Goal: Information Seeking & Learning: Learn about a topic

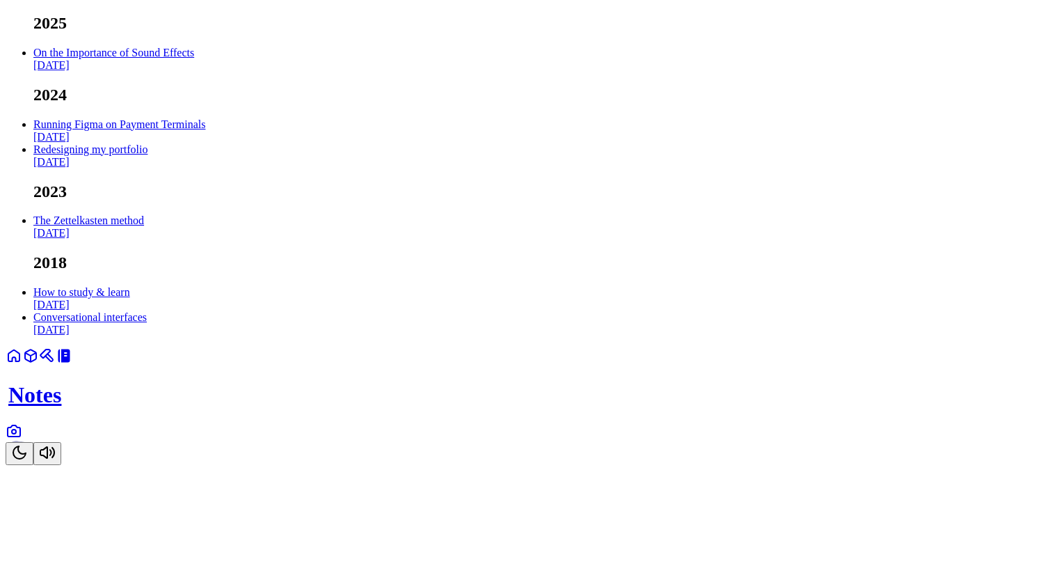
click at [276, 230] on body "2025 On the Importance of Sound Effects [DATE] 2024 Running Figma on Payment Te…" at bounding box center [519, 239] width 1027 height 451
click at [33, 465] on button "Toggle Theme" at bounding box center [20, 453] width 28 height 23
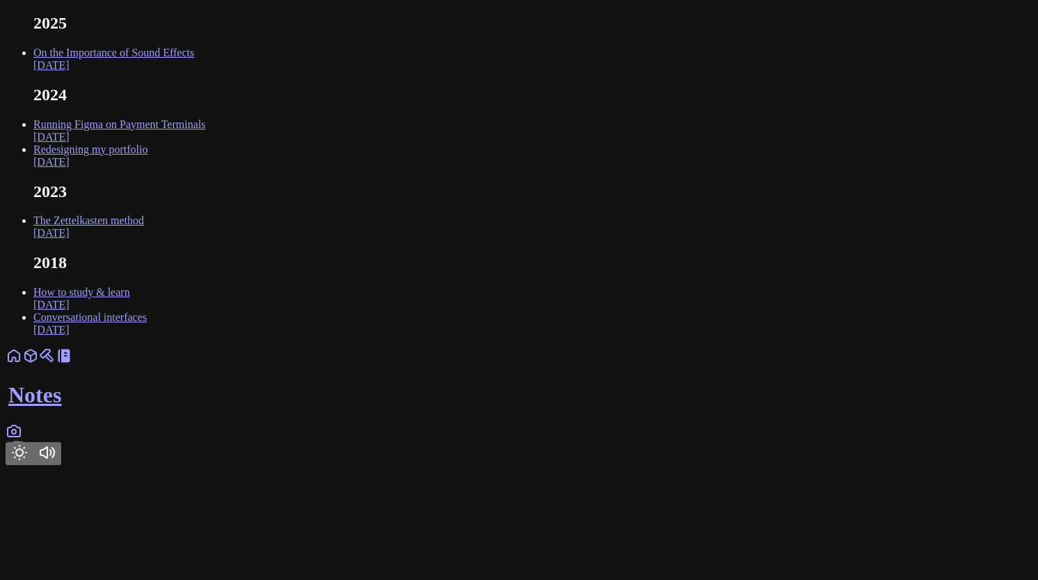
click at [28, 461] on icon "Toggle Theme" at bounding box center [19, 452] width 17 height 17
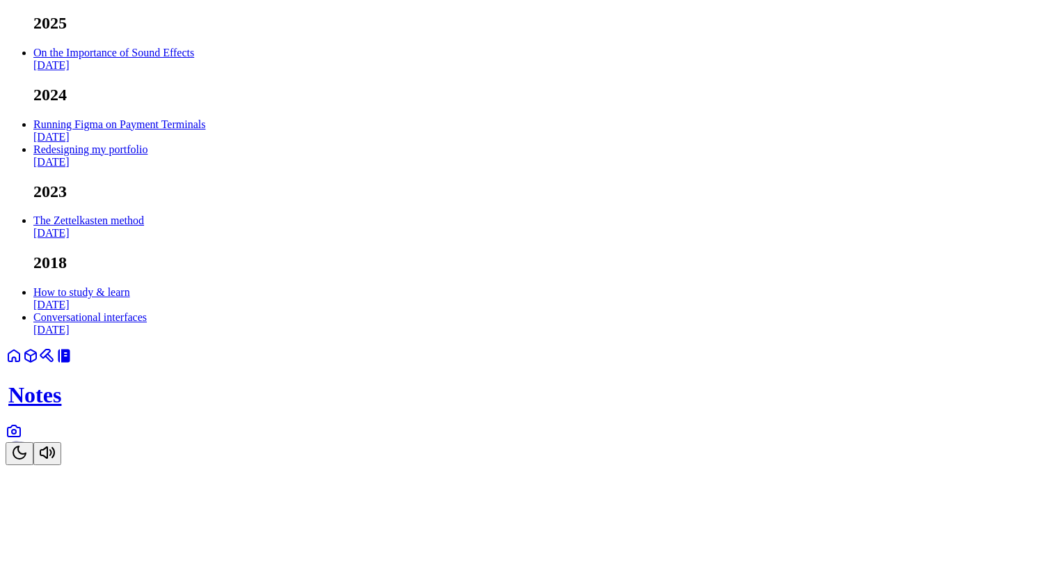
click at [28, 461] on icon "Toggle Theme" at bounding box center [19, 452] width 17 height 17
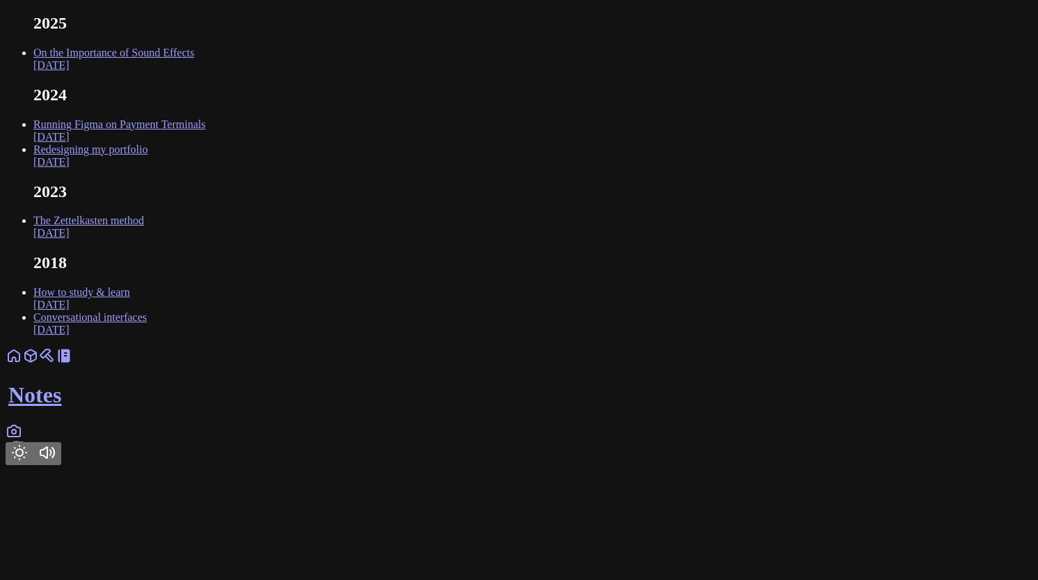
click at [711, 336] on main "2025 On the Importance of Sound Effects Feb 2025 2024 Running Figma on Payment …" at bounding box center [519, 175] width 1027 height 322
click at [22, 364] on icon at bounding box center [14, 355] width 17 height 17
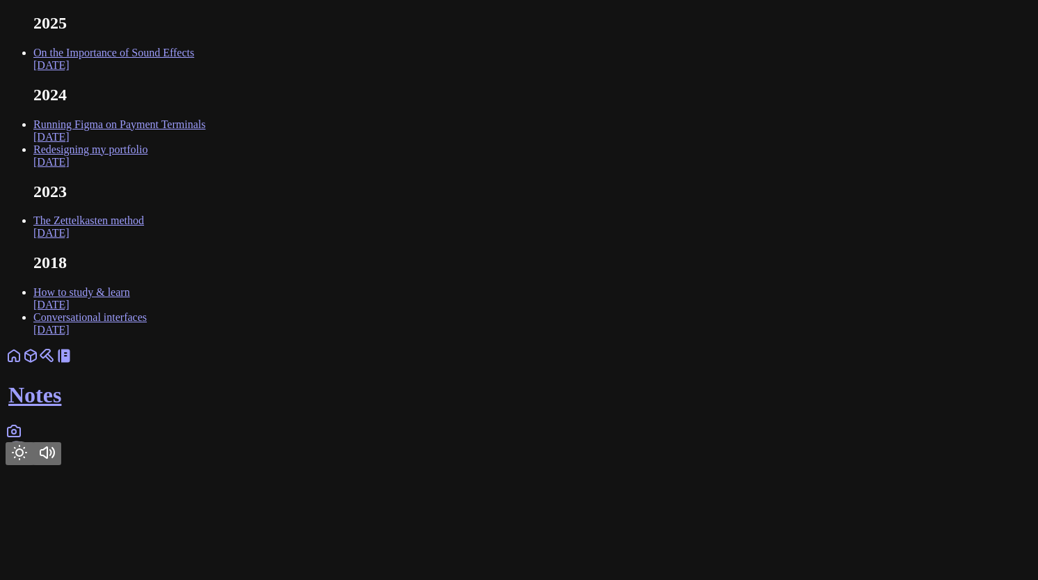
click at [22, 439] on icon at bounding box center [14, 430] width 17 height 17
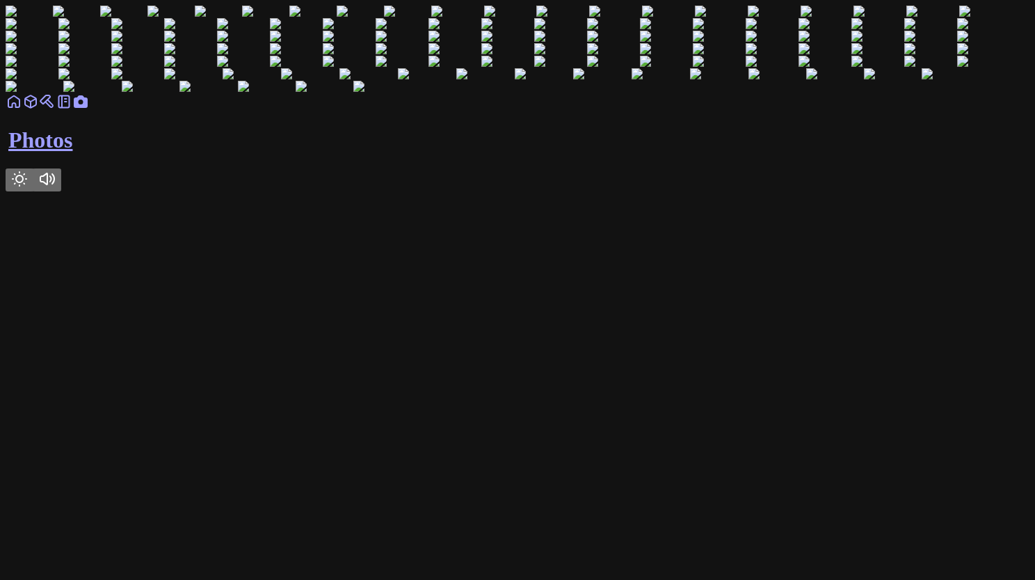
click at [33, 191] on button "Toggle Theme" at bounding box center [20, 179] width 28 height 23
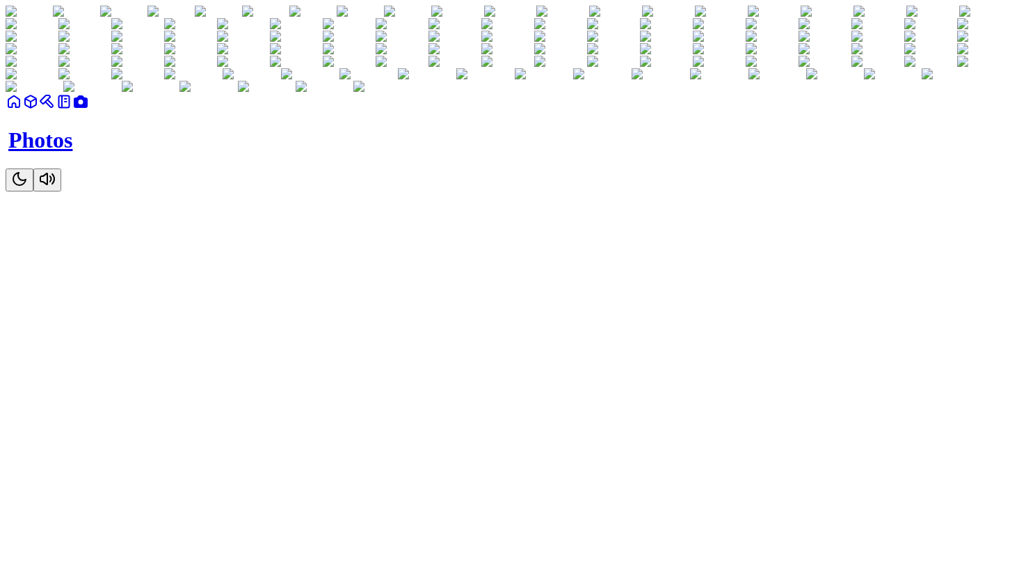
click at [26, 185] on icon "Toggle Theme" at bounding box center [19, 179] width 13 height 13
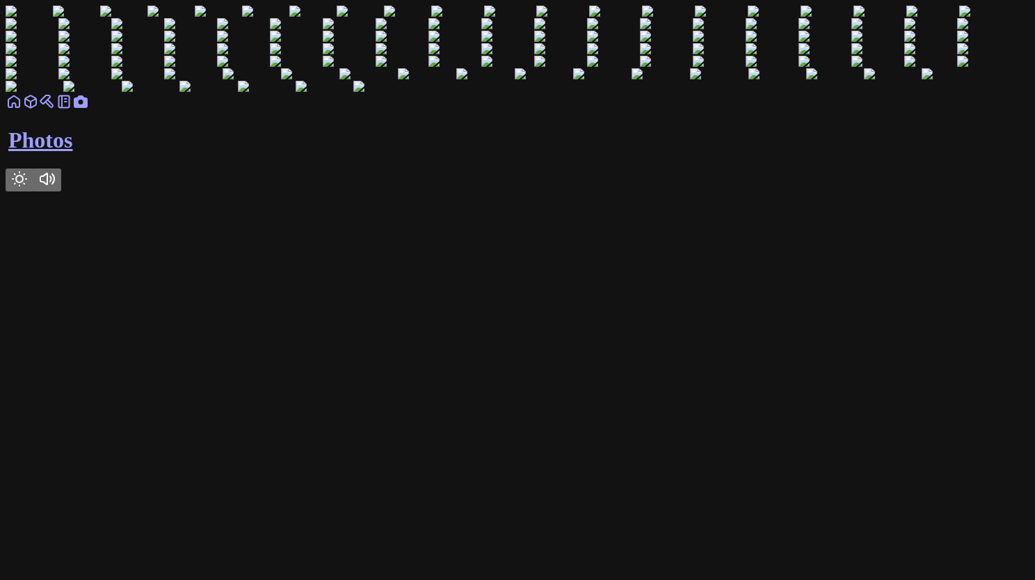
click at [28, 187] on icon "Toggle Theme" at bounding box center [19, 178] width 17 height 17
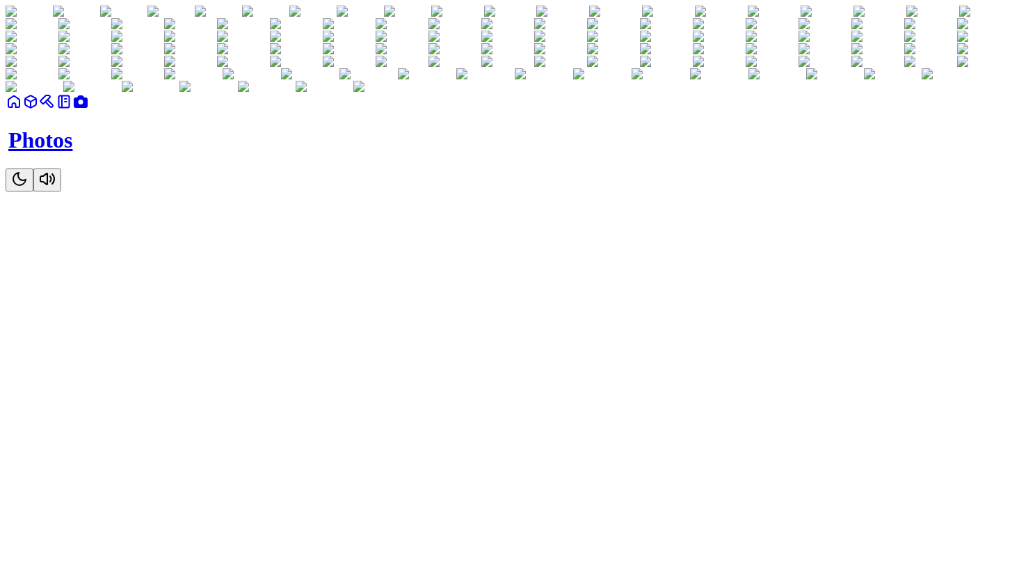
click at [26, 185] on icon "Toggle Theme" at bounding box center [19, 179] width 13 height 13
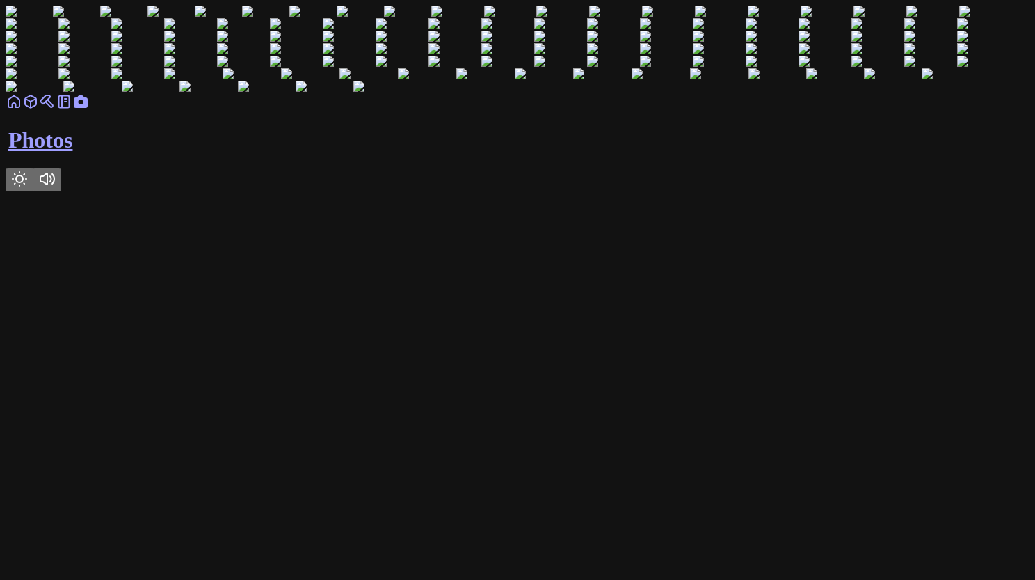
click at [56, 112] on link at bounding box center [47, 106] width 17 height 12
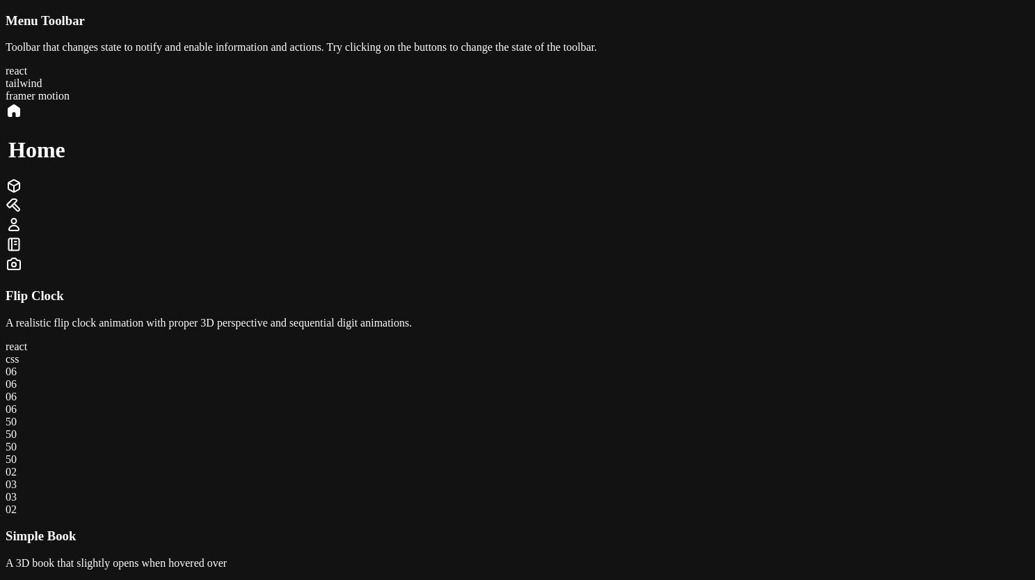
click at [249, 276] on div "Menu Toolbar Toolbar that changes state to notify and enable information and ac…" at bounding box center [518, 144] width 1024 height 262
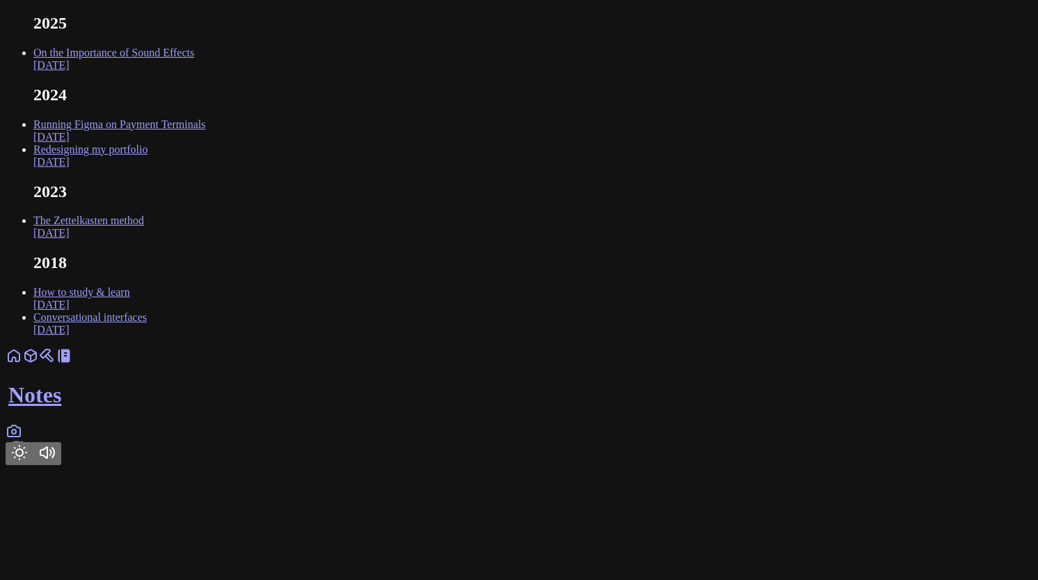
click at [56, 366] on link at bounding box center [47, 360] width 17 height 12
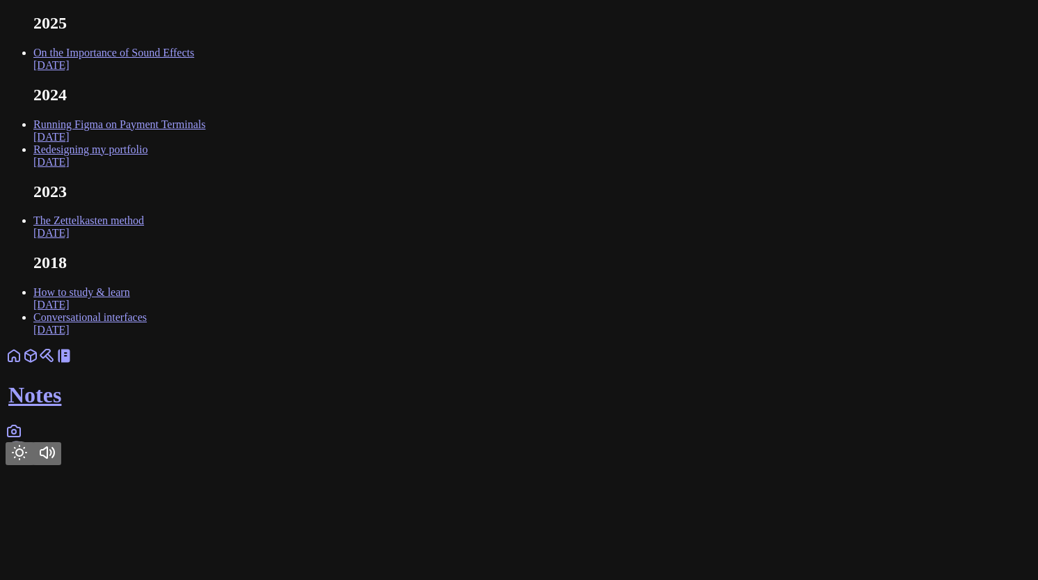
click at [56, 366] on link at bounding box center [47, 360] width 17 height 12
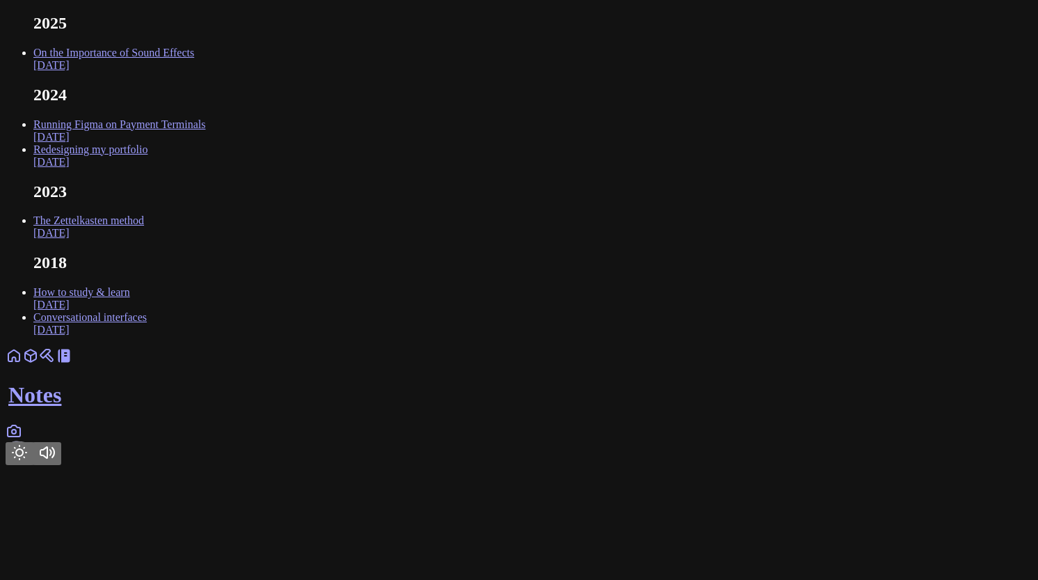
click at [56, 364] on icon at bounding box center [47, 355] width 17 height 17
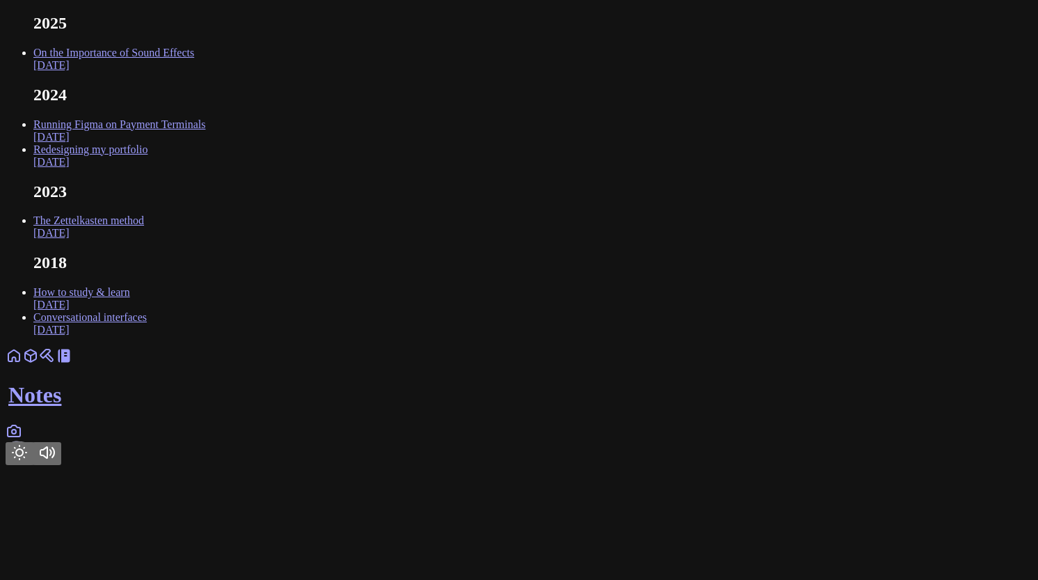
click at [56, 366] on link at bounding box center [47, 360] width 17 height 12
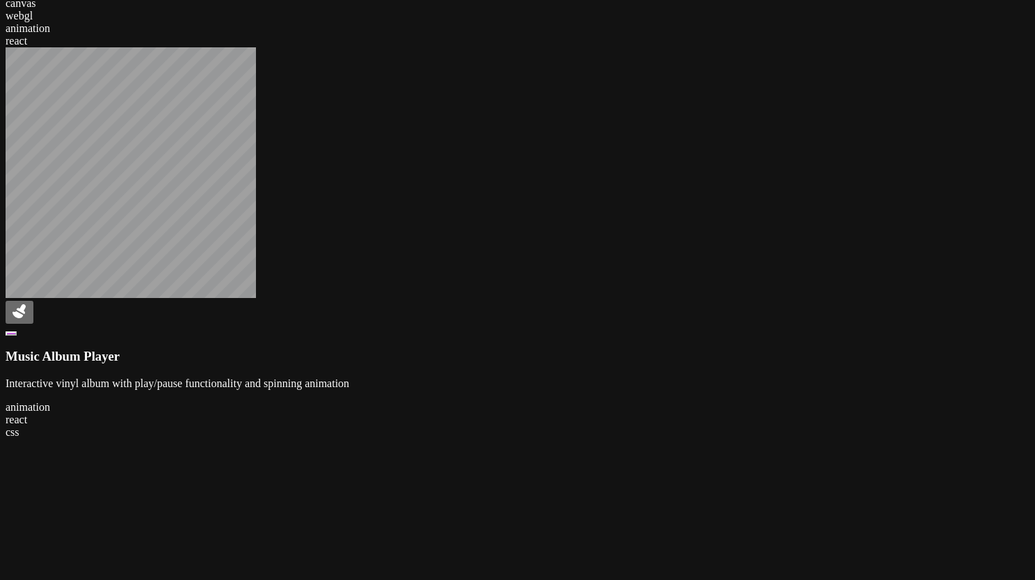
scroll to position [853, 0]
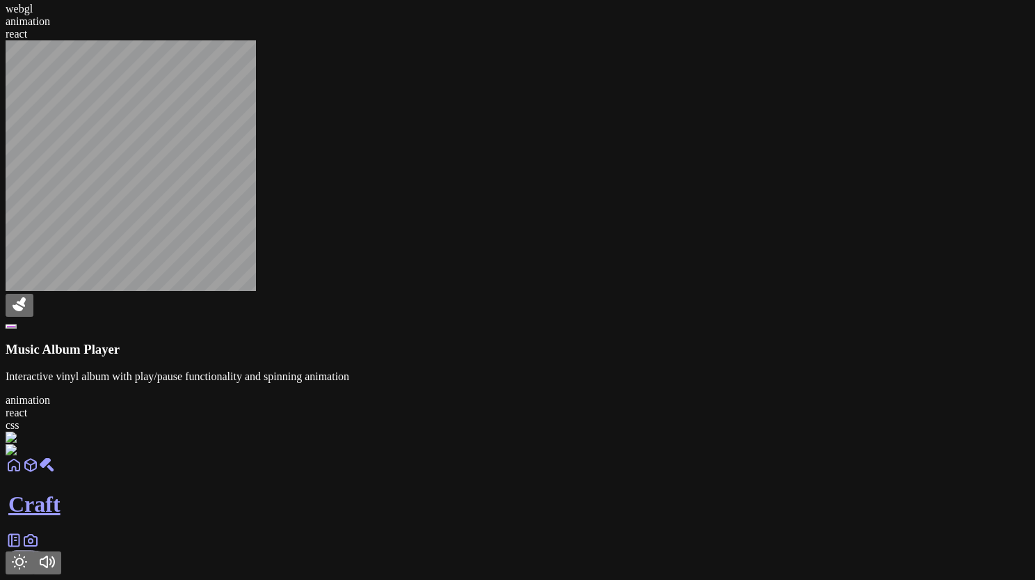
click at [19, 470] on icon at bounding box center [13, 464] width 11 height 11
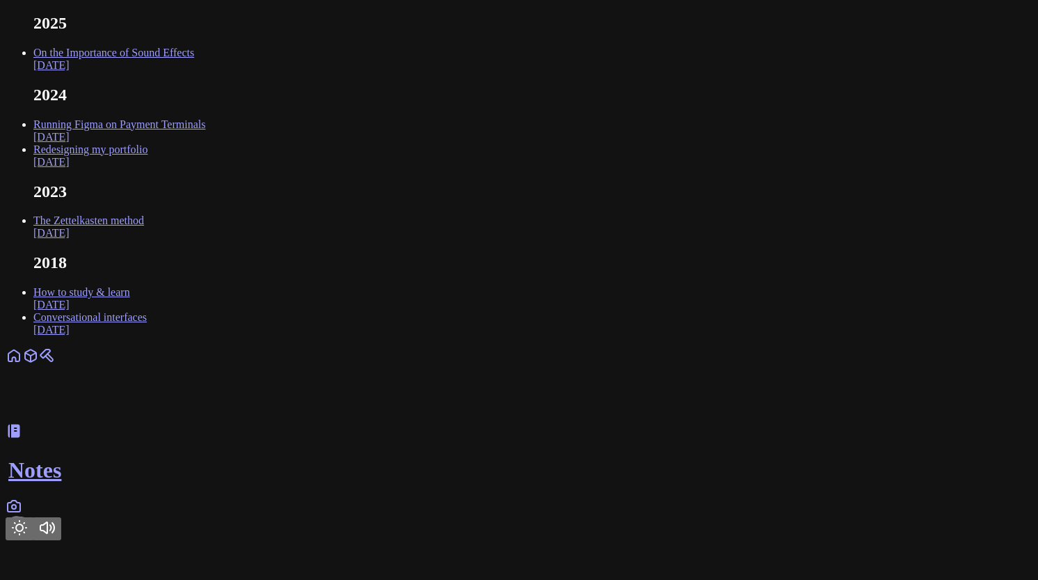
click at [575, 540] on div "Craft Notes" at bounding box center [519, 443] width 1027 height 193
click at [56, 366] on link at bounding box center [47, 360] width 17 height 12
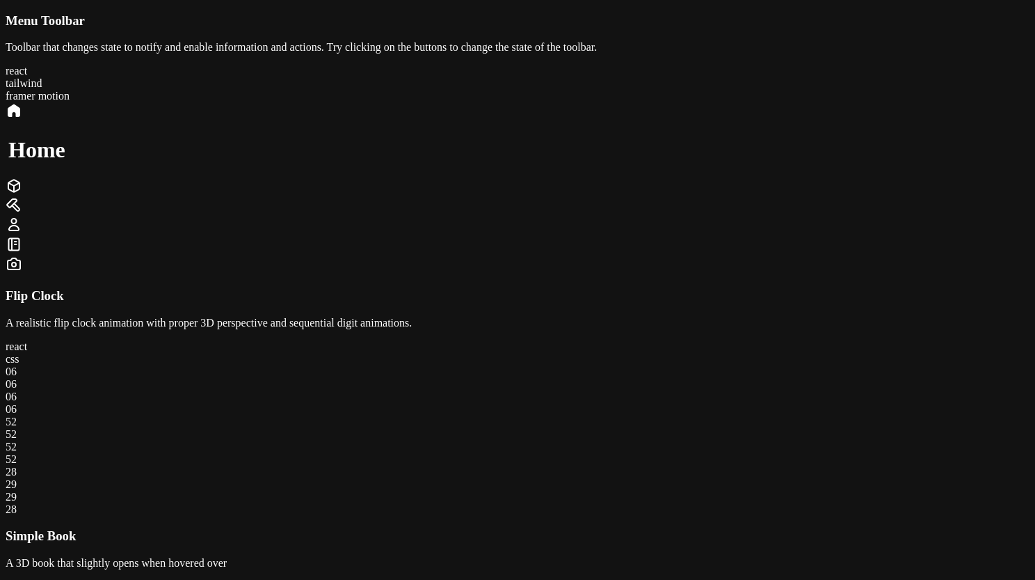
click at [22, 214] on icon at bounding box center [14, 205] width 17 height 17
click at [22, 119] on icon at bounding box center [14, 110] width 17 height 17
click at [664, 216] on div at bounding box center [518, 206] width 1024 height 19
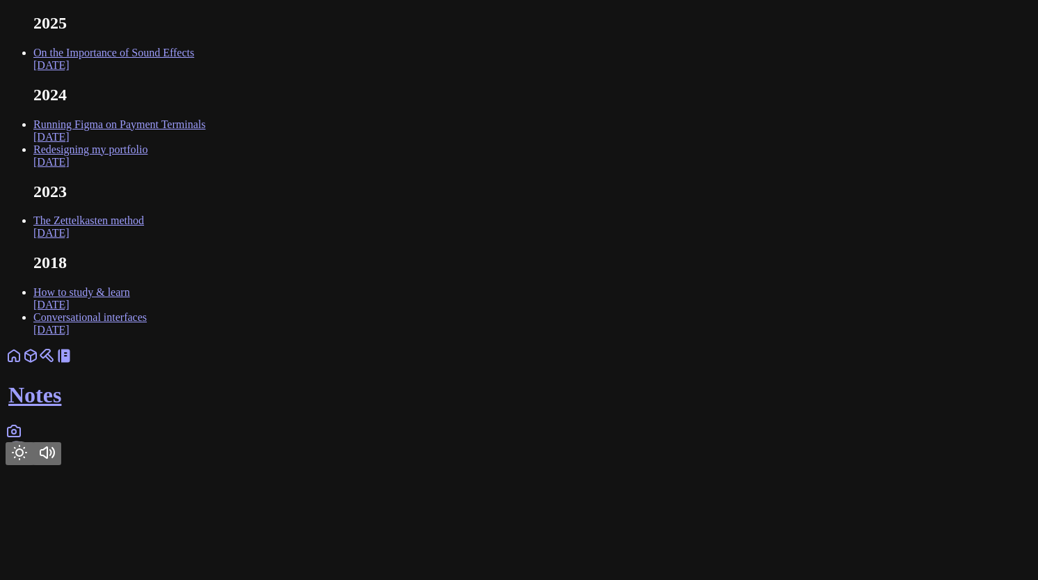
click at [486, 407] on link "Notes" at bounding box center [519, 380] width 1027 height 53
click at [56, 364] on icon at bounding box center [47, 355] width 17 height 17
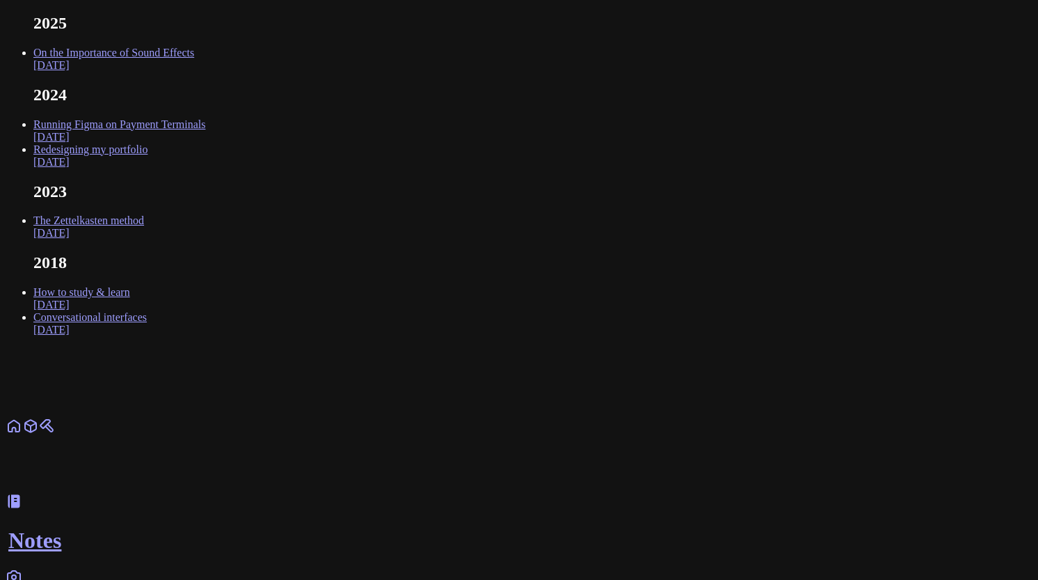
click at [22, 568] on icon at bounding box center [14, 576] width 17 height 17
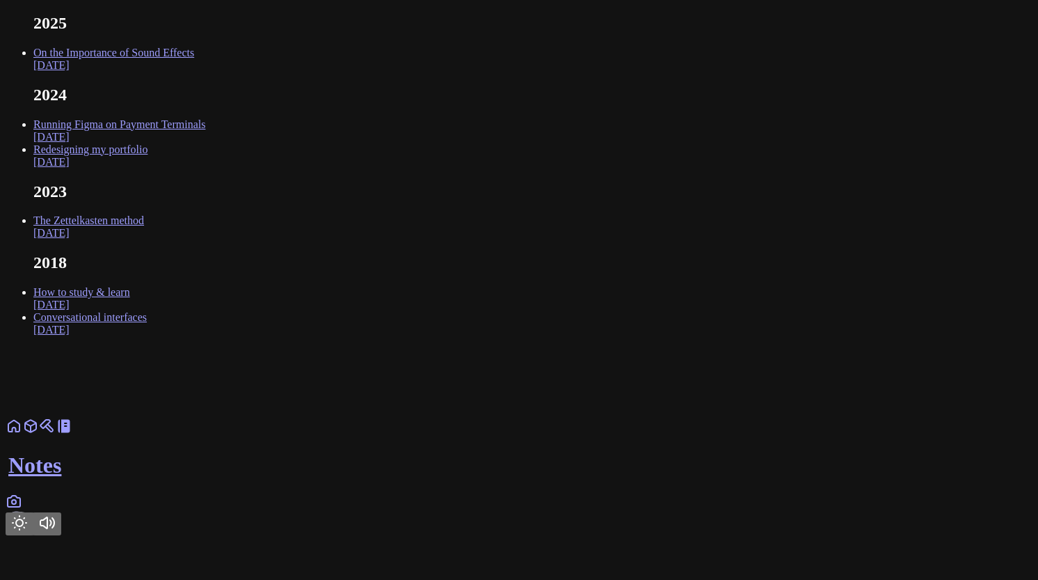
click at [22, 509] on icon at bounding box center [14, 501] width 17 height 17
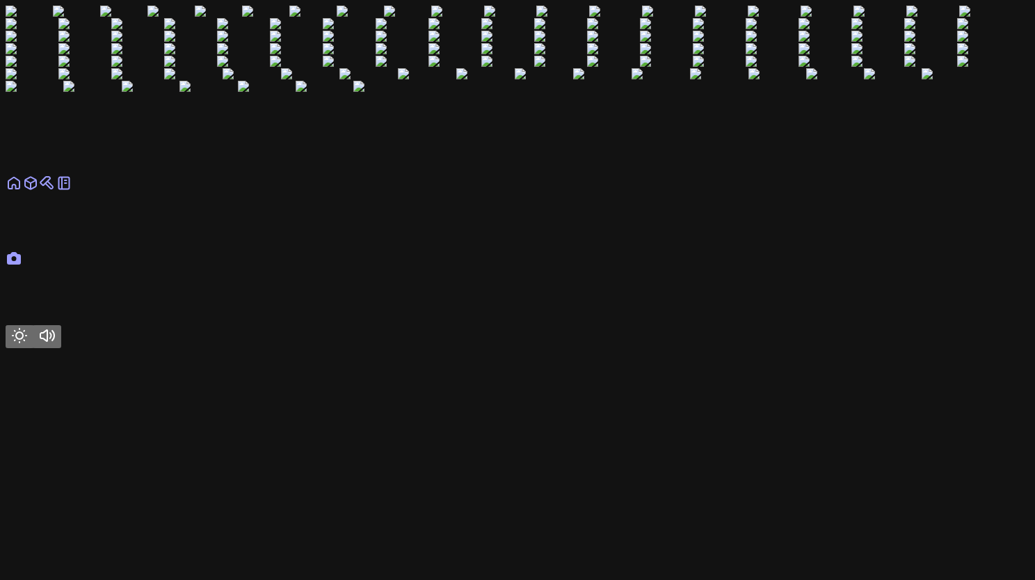
click at [481, 234] on link "Notes" at bounding box center [518, 208] width 1024 height 53
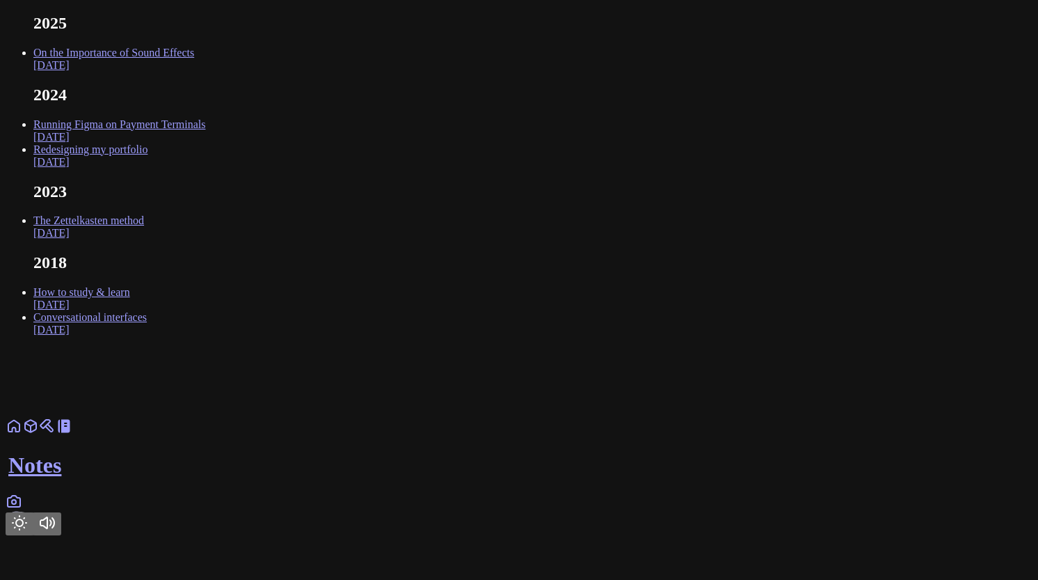
click at [22, 436] on link at bounding box center [14, 430] width 17 height 12
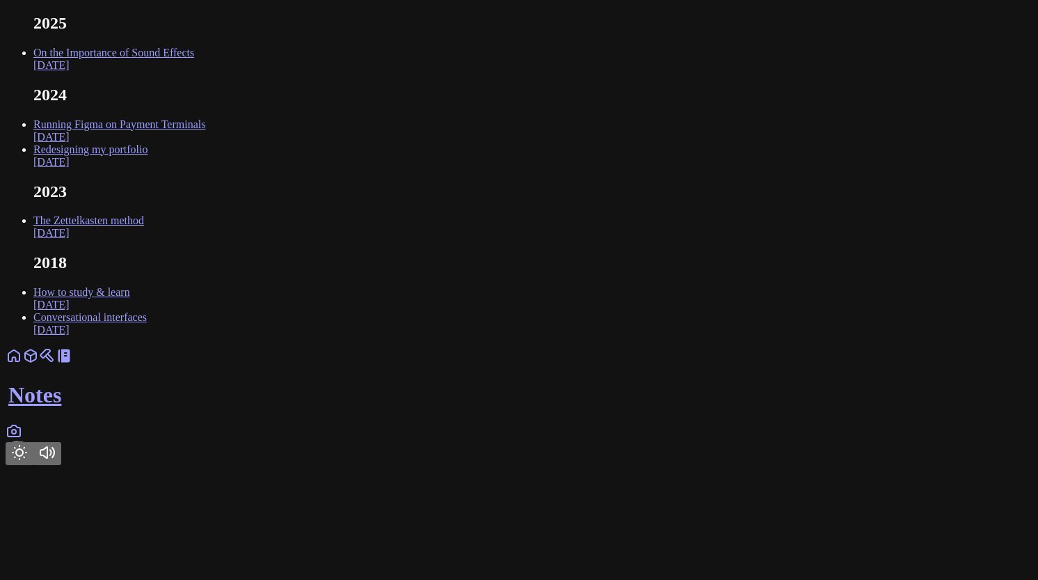
click at [33, 465] on button "Toggle Theme" at bounding box center [20, 453] width 28 height 23
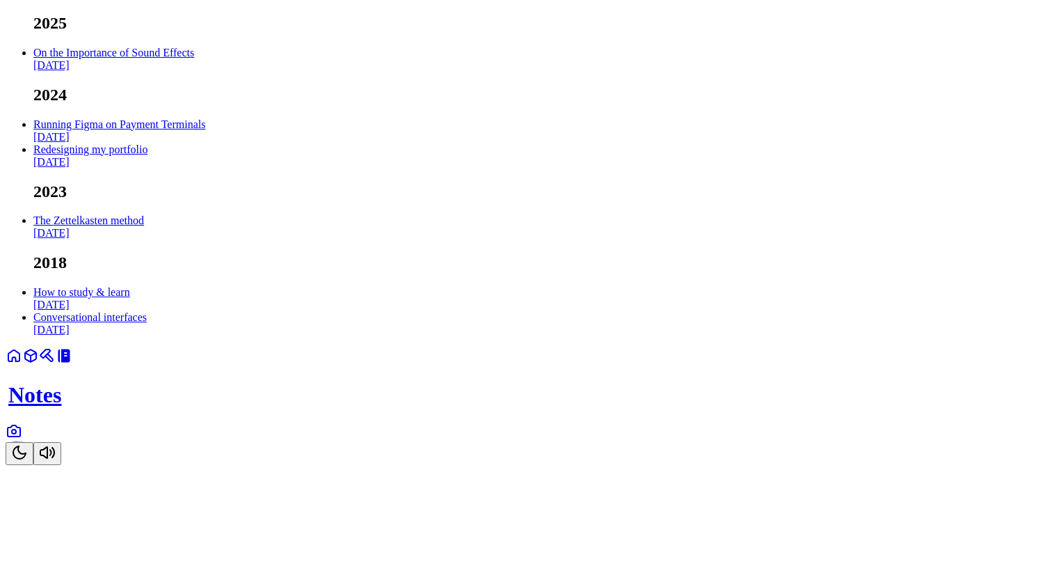
click at [28, 461] on icon "Toggle Theme" at bounding box center [19, 452] width 17 height 17
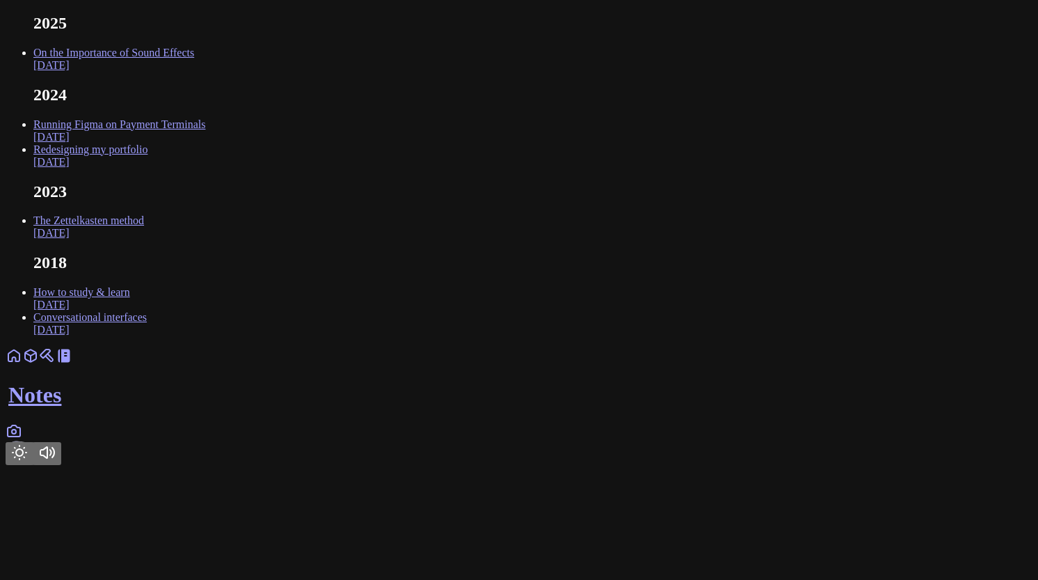
click at [28, 461] on icon "Toggle Theme" at bounding box center [19, 452] width 17 height 17
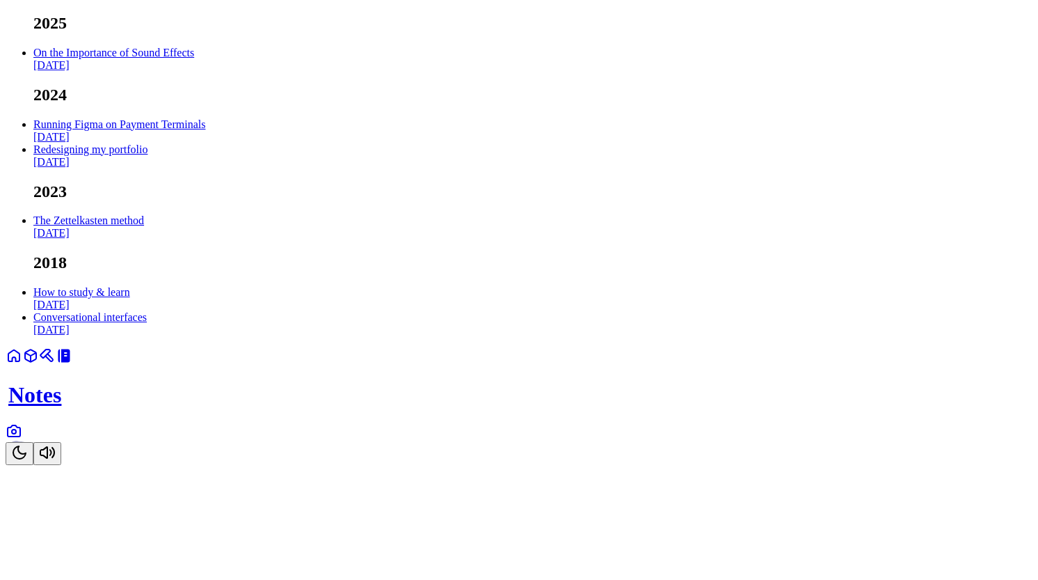
click at [22, 439] on icon at bounding box center [14, 430] width 17 height 17
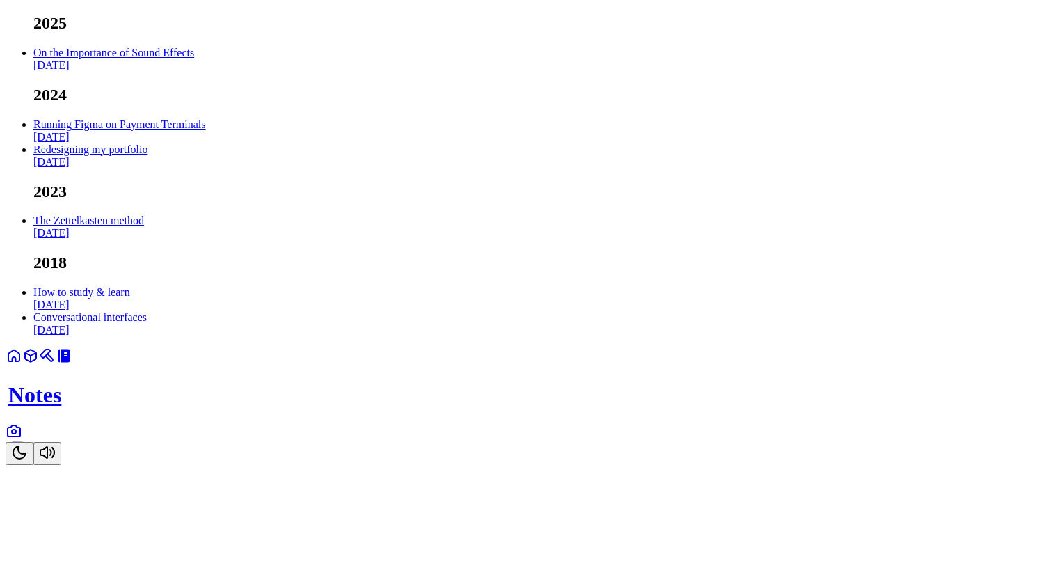
click at [538, 407] on link "Notes" at bounding box center [519, 380] width 1027 height 53
click at [22, 441] on link at bounding box center [14, 435] width 17 height 12
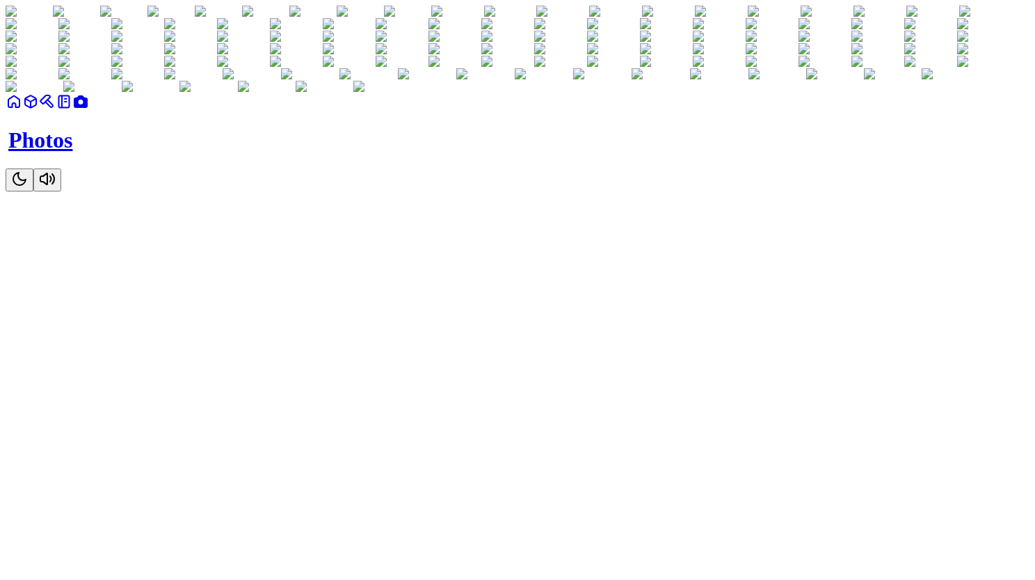
click at [61, 191] on button "Toggle Audio" at bounding box center [47, 179] width 28 height 23
click at [72, 112] on link at bounding box center [64, 106] width 17 height 12
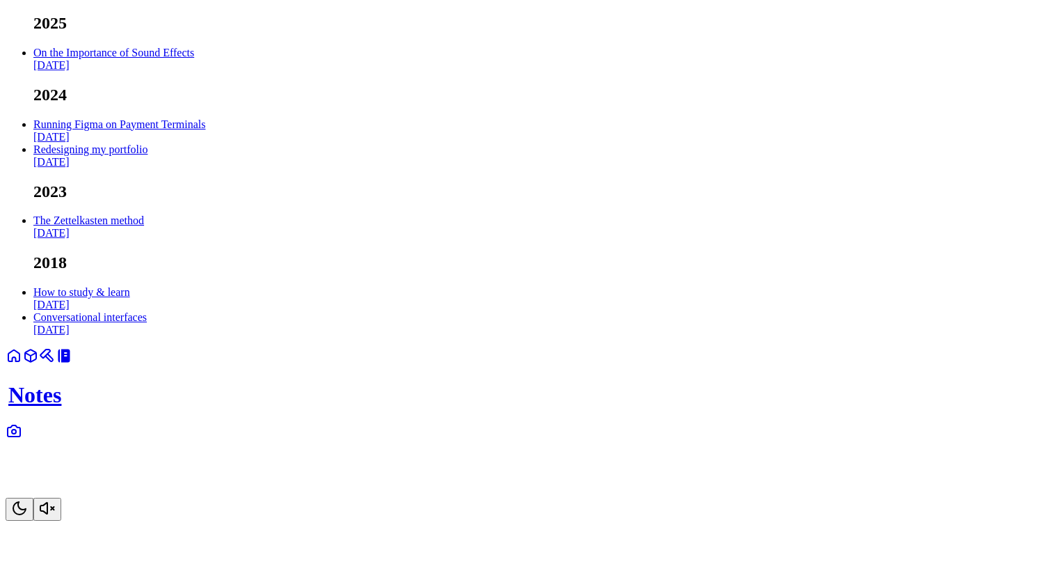
click at [53, 361] on icon at bounding box center [49, 357] width 7 height 7
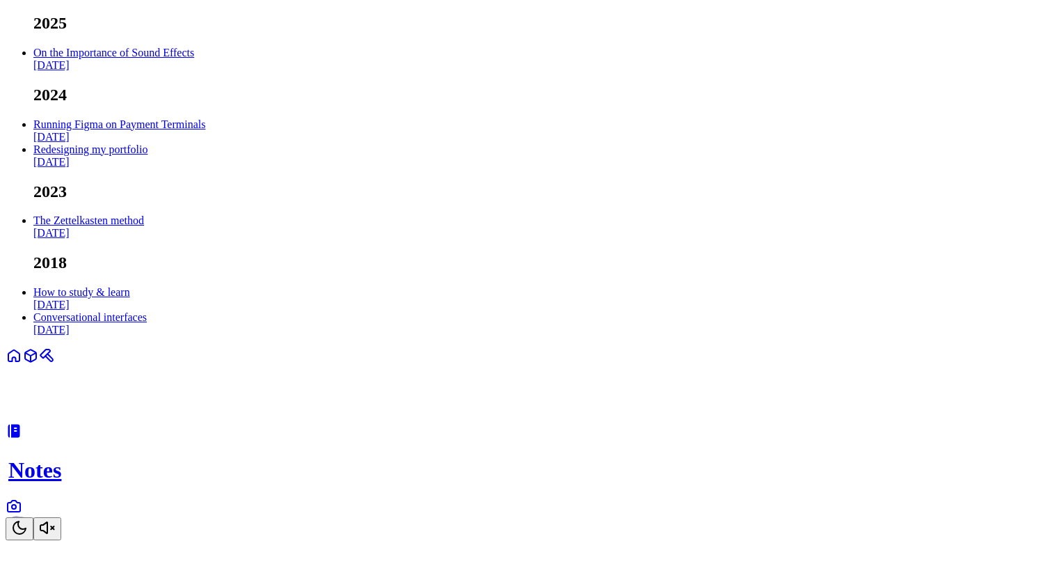
click at [543, 540] on div "Craft Notes" at bounding box center [519, 443] width 1027 height 193
click at [22, 441] on link at bounding box center [14, 435] width 17 height 12
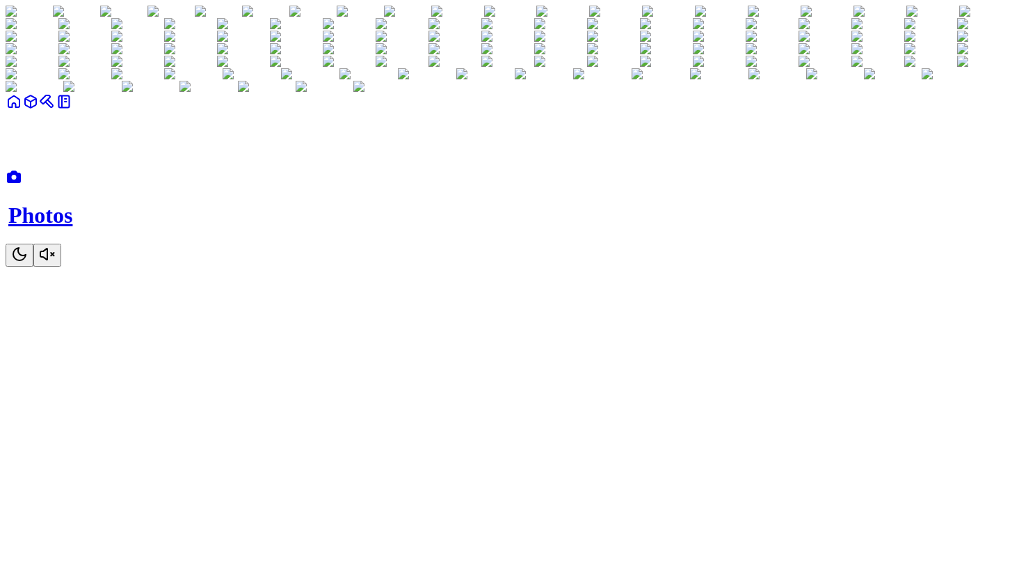
click at [61, 266] on button "Toggle Audio" at bounding box center [47, 255] width 28 height 23
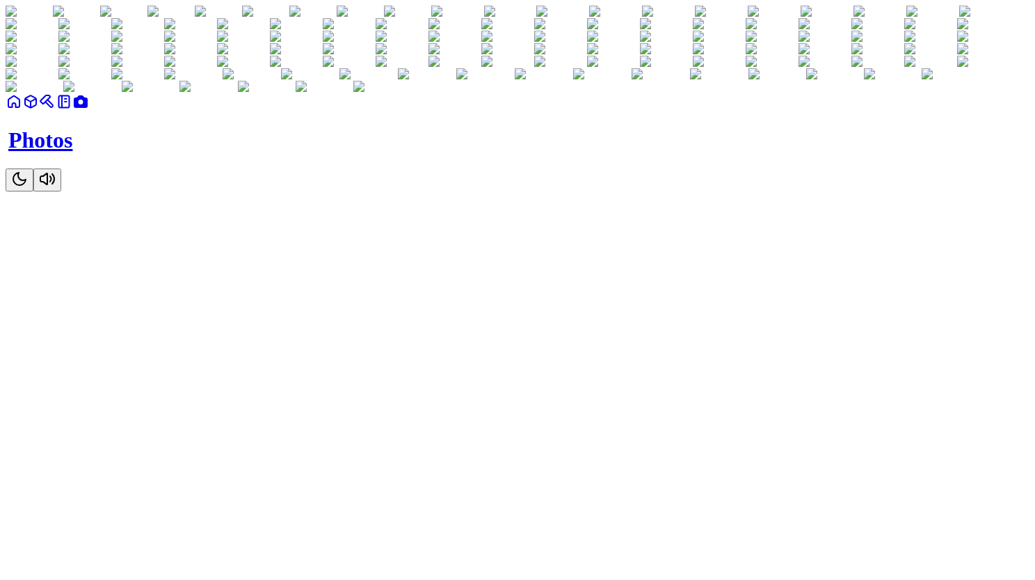
click at [72, 110] on icon at bounding box center [64, 101] width 17 height 17
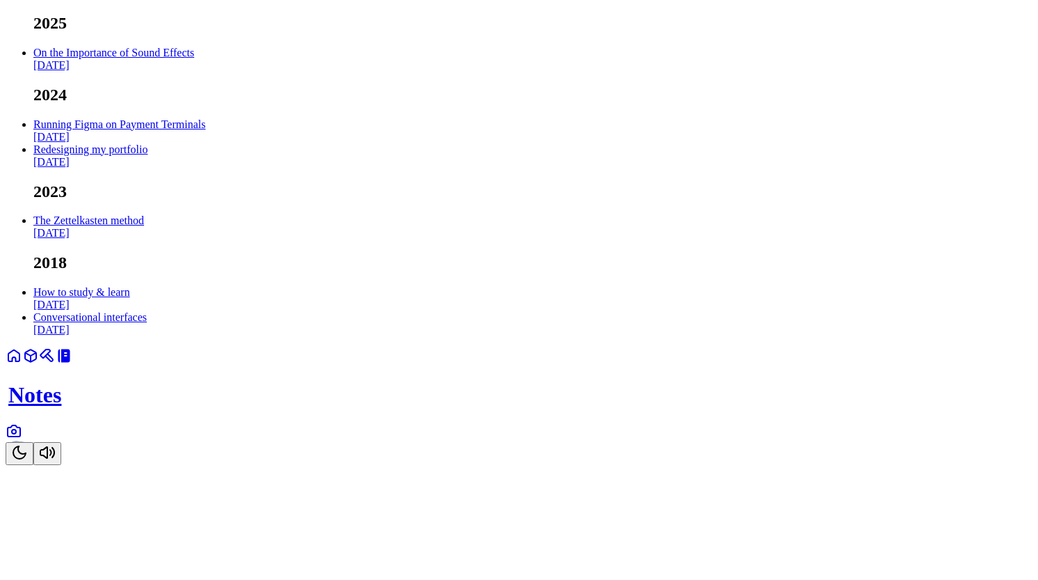
click at [56, 366] on link at bounding box center [47, 360] width 17 height 12
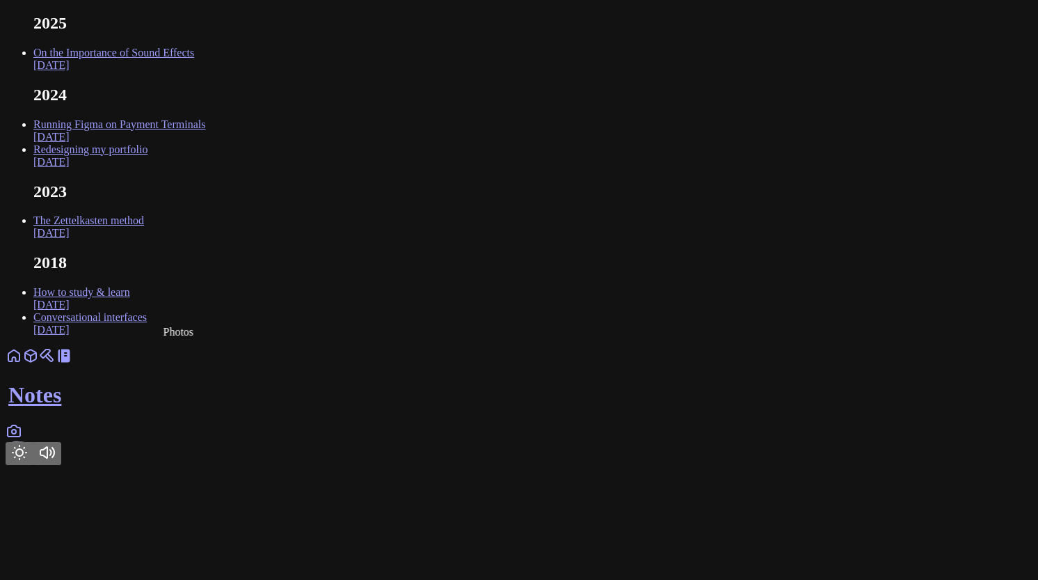
click at [22, 439] on icon at bounding box center [14, 430] width 17 height 17
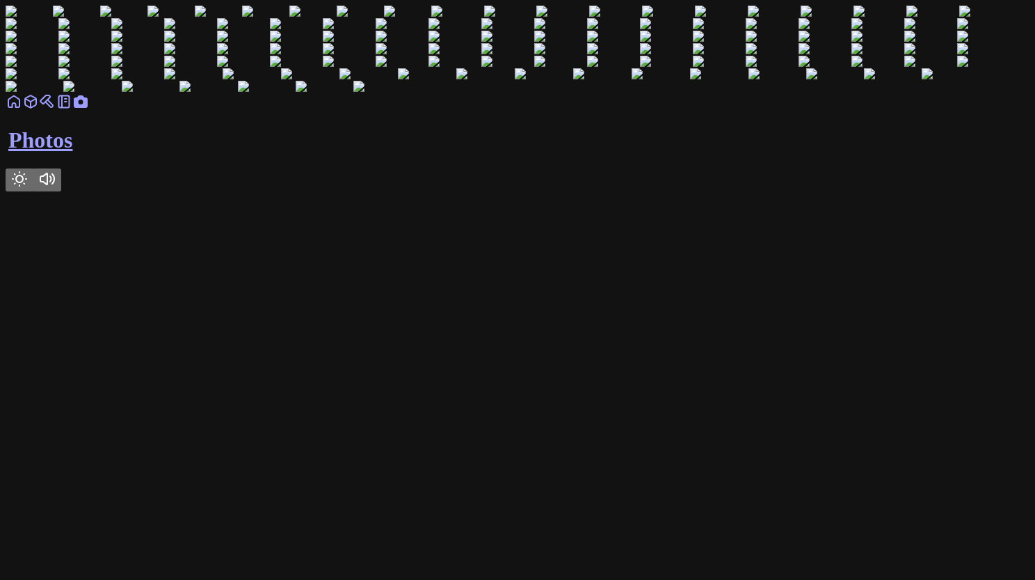
click at [72, 112] on link at bounding box center [64, 106] width 17 height 12
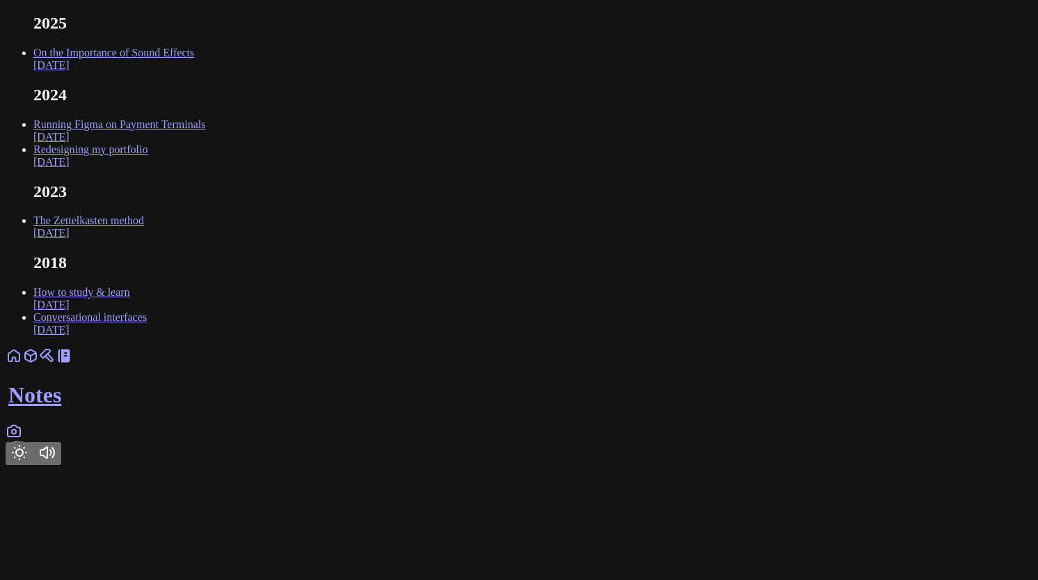
click at [56, 364] on icon at bounding box center [47, 355] width 17 height 17
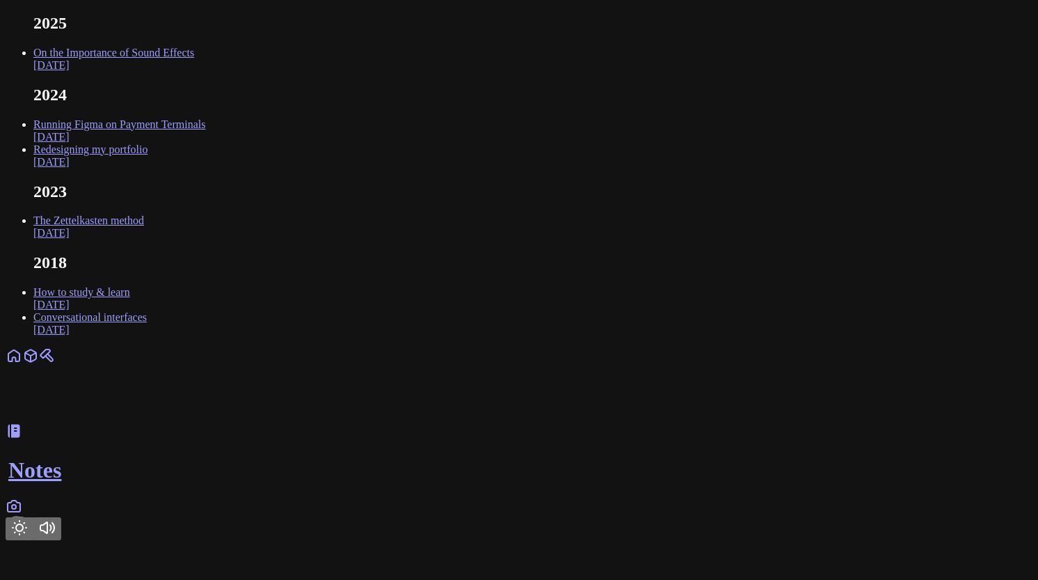
click at [20, 511] on icon at bounding box center [14, 505] width 13 height 11
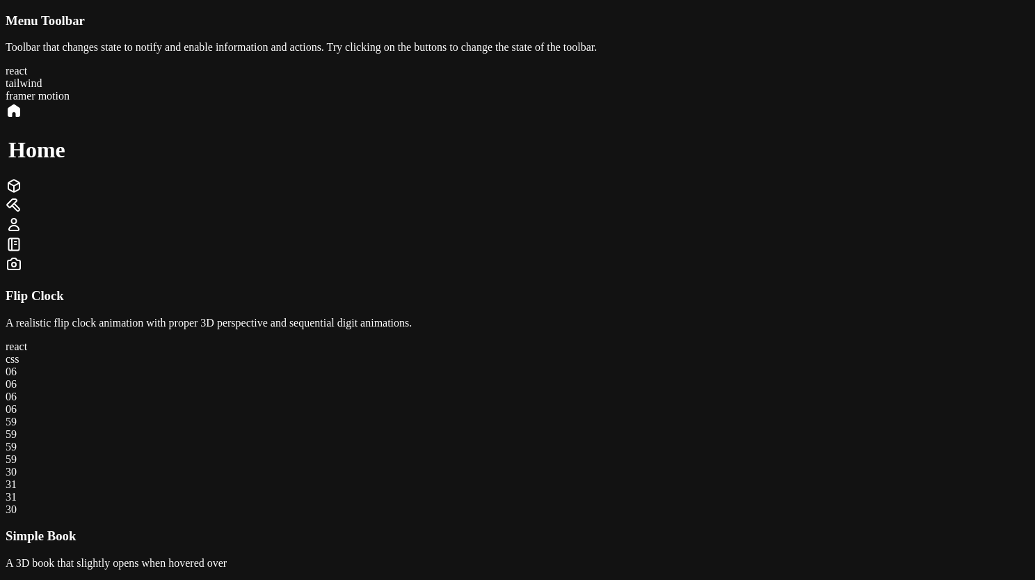
click at [623, 197] on div at bounding box center [518, 186] width 1024 height 19
click at [22, 119] on icon at bounding box center [14, 110] width 17 height 17
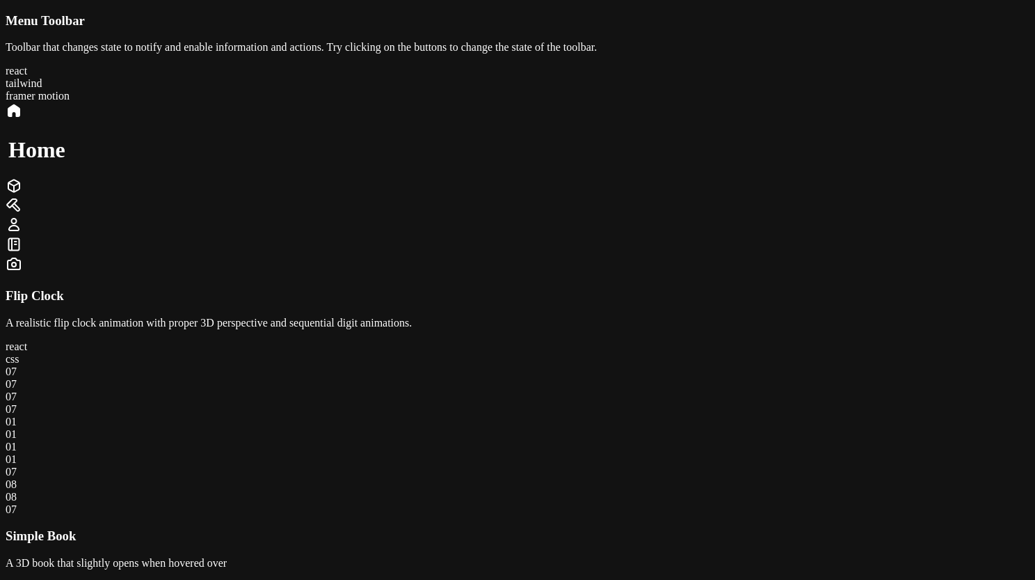
click at [178, 276] on div "Menu Toolbar Toolbar that changes state to notify and enable information and ac…" at bounding box center [518, 144] width 1024 height 262
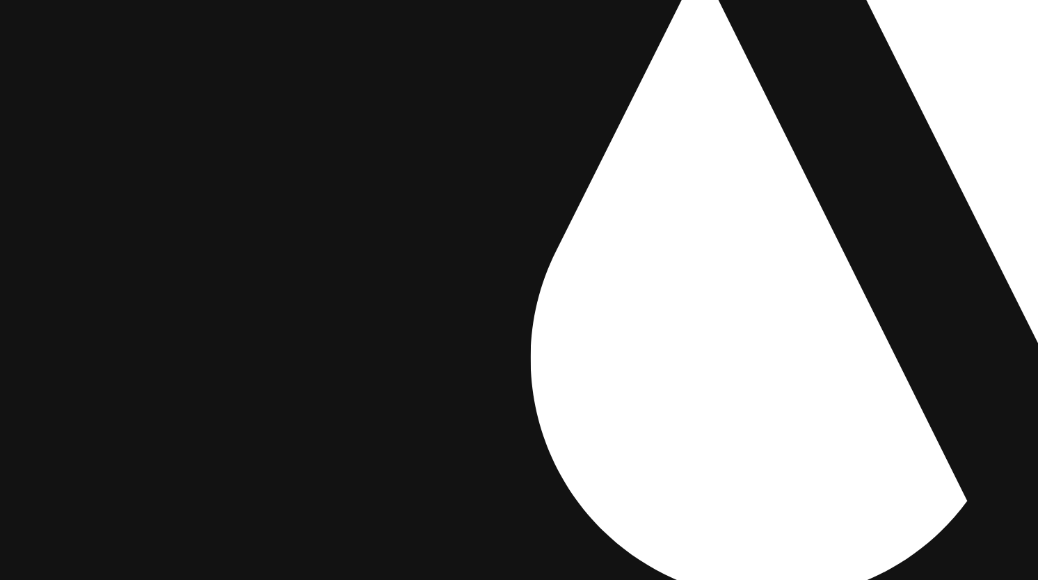
drag, startPoint x: 553, startPoint y: 332, endPoint x: 625, endPoint y: 477, distance: 162.1
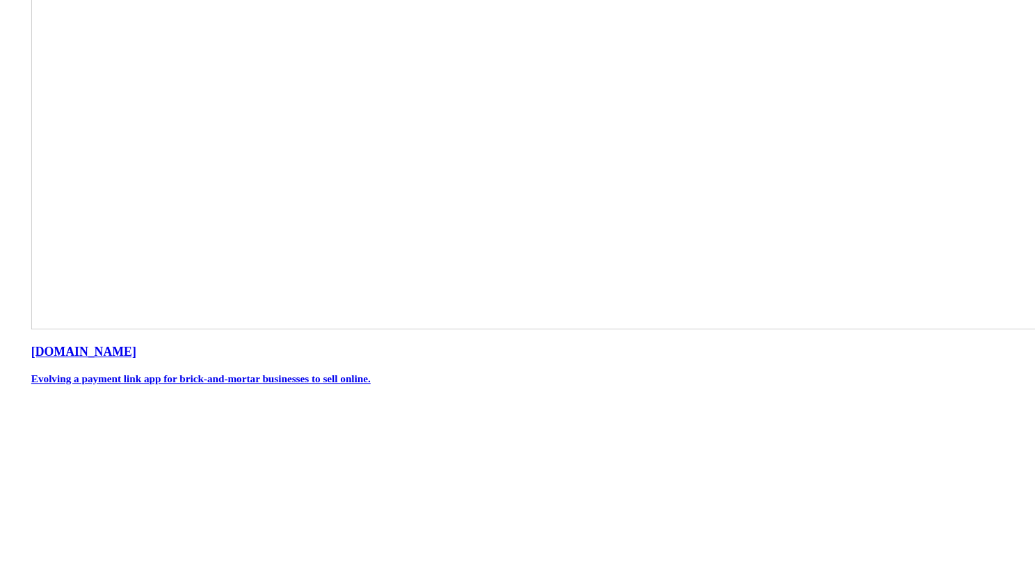
scroll to position [844, 0]
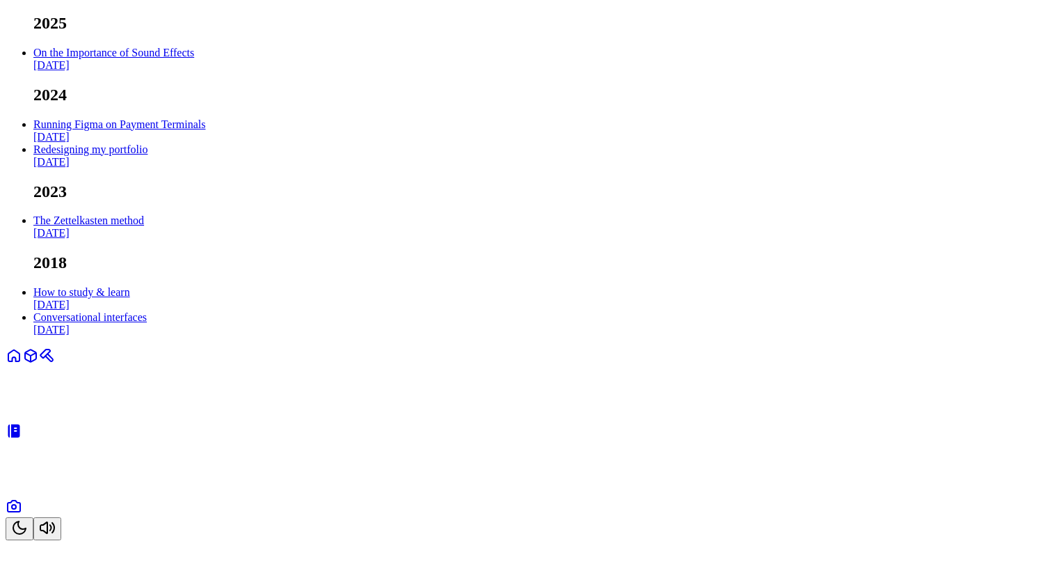
click at [455, 407] on link "Craft" at bounding box center [519, 380] width 1027 height 53
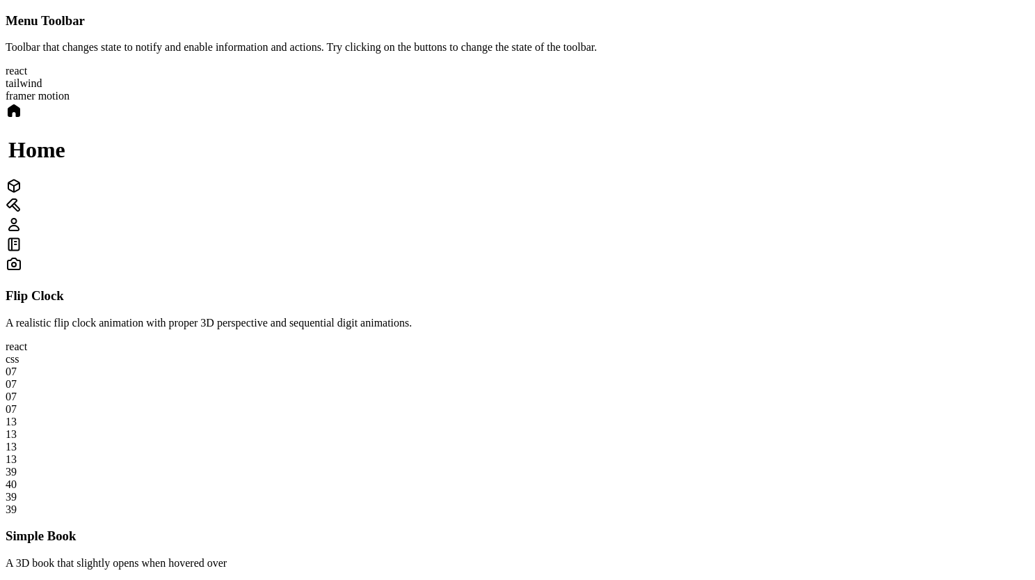
click at [22, 233] on icon at bounding box center [14, 224] width 17 height 17
click at [557, 122] on div at bounding box center [518, 111] width 1024 height 19
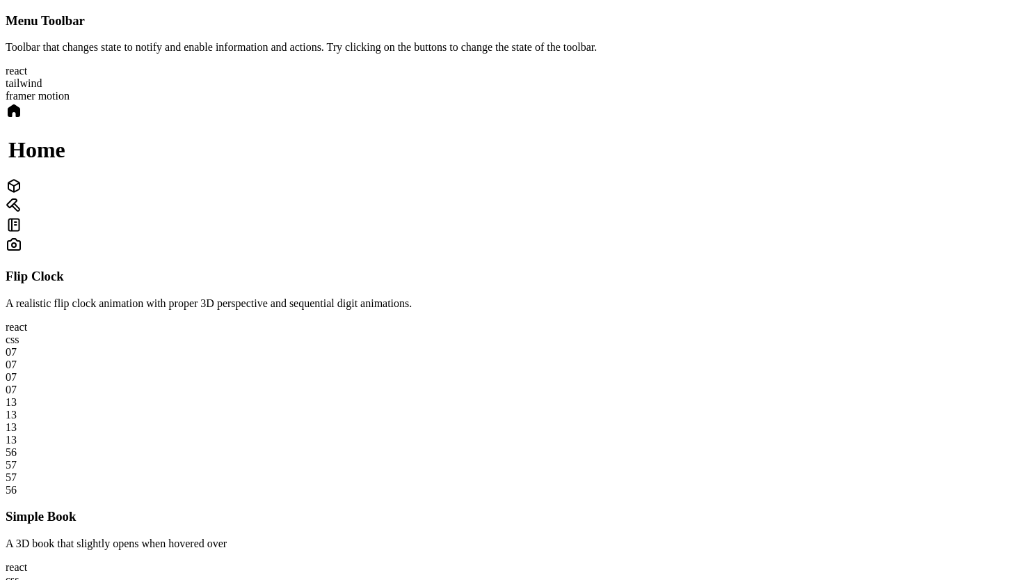
click at [22, 214] on icon at bounding box center [14, 205] width 17 height 17
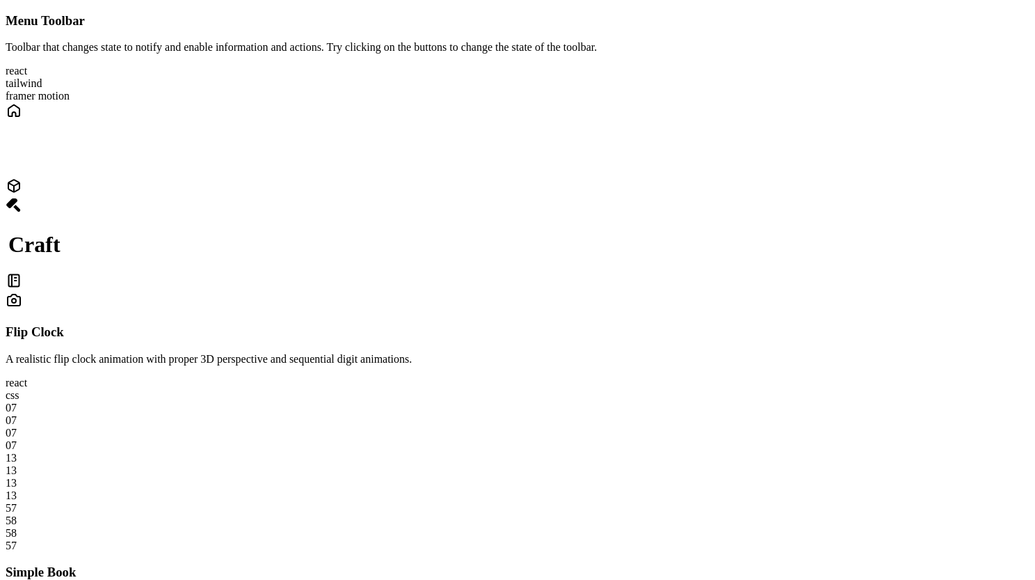
click at [22, 272] on icon at bounding box center [14, 280] width 17 height 17
click at [661, 266] on div "Craft Notes" at bounding box center [518, 206] width 1024 height 209
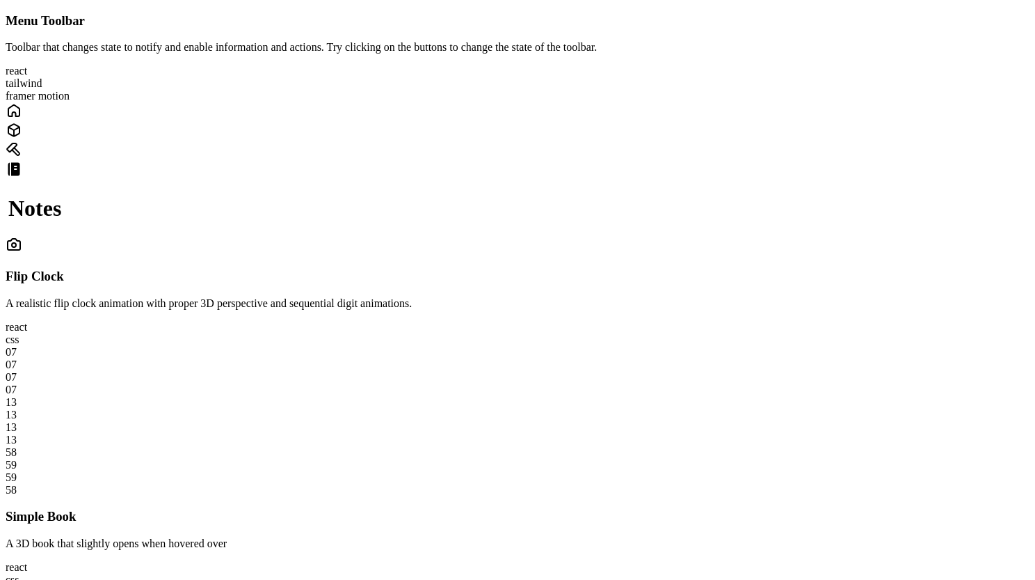
click at [655, 161] on div at bounding box center [518, 150] width 1024 height 19
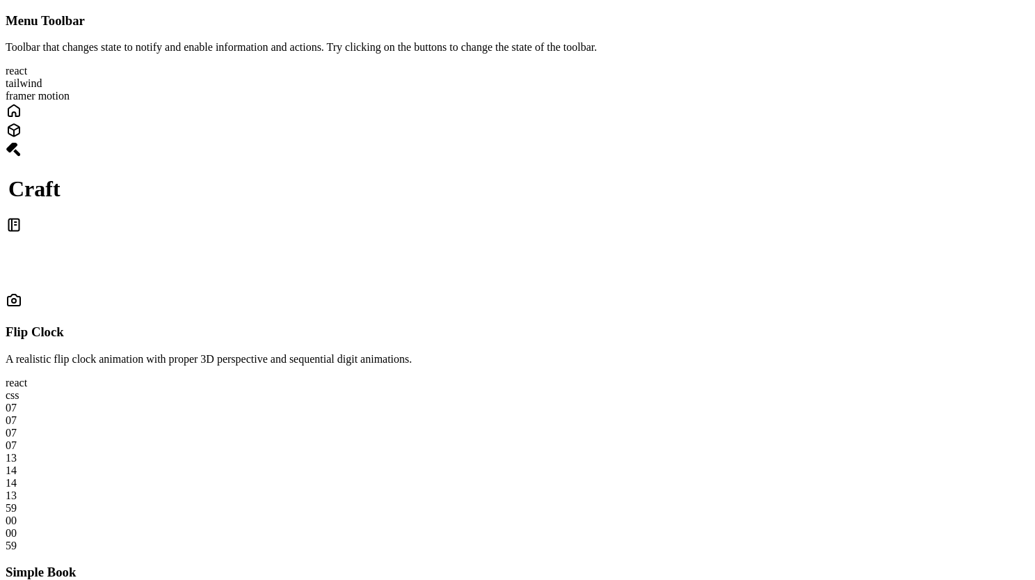
click at [609, 141] on div at bounding box center [518, 131] width 1024 height 19
click at [22, 119] on icon at bounding box center [14, 110] width 17 height 17
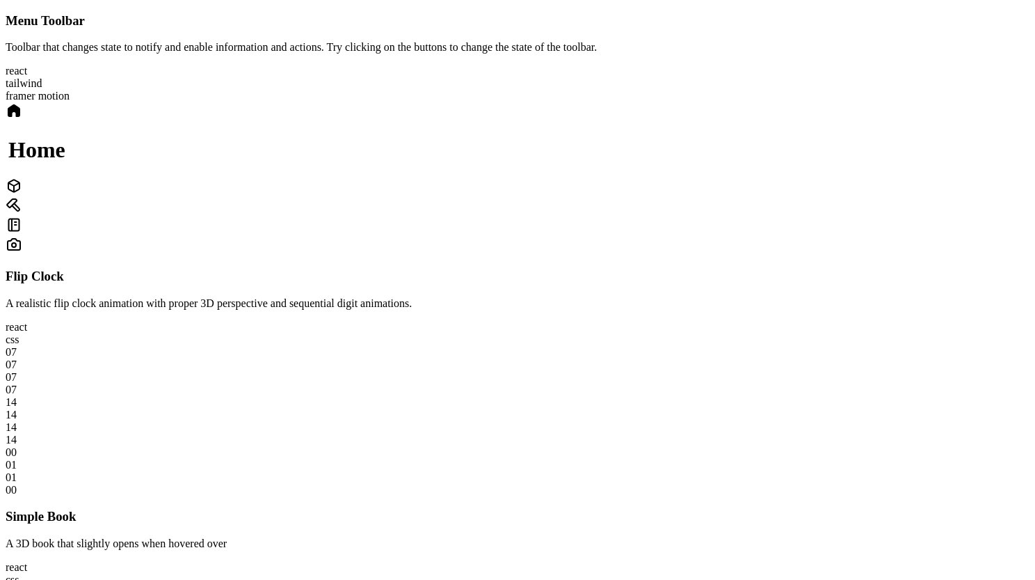
click at [19, 192] on icon at bounding box center [13, 186] width 11 height 12
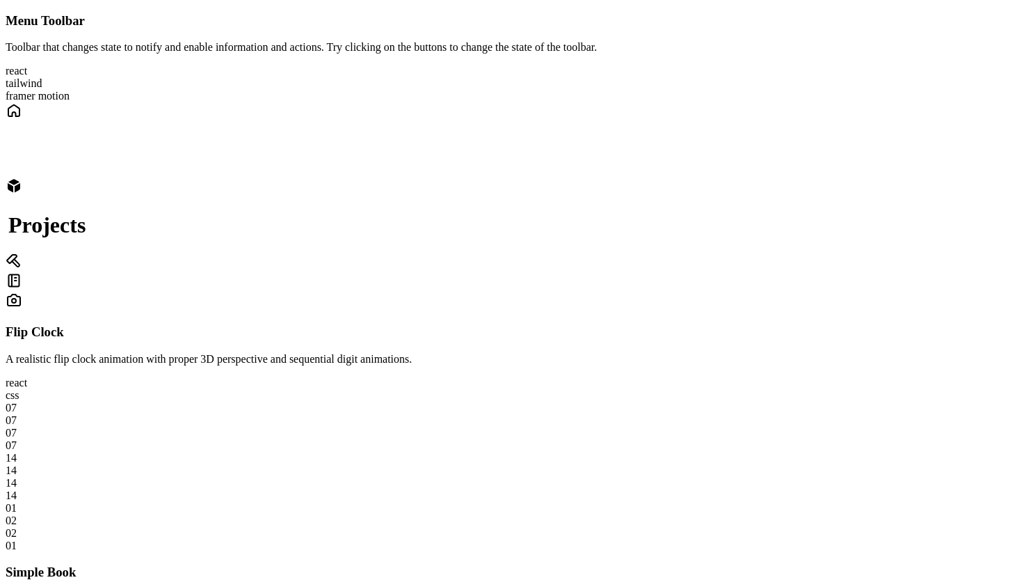
click at [22, 119] on icon at bounding box center [14, 110] width 17 height 17
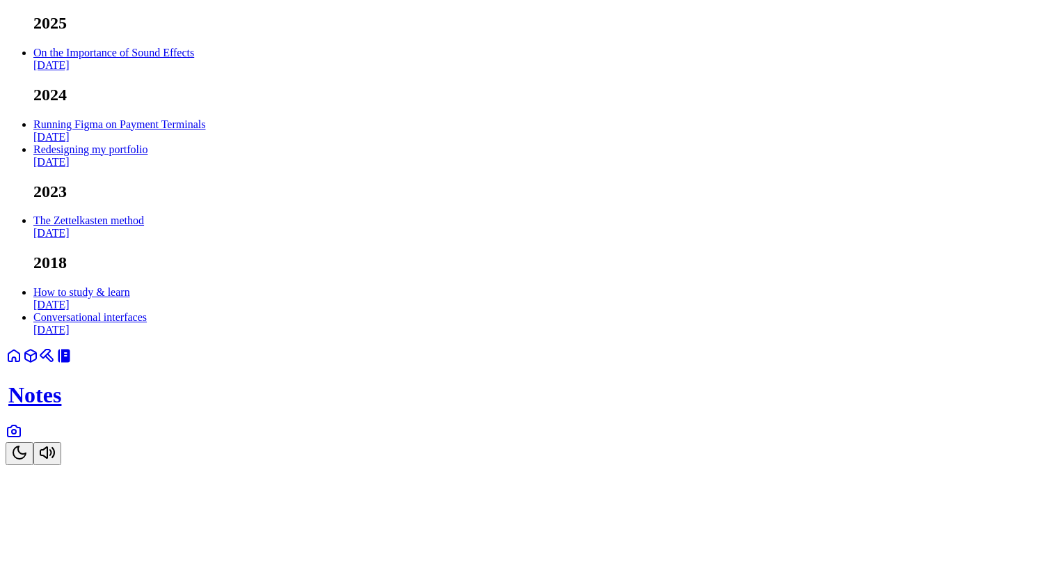
click at [205, 143] on link "Running Figma on Payment Terminals Oct 2024" at bounding box center [119, 130] width 172 height 24
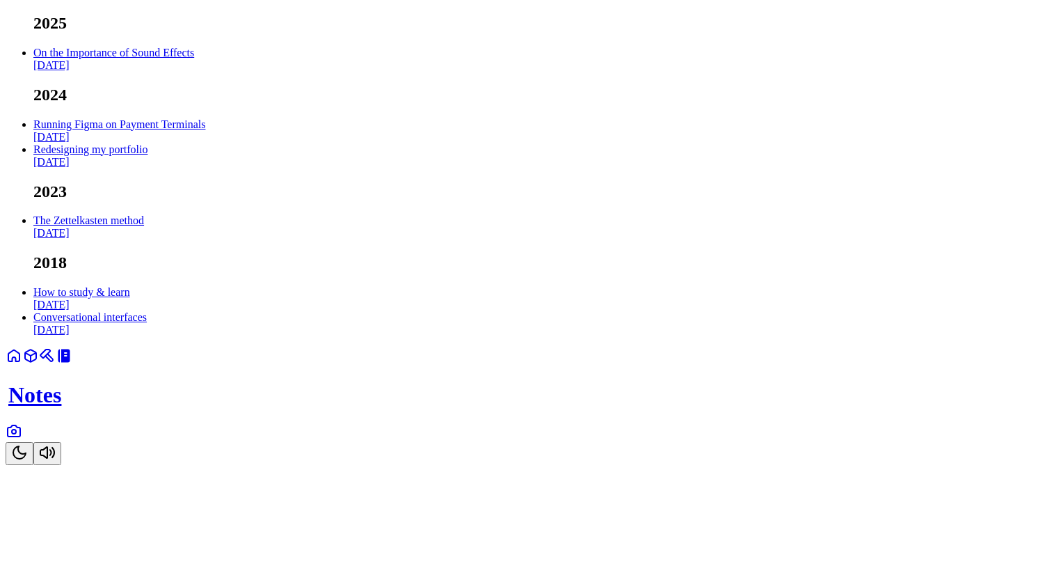
click at [22, 439] on icon at bounding box center [14, 430] width 17 height 17
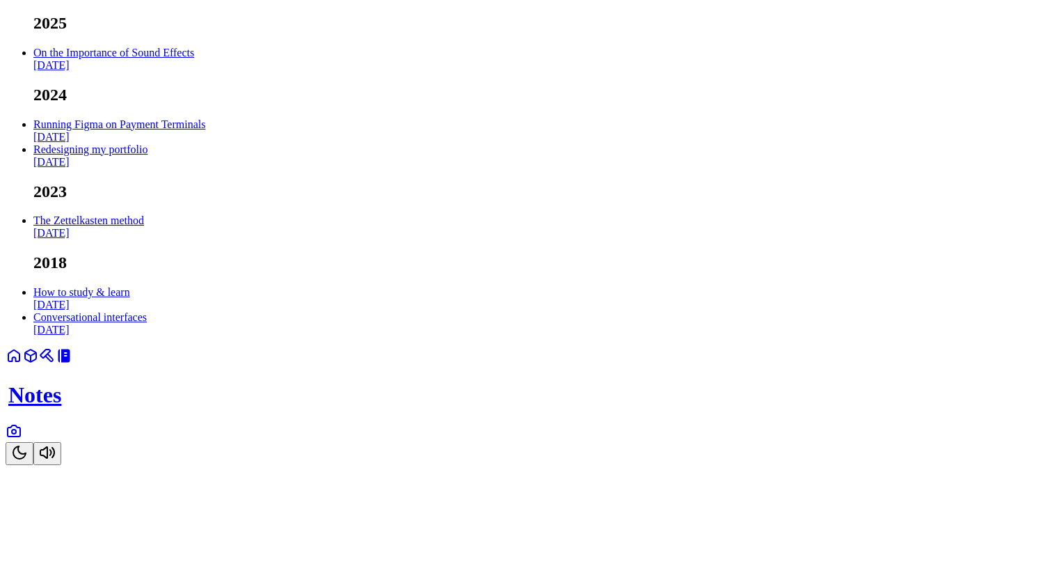
click at [194, 71] on link "On the Importance of Sound Effects Feb 2025" at bounding box center [113, 59] width 161 height 24
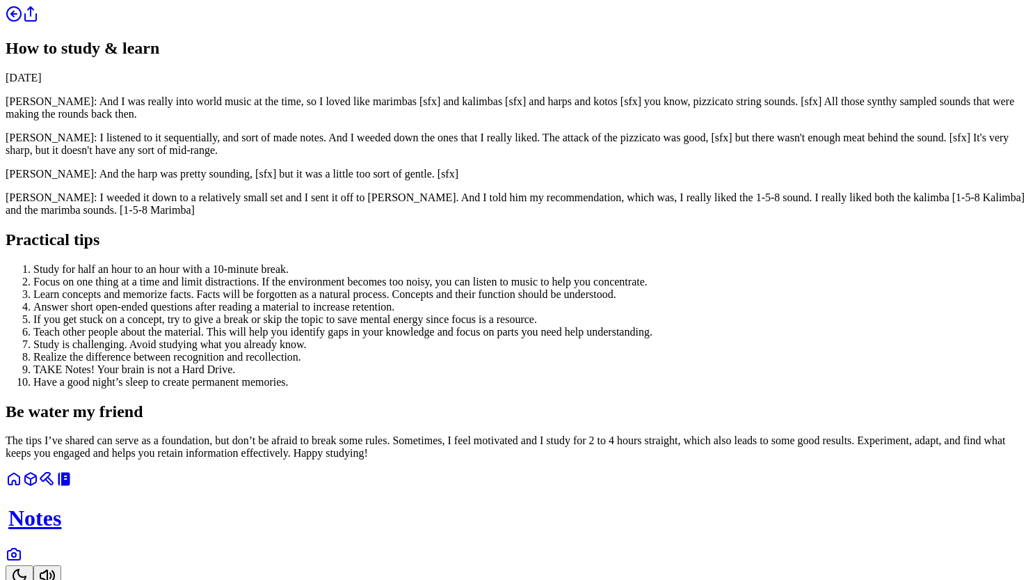
click at [22, 22] on icon at bounding box center [14, 14] width 17 height 17
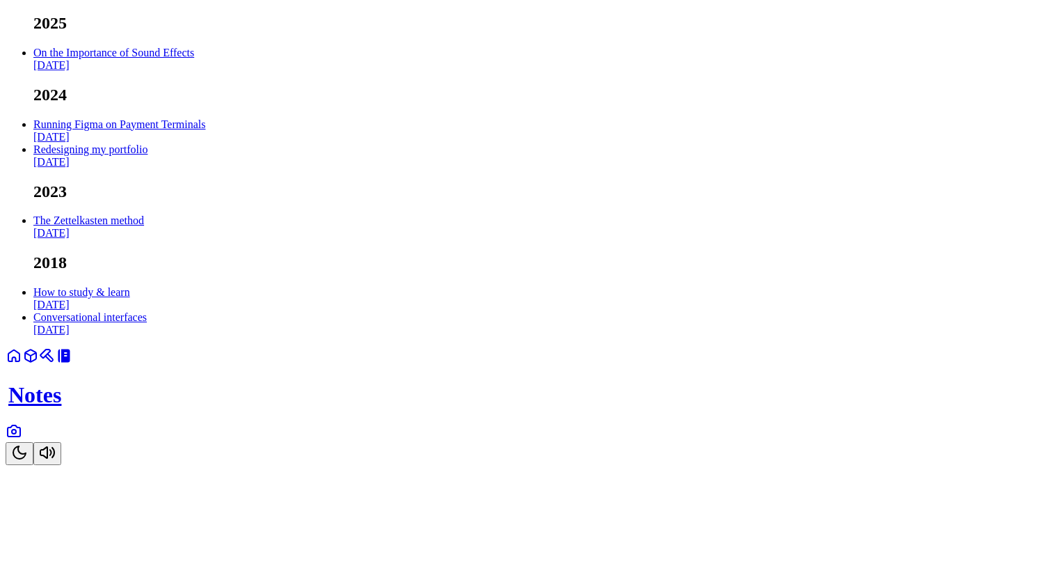
click at [205, 143] on link "Running Figma on Payment Terminals Oct 2024" at bounding box center [119, 130] width 172 height 24
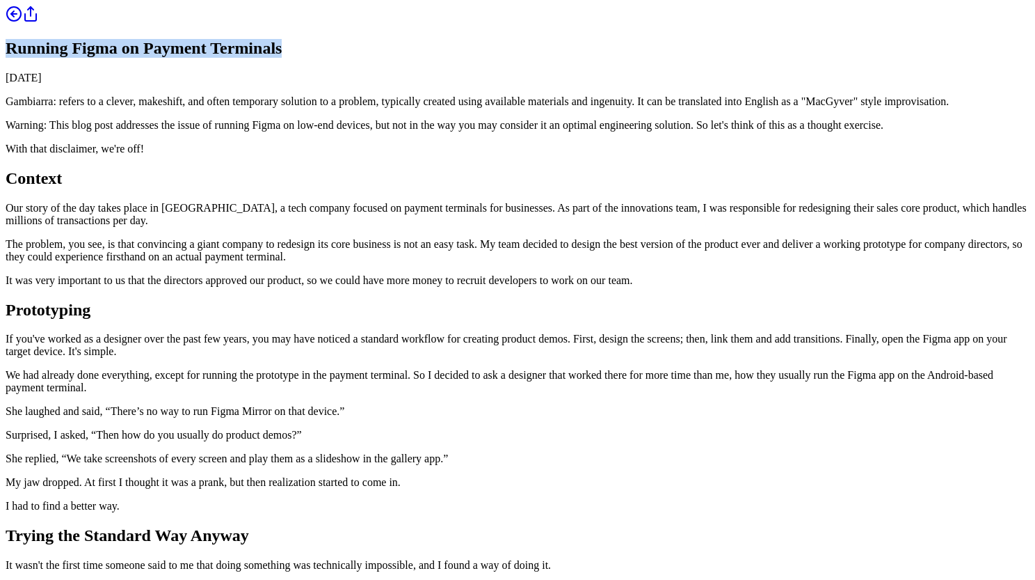
drag, startPoint x: 298, startPoint y: 150, endPoint x: 547, endPoint y: 142, distance: 249.2
click at [547, 58] on h1 "Running Figma on Payment Terminals" at bounding box center [518, 48] width 1024 height 19
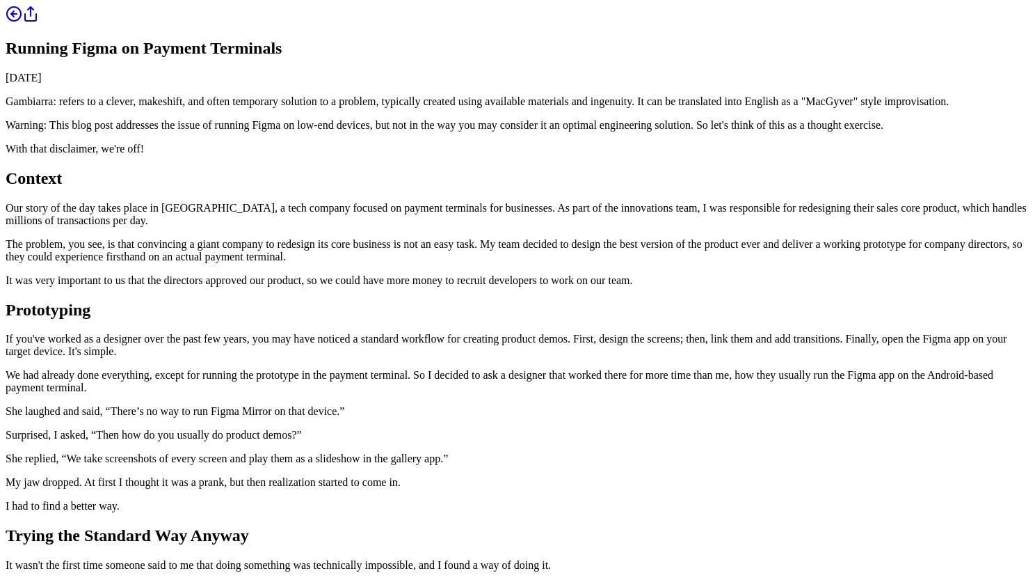
drag, startPoint x: 384, startPoint y: 177, endPoint x: 294, endPoint y: 175, distance: 90.5
click at [22, 24] on link at bounding box center [14, 19] width 17 height 12
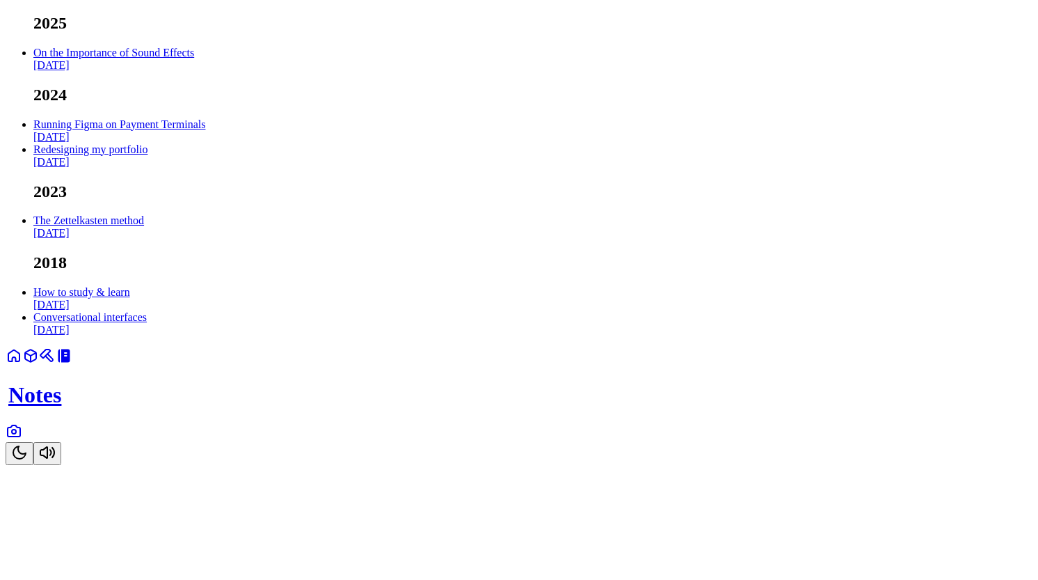
click at [205, 143] on link "Running Figma on Payment Terminals Oct 2024" at bounding box center [119, 130] width 172 height 24
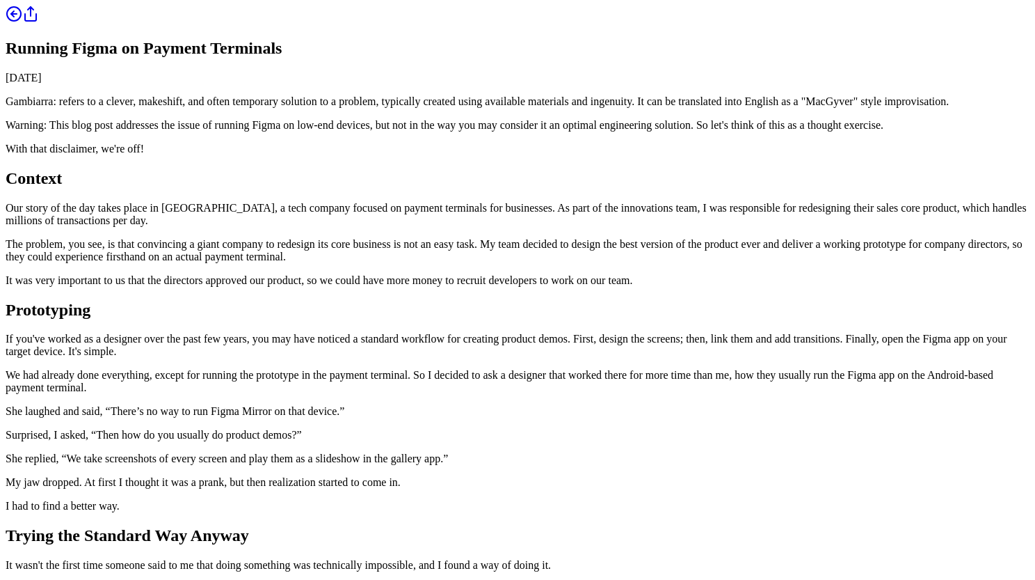
drag, startPoint x: 297, startPoint y: 176, endPoint x: 404, endPoint y: 177, distance: 106.5
click at [42, 83] on time "October 26, 2024" at bounding box center [24, 78] width 36 height 12
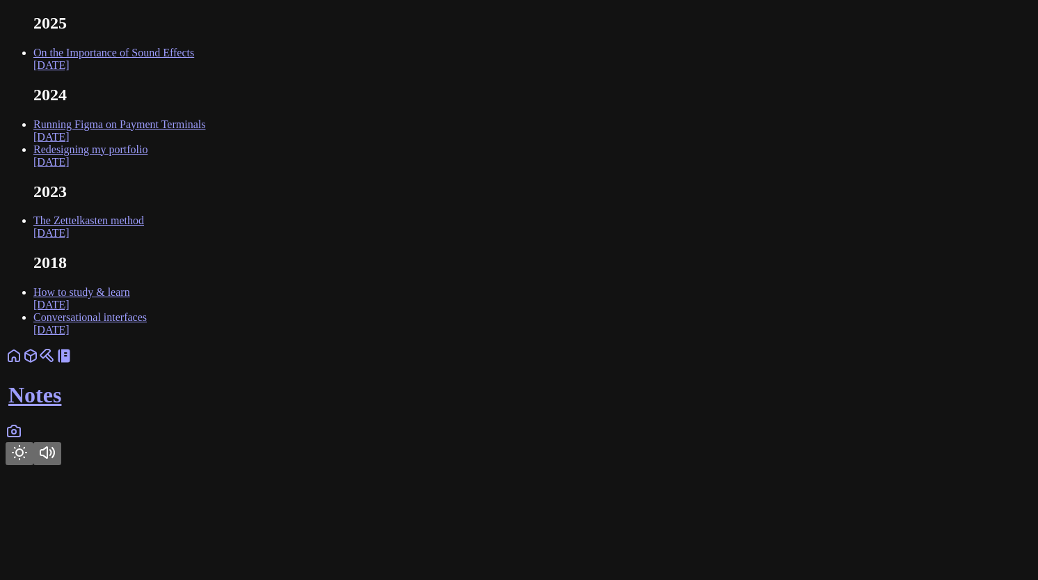
click at [194, 71] on link "On the Importance of Sound Effects [DATE]" at bounding box center [113, 59] width 161 height 24
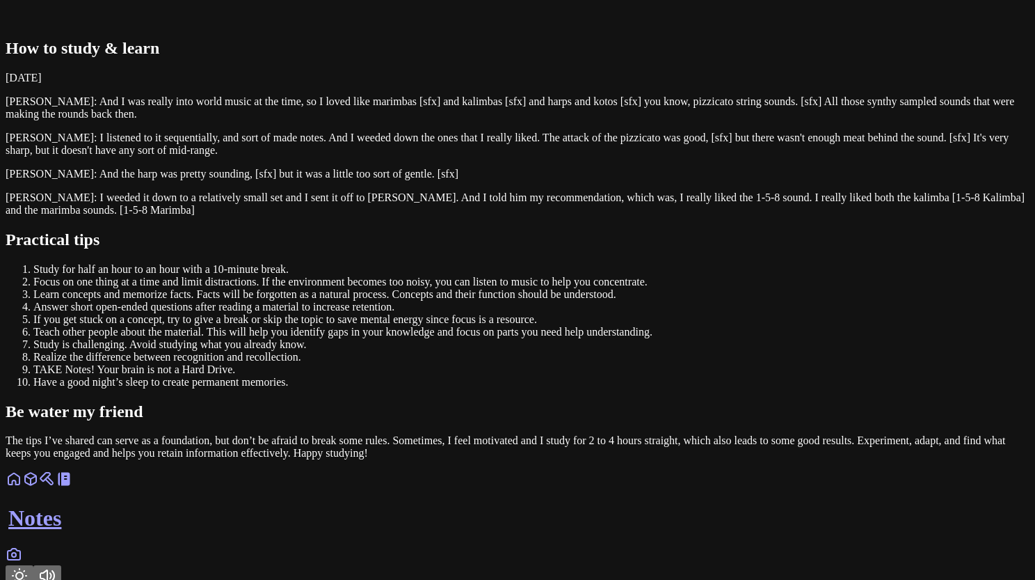
click at [312, 80] on div "How to study & learn February 15, 2023 Kelly Jacklin: And I was really into wor…" at bounding box center [518, 233] width 1024 height 454
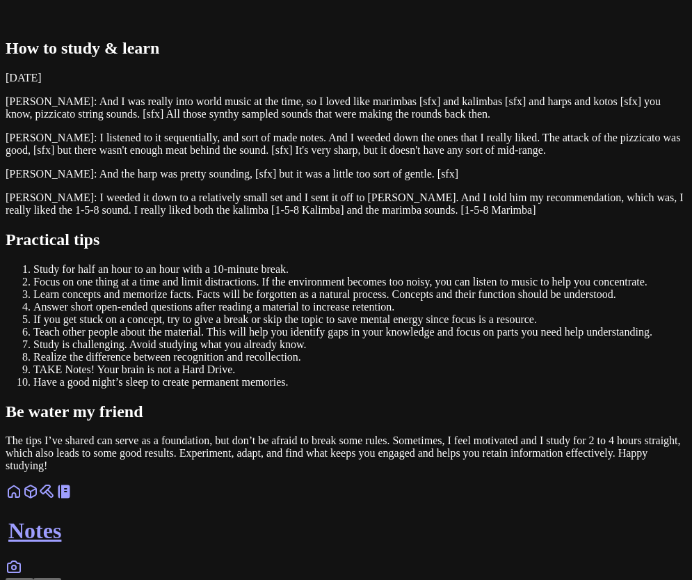
click at [568, 122] on div "How to study & learn February 15, 2023 Kelly Jacklin: And I was really into wor…" at bounding box center [346, 239] width 681 height 466
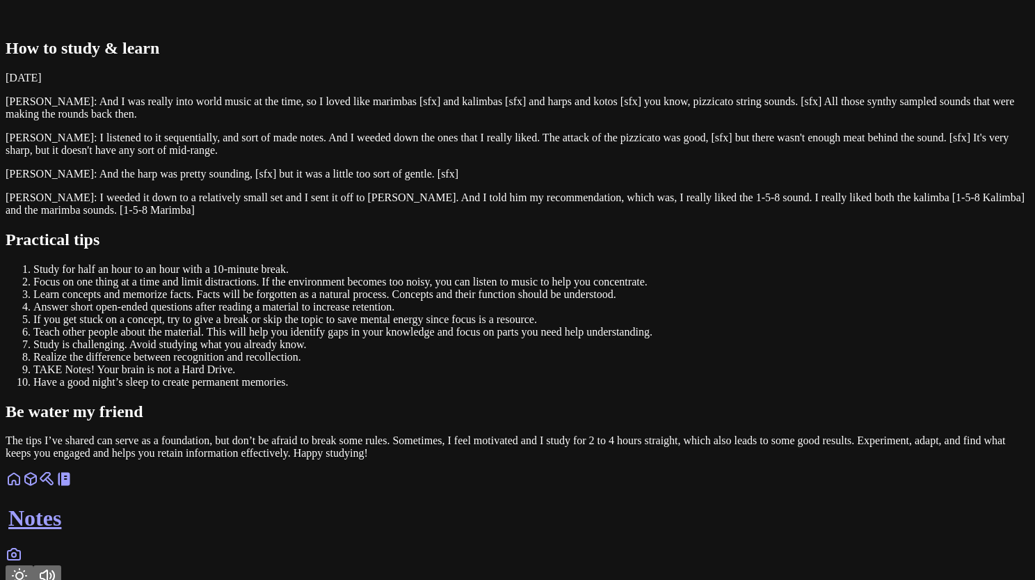
click at [681, 58] on h1 "How to study & learn" at bounding box center [518, 48] width 1024 height 19
click at [48, 24] on link "Notes" at bounding box center [27, 19] width 42 height 12
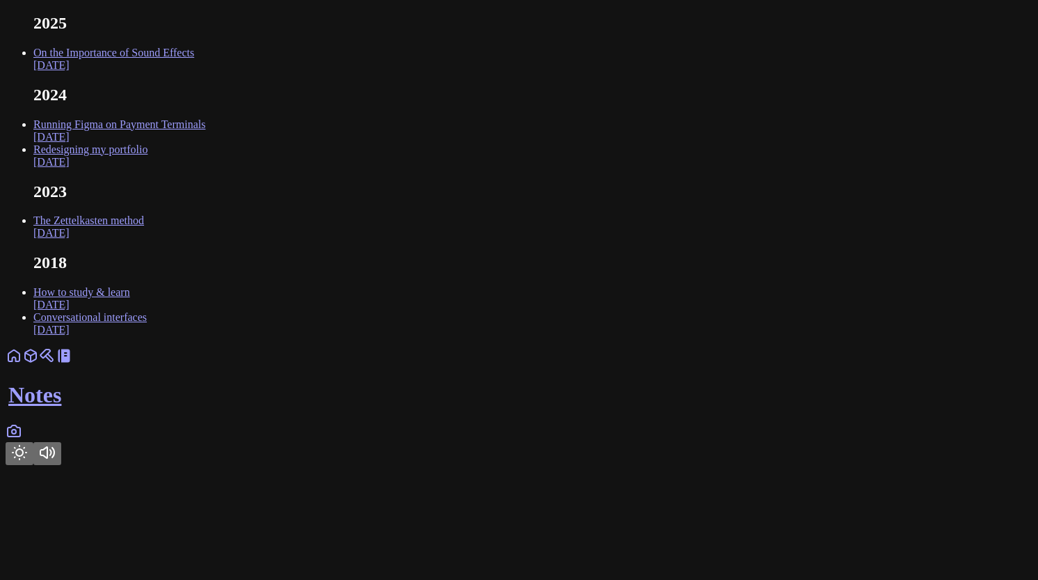
click at [194, 71] on link "On the Importance of Sound Effects [DATE]" at bounding box center [113, 59] width 161 height 24
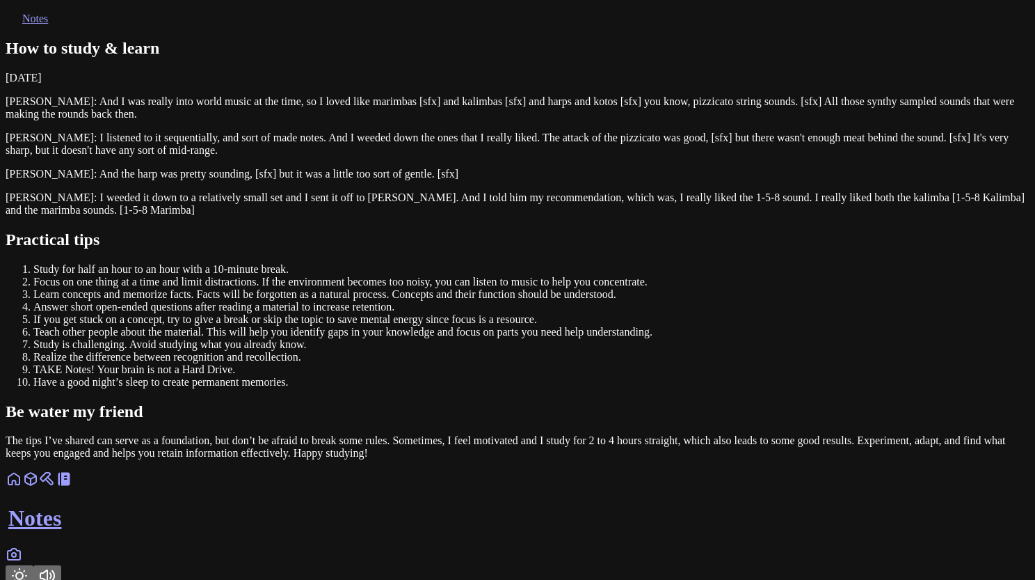
click at [22, 22] on icon at bounding box center [14, 14] width 17 height 17
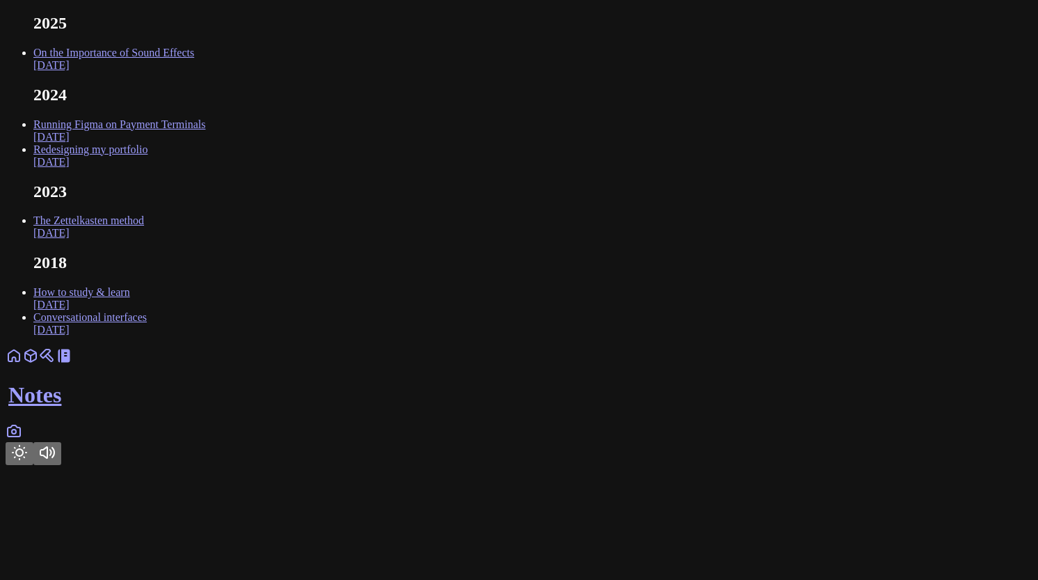
click at [205, 143] on link "Running Figma on Payment Terminals Oct 2024" at bounding box center [119, 130] width 172 height 24
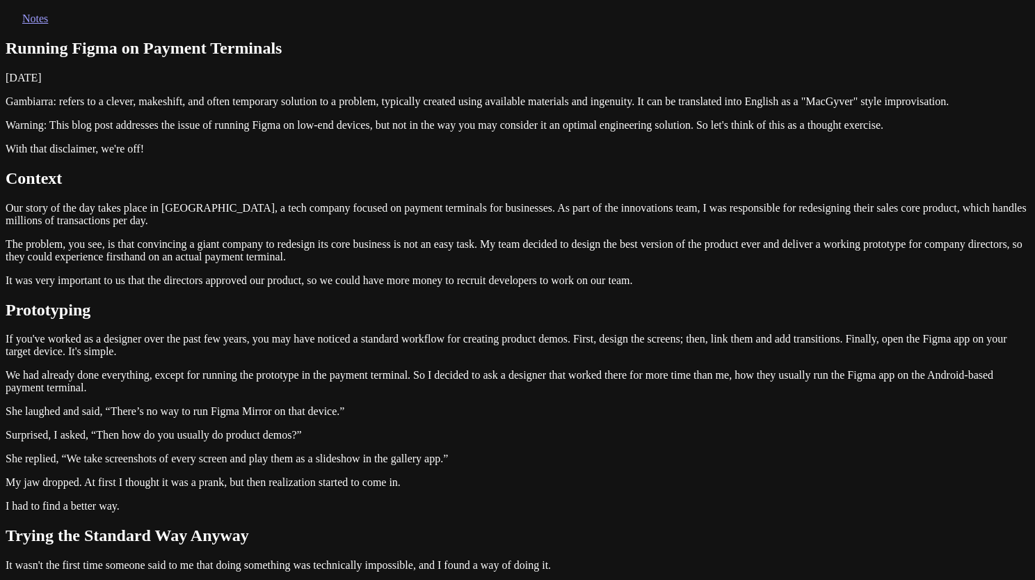
click at [22, 22] on icon at bounding box center [14, 14] width 17 height 17
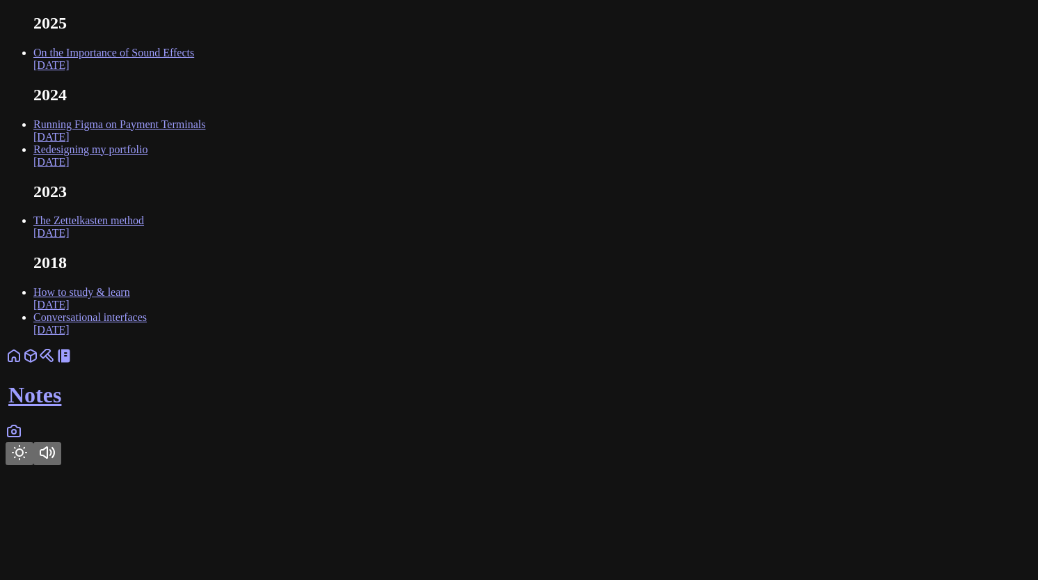
click at [194, 71] on link "On the Importance of Sound Effects Feb 2025" at bounding box center [113, 59] width 161 height 24
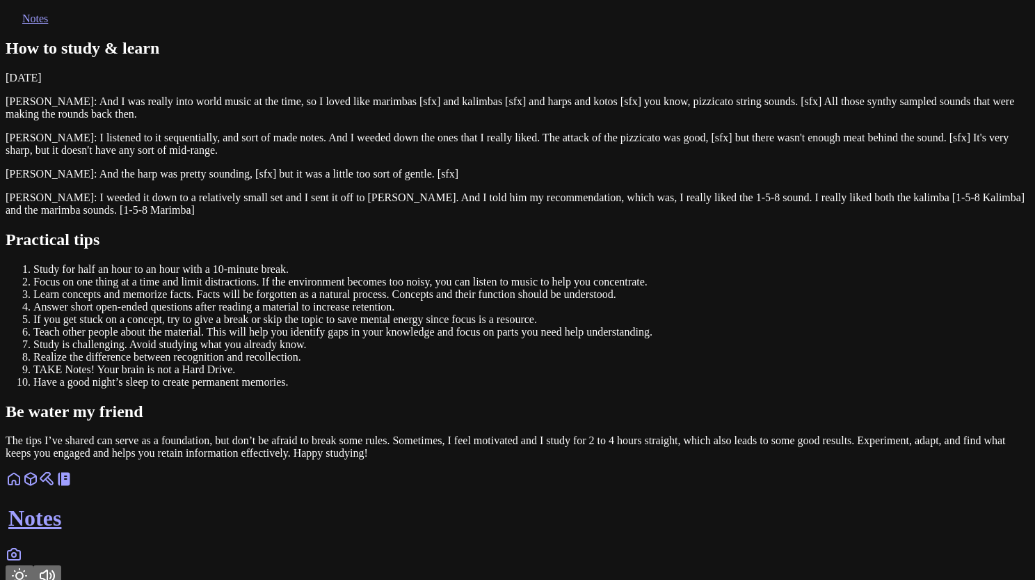
click at [56, 489] on link at bounding box center [47, 483] width 17 height 12
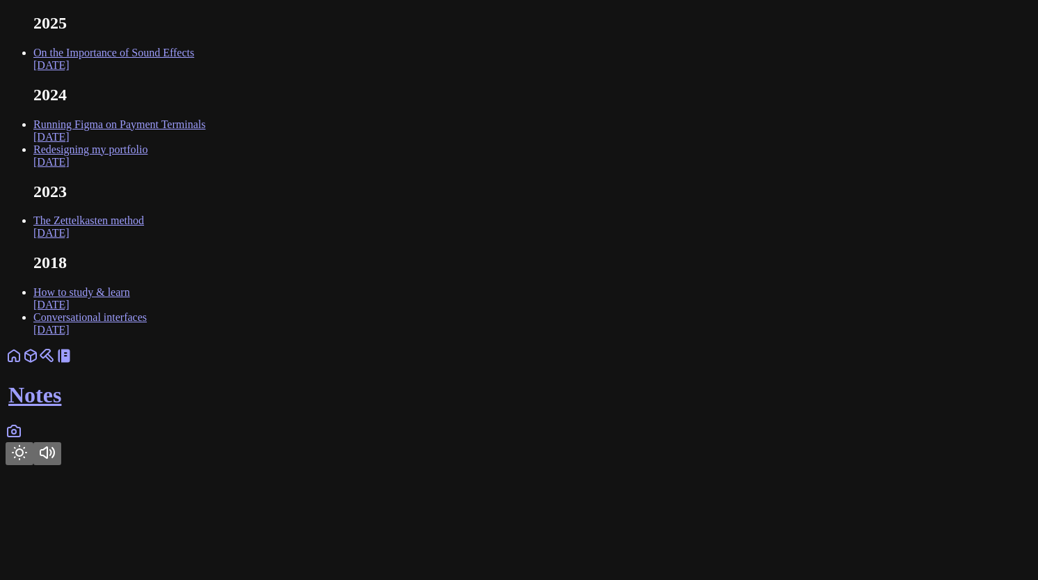
click at [194, 71] on link "On the Importance of Sound Effects [DATE]" at bounding box center [113, 59] width 161 height 24
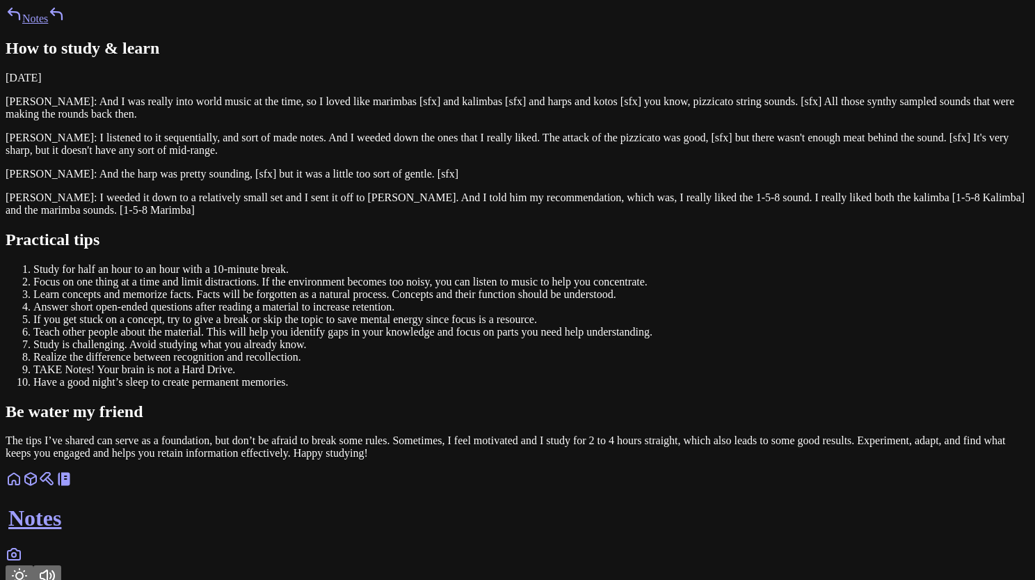
click at [48, 24] on link "Notes" at bounding box center [27, 19] width 42 height 12
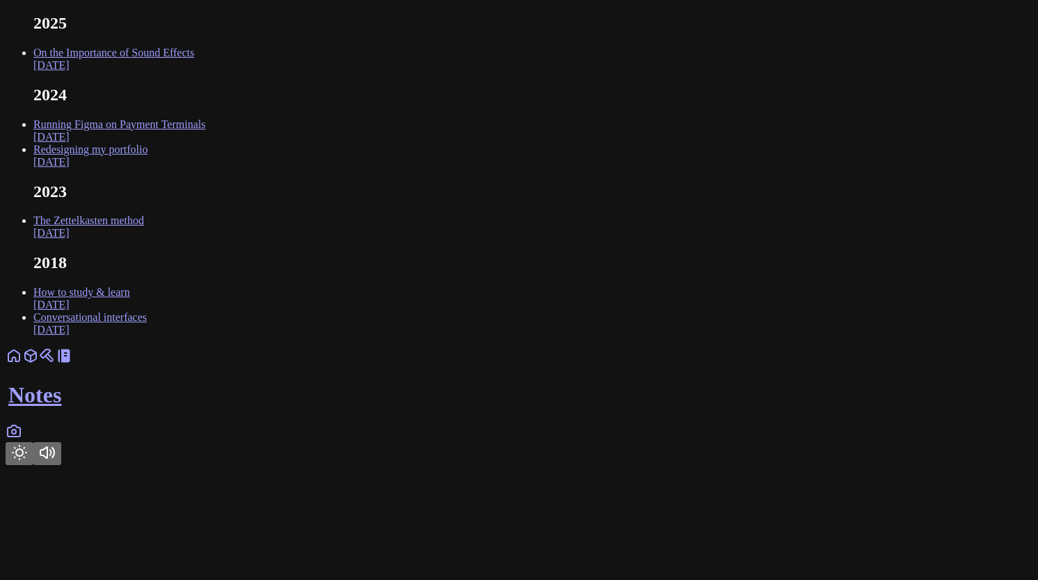
click at [194, 71] on link "On the Importance of Sound Effects [DATE]" at bounding box center [113, 59] width 161 height 24
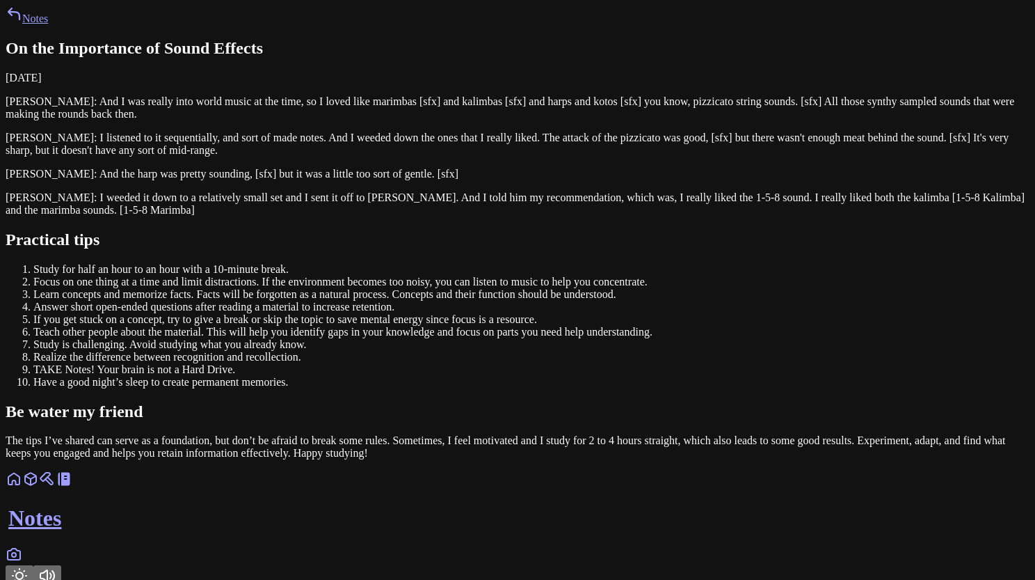
click at [48, 24] on link "Notes" at bounding box center [27, 19] width 42 height 12
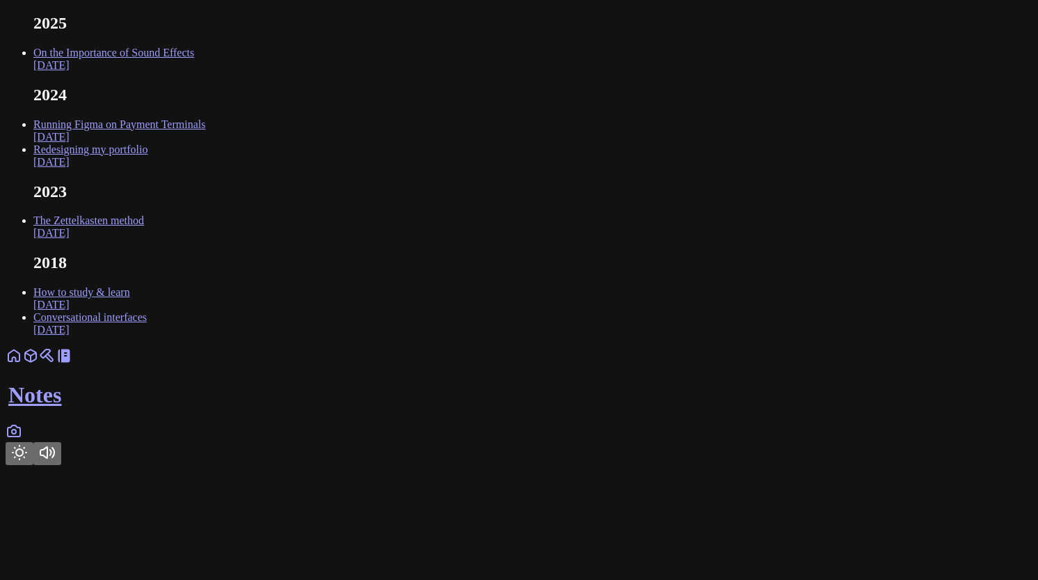
click at [194, 71] on link "On the Importance of Sound Effects [DATE]" at bounding box center [113, 59] width 161 height 24
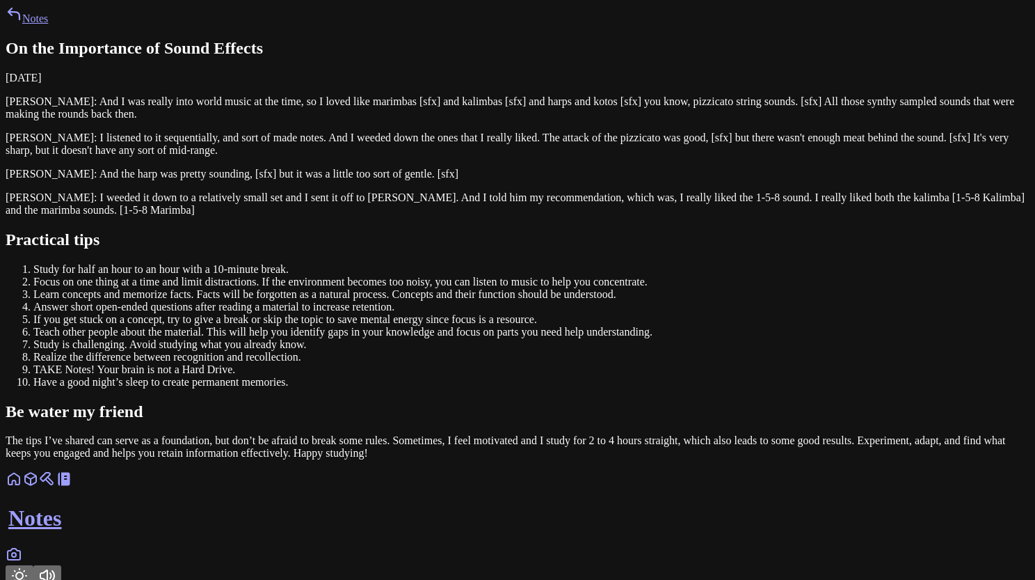
click at [48, 24] on link "Notes" at bounding box center [27, 19] width 42 height 12
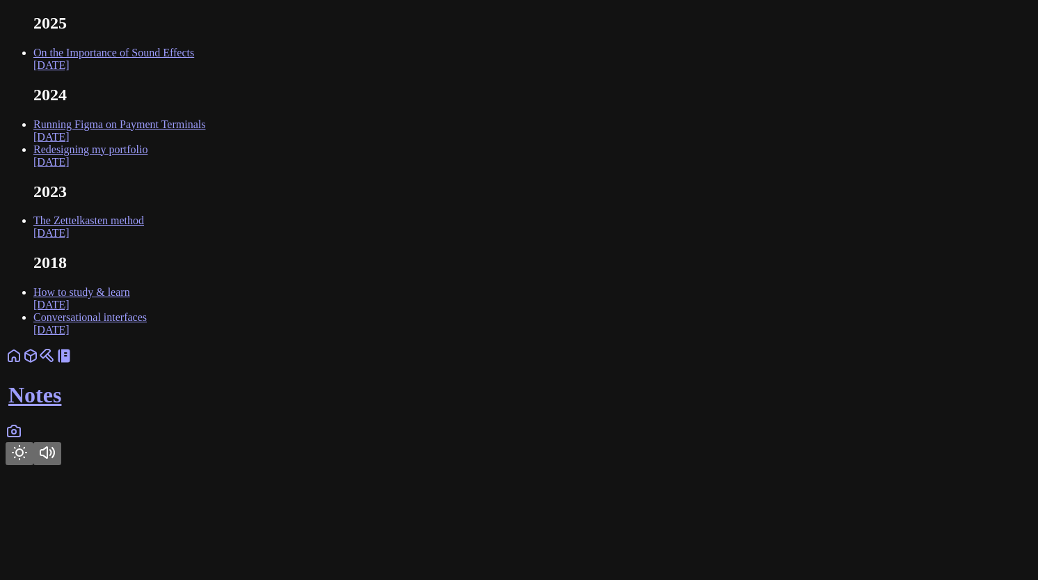
click at [194, 71] on link "On the Importance of Sound Effects [DATE]" at bounding box center [113, 59] width 161 height 24
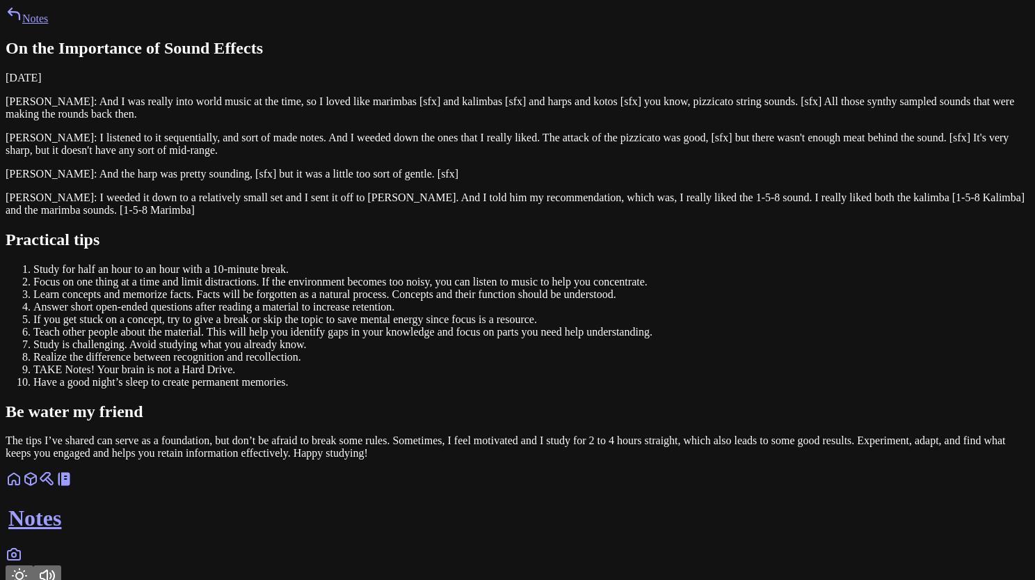
click at [33, 565] on button "Toggle Theme" at bounding box center [20, 576] width 28 height 23
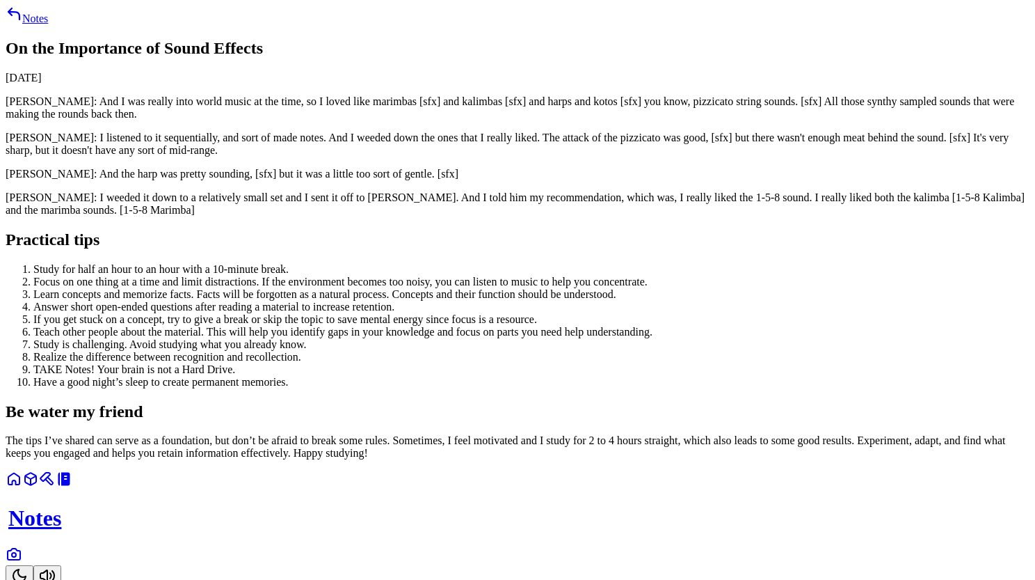
click at [33, 565] on button "Toggle Theme" at bounding box center [20, 576] width 28 height 23
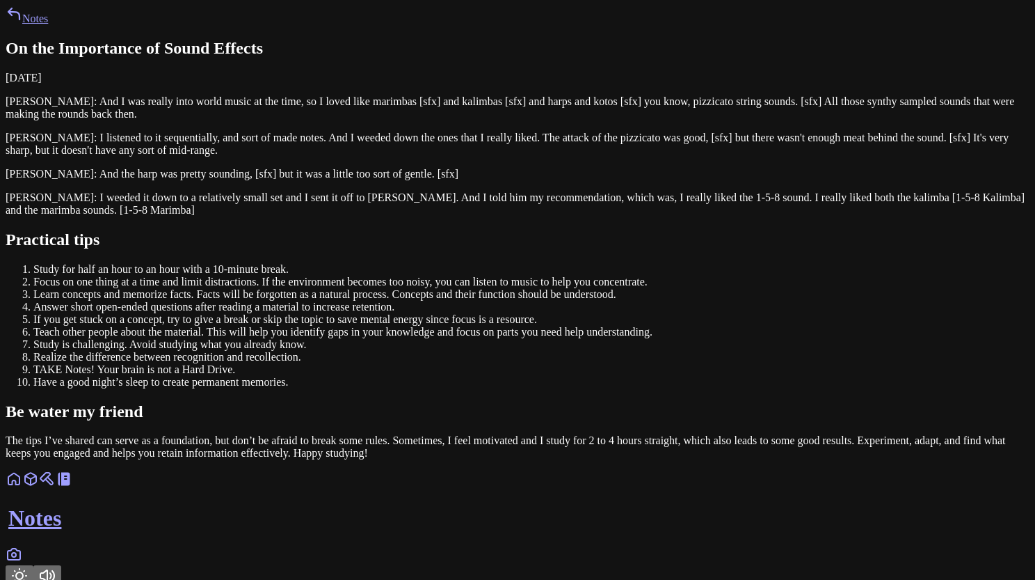
click at [48, 24] on link "Notes" at bounding box center [27, 19] width 42 height 12
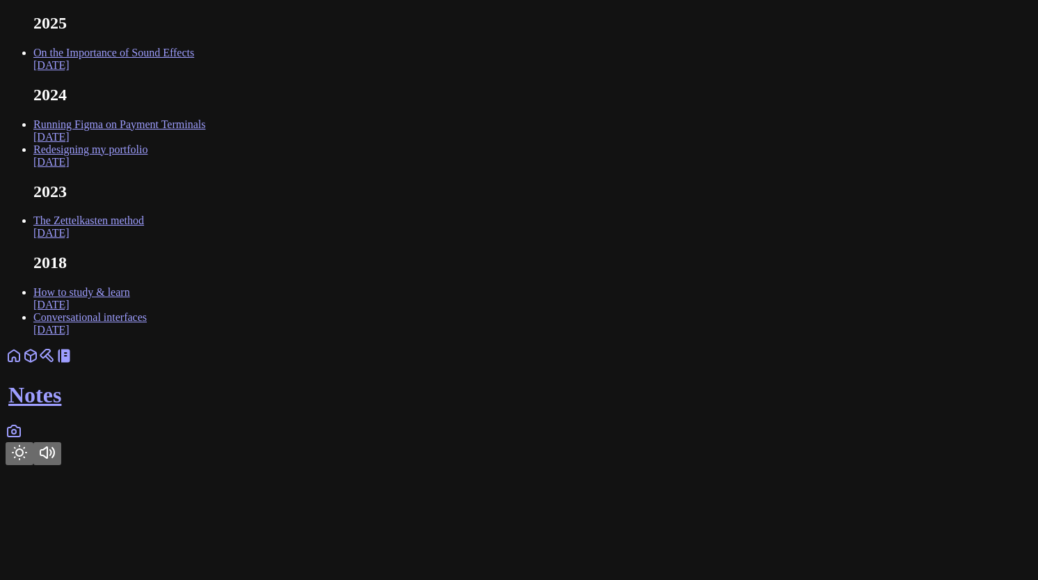
click at [194, 71] on link "On the Importance of Sound Effects Feb 2025" at bounding box center [113, 59] width 161 height 24
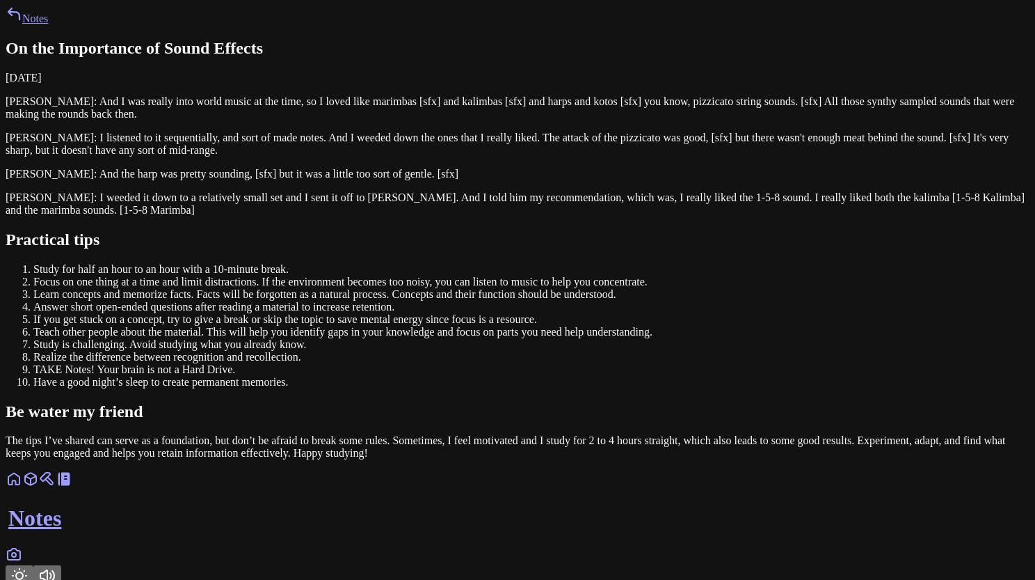
click at [733, 247] on article "On the Importance of Sound Effects February 15, 2023 Kelly Jacklin: And I was r…" at bounding box center [518, 249] width 1024 height 421
click at [22, 546] on icon at bounding box center [14, 554] width 17 height 17
click at [16, 552] on icon at bounding box center [14, 554] width 4 height 4
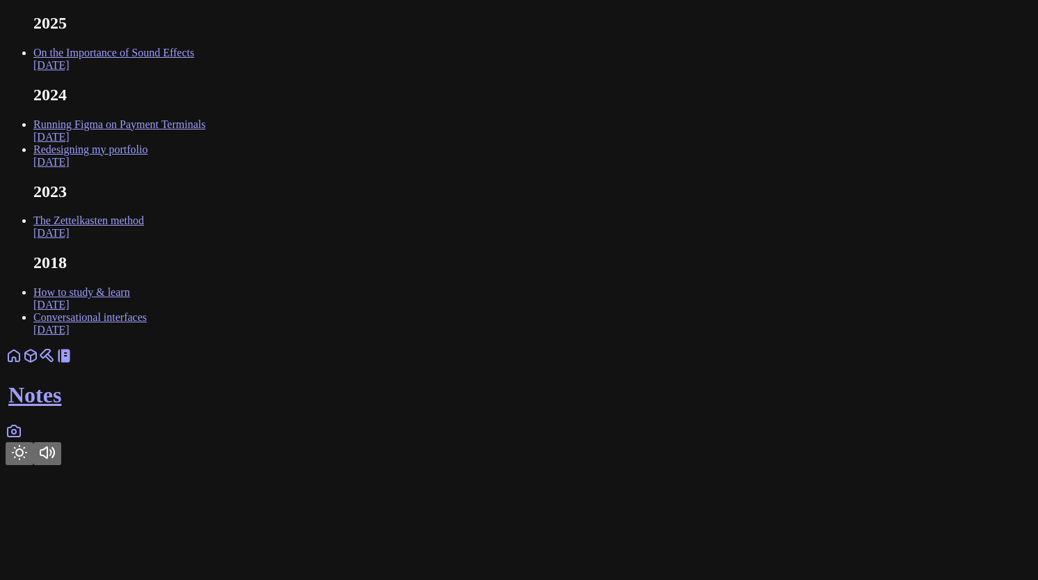
click at [33, 465] on button "Toggle Theme" at bounding box center [20, 453] width 28 height 23
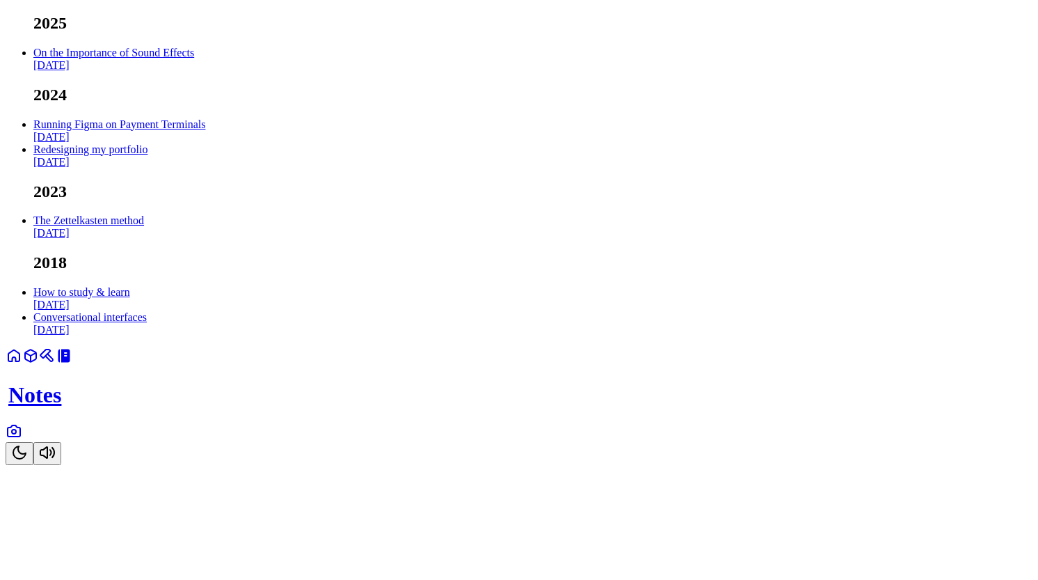
click at [33, 465] on button "Toggle Theme" at bounding box center [20, 453] width 28 height 23
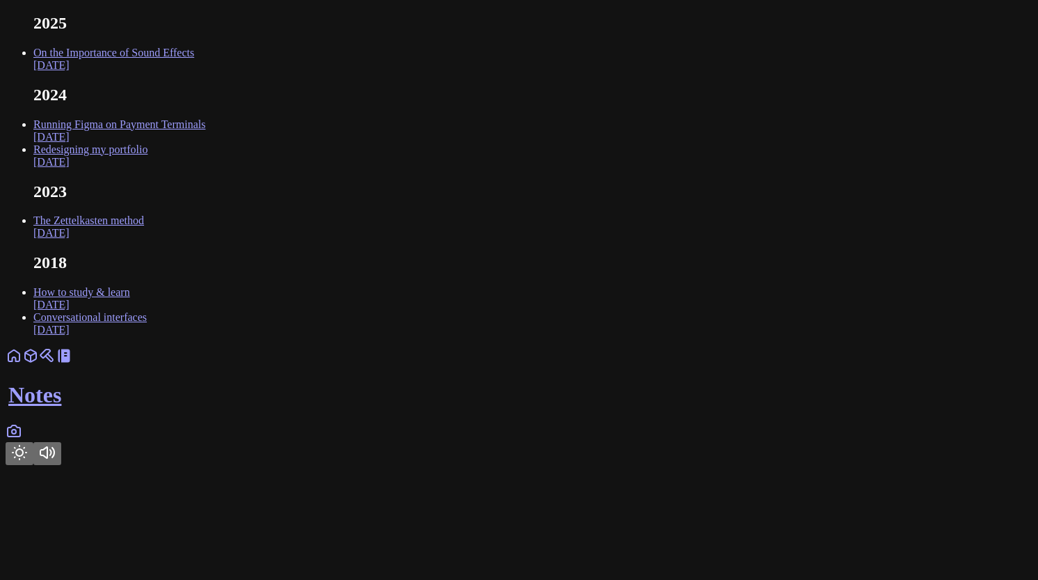
click at [225, 314] on body "2025 On the Importance of Sound Effects [DATE] 2024 Running Figma on Payment Te…" at bounding box center [519, 239] width 1027 height 451
click at [400, 465] on div "Notes" at bounding box center [519, 406] width 1027 height 118
click at [22, 366] on link at bounding box center [14, 360] width 17 height 12
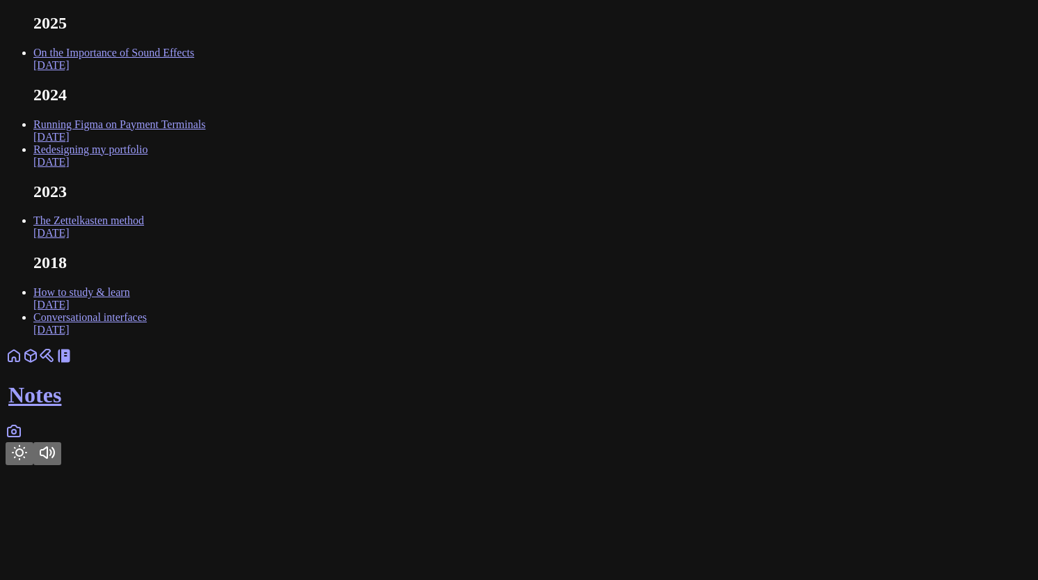
click at [22, 364] on icon at bounding box center [14, 355] width 17 height 17
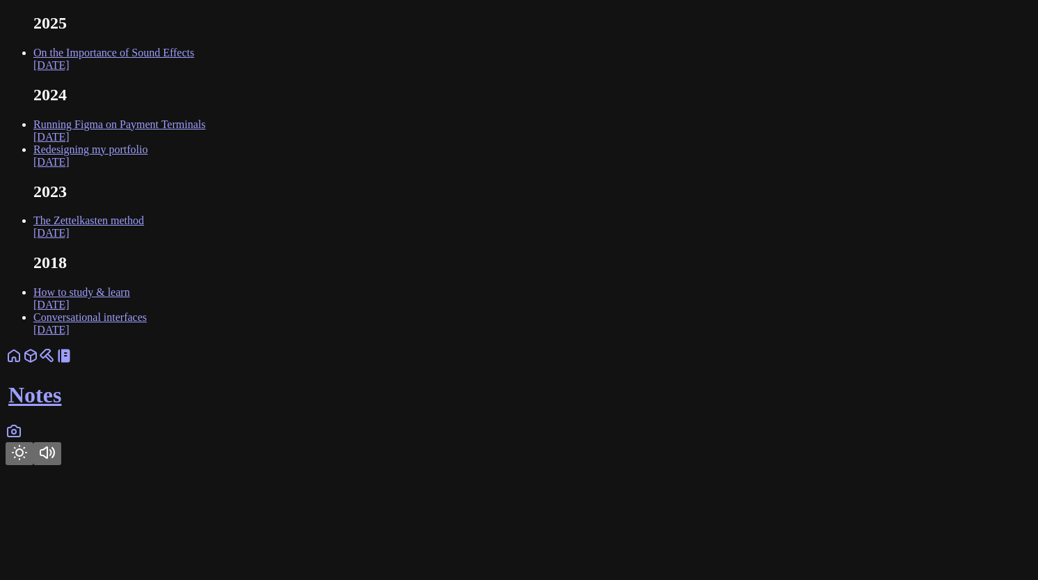
click at [194, 71] on link "On the Importance of Sound Effects [DATE]" at bounding box center [113, 59] width 161 height 24
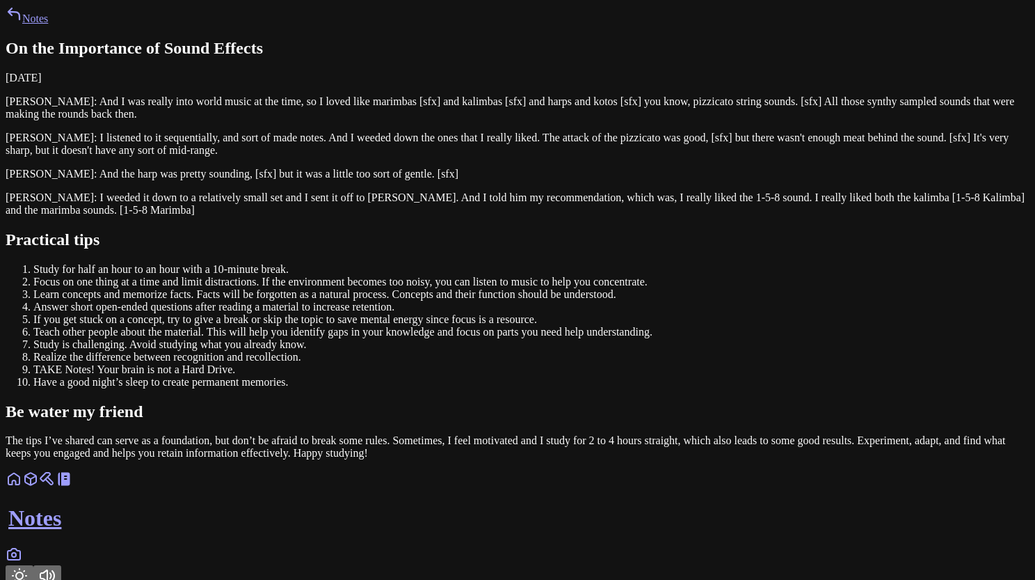
click at [354, 77] on div "Notes On the Importance of Sound Effects [DATE] [PERSON_NAME]: And I was really…" at bounding box center [518, 233] width 1024 height 454
click at [22, 489] on link at bounding box center [14, 483] width 17 height 12
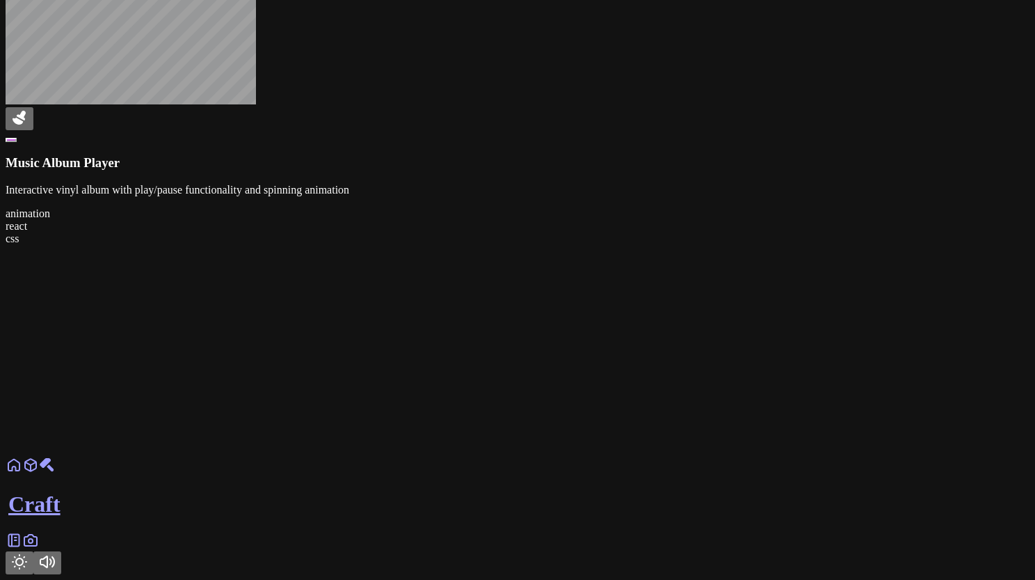
scroll to position [2148, 0]
click at [22, 548] on icon at bounding box center [14, 540] width 17 height 17
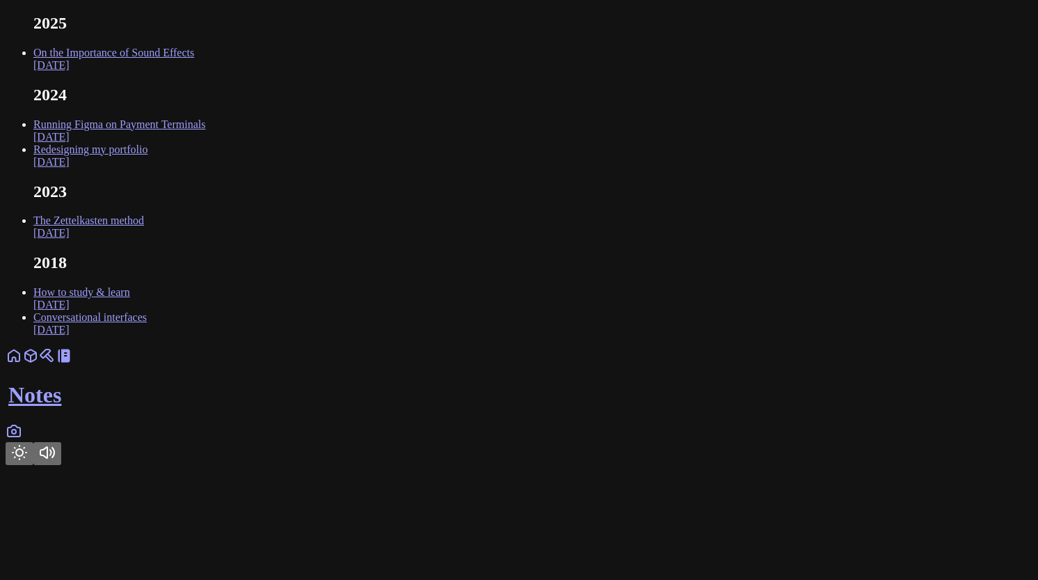
click at [22, 439] on icon at bounding box center [14, 430] width 17 height 17
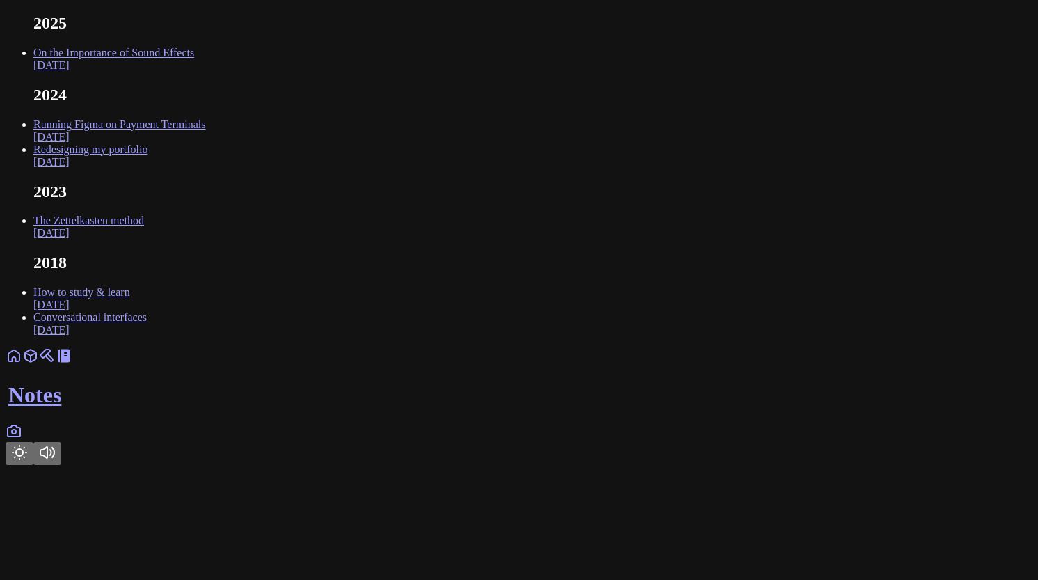
click at [28, 461] on icon "Toggle Theme" at bounding box center [19, 452] width 17 height 17
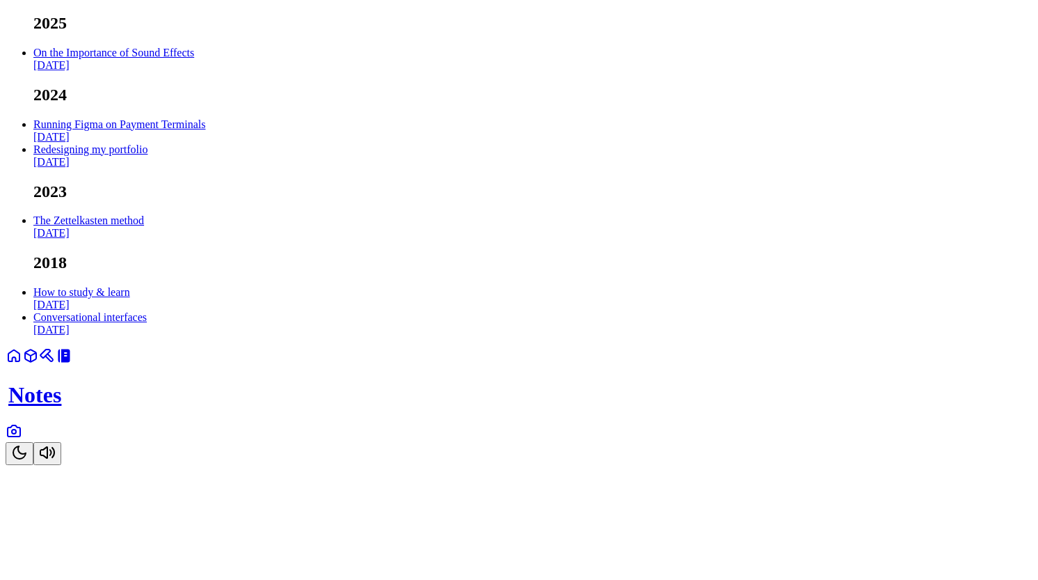
click at [26, 459] on icon "Toggle Theme" at bounding box center [19, 452] width 13 height 13
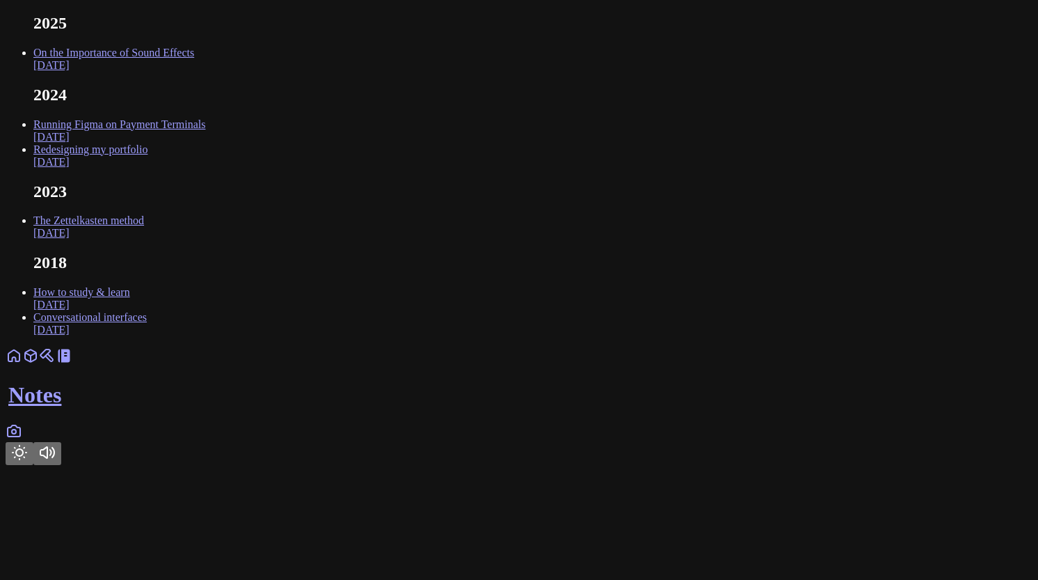
click at [19, 361] on icon at bounding box center [13, 355] width 11 height 11
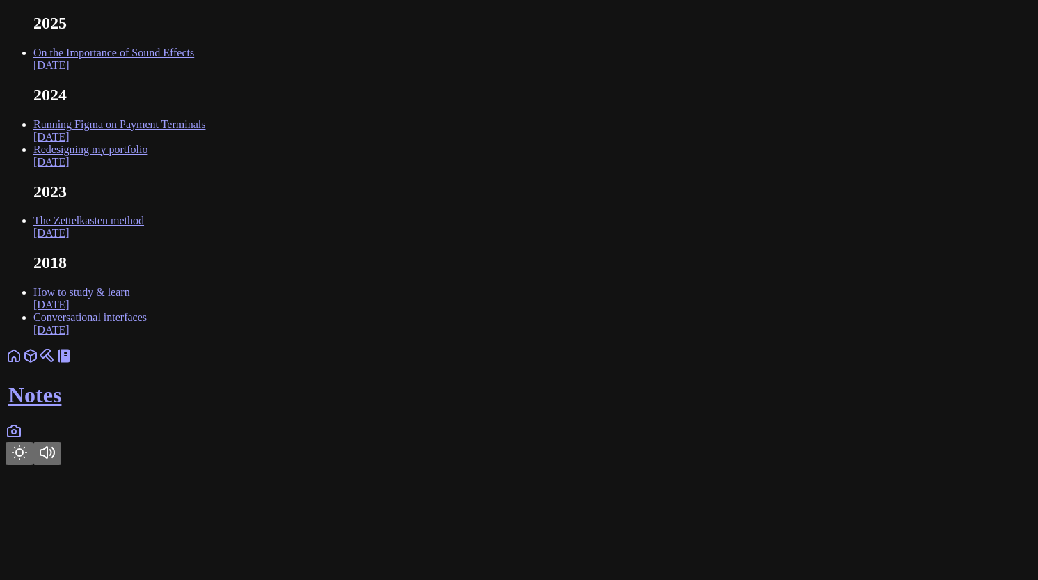
click at [16, 433] on icon at bounding box center [14, 431] width 4 height 4
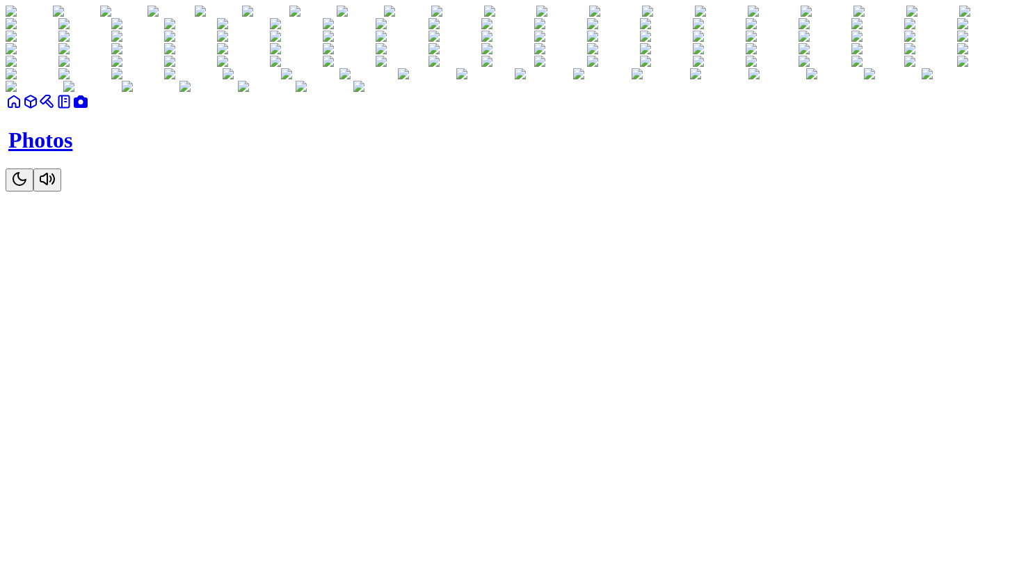
click at [28, 187] on icon "Toggle Theme" at bounding box center [19, 178] width 17 height 17
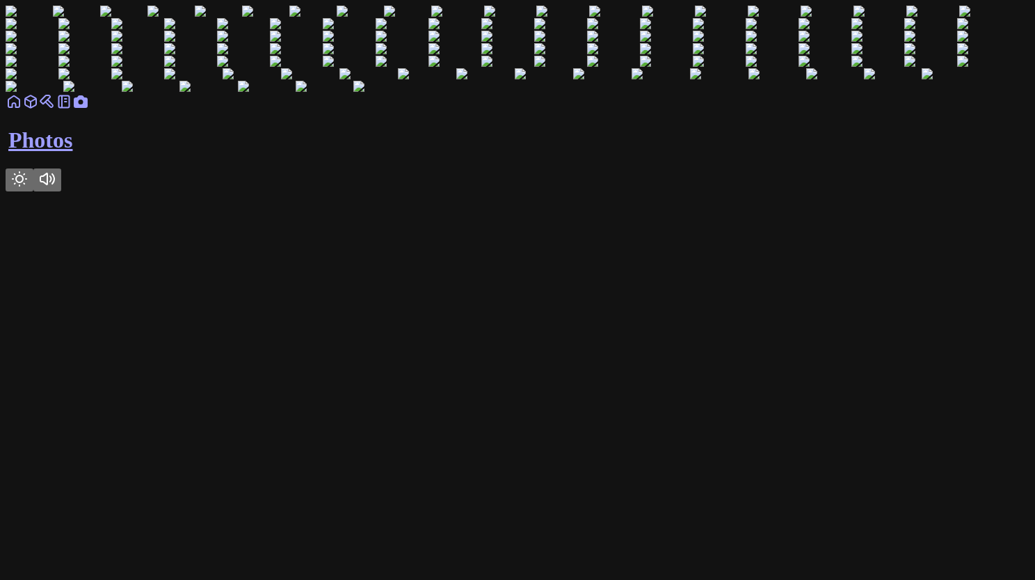
click at [72, 110] on icon at bounding box center [64, 101] width 17 height 17
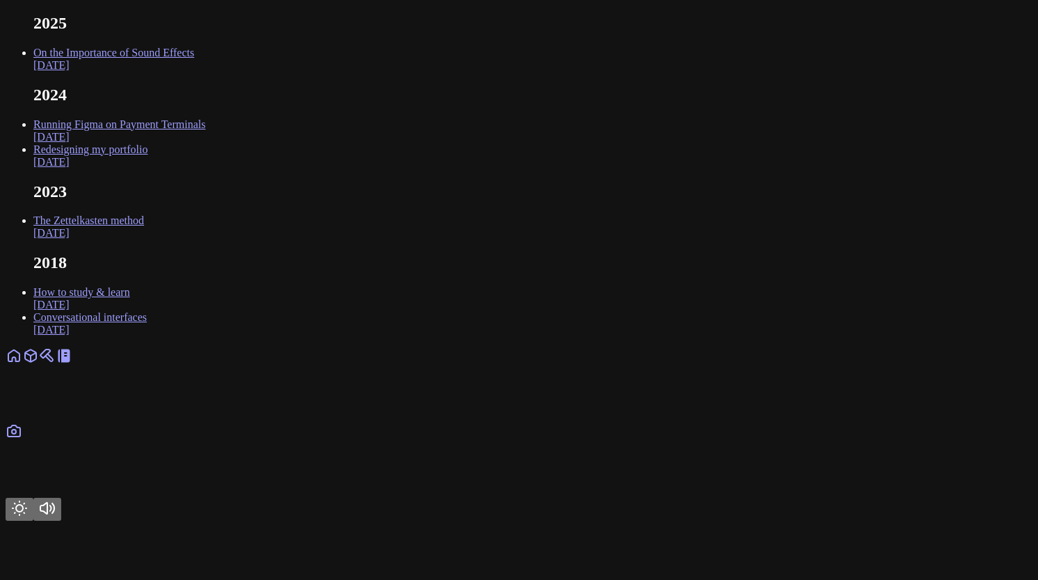
click at [56, 364] on icon at bounding box center [47, 355] width 17 height 17
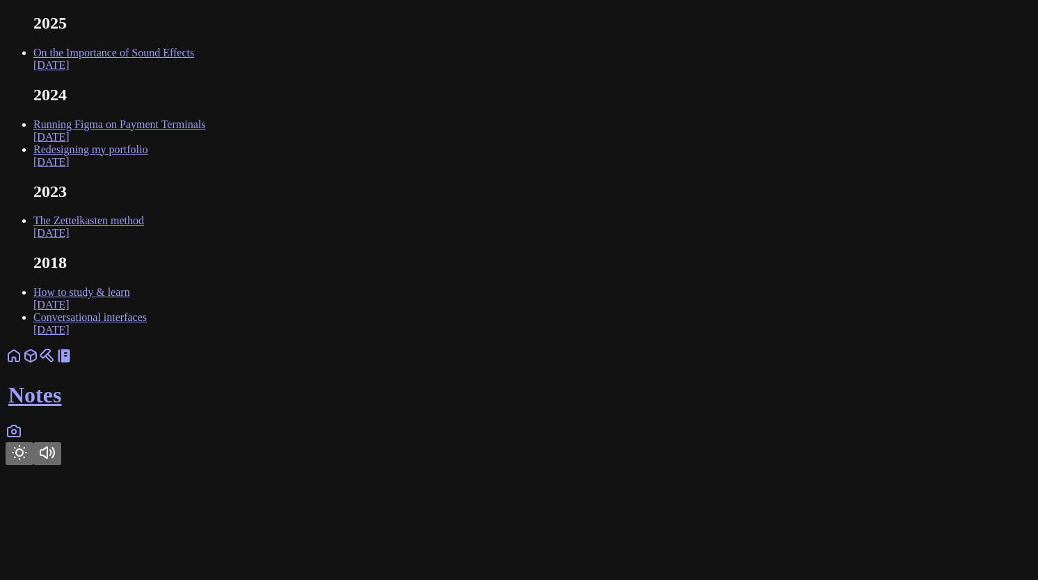
click at [471, 465] on div "Notes" at bounding box center [519, 406] width 1027 height 118
click at [56, 364] on icon at bounding box center [47, 355] width 17 height 17
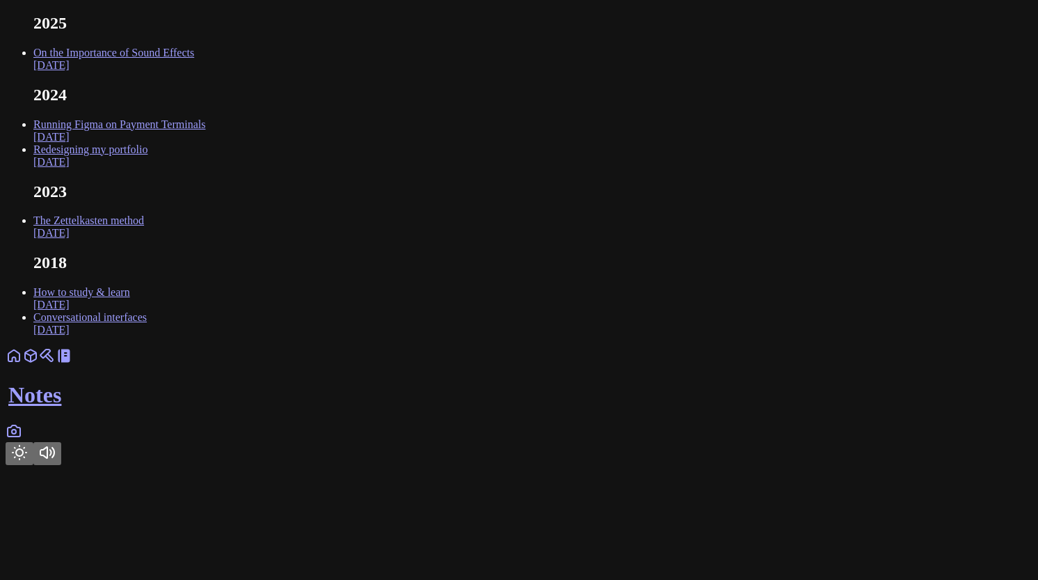
click at [20, 436] on icon at bounding box center [14, 430] width 13 height 11
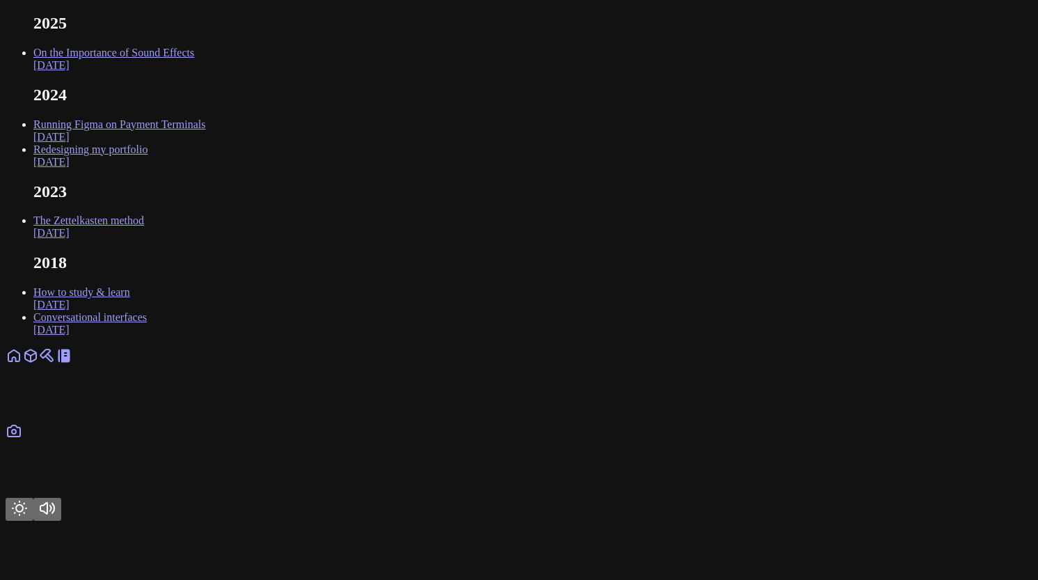
click at [33, 520] on button "Toggle Theme" at bounding box center [20, 509] width 28 height 23
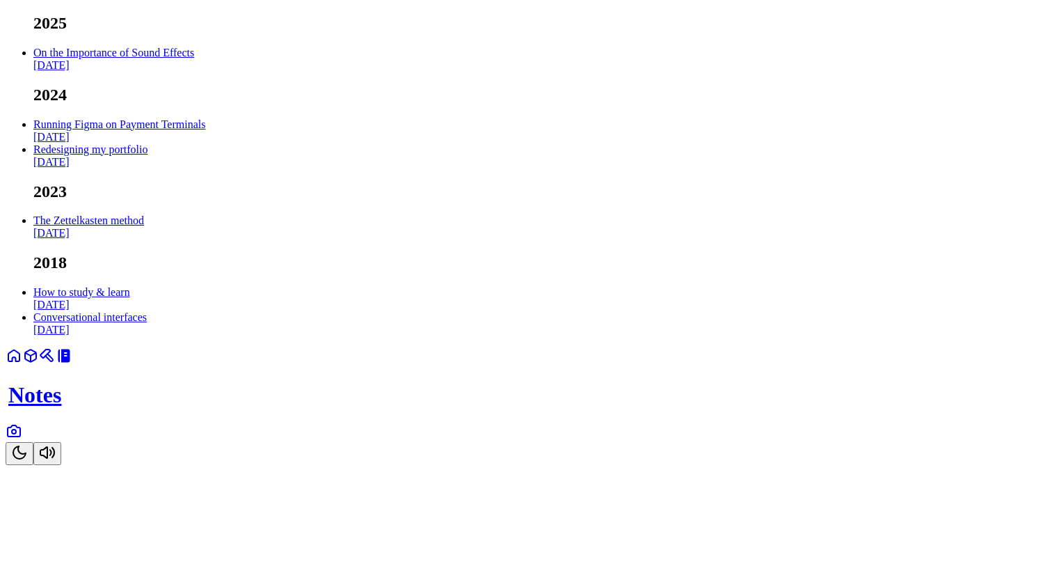
click at [33, 465] on button "Toggle Theme" at bounding box center [20, 453] width 28 height 23
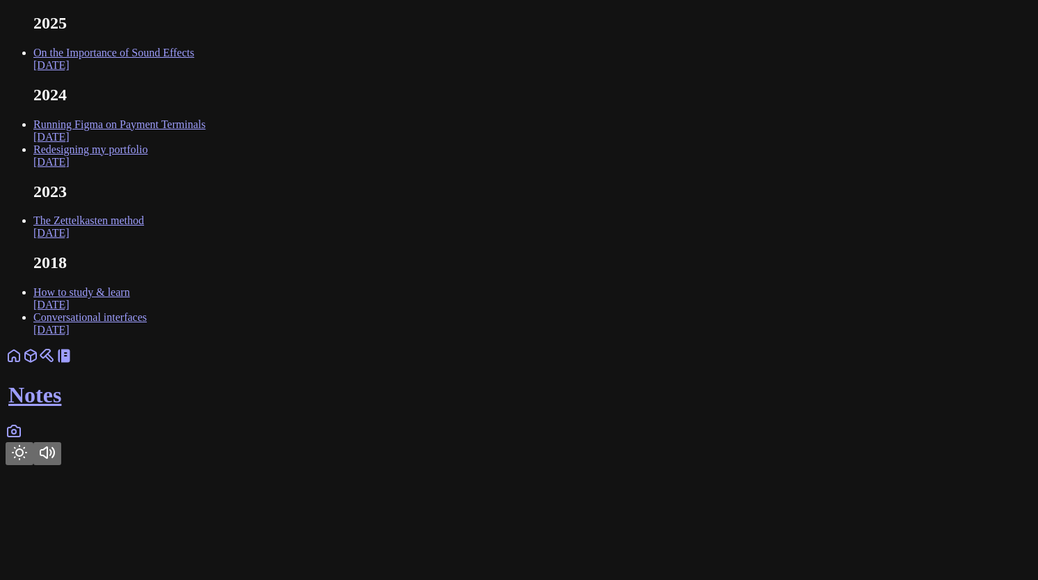
click at [223, 276] on body "2025 On the Importance of Sound Effects Feb 2025 2024 Running Figma on Payment …" at bounding box center [519, 239] width 1027 height 451
click at [22, 366] on link at bounding box center [14, 360] width 17 height 12
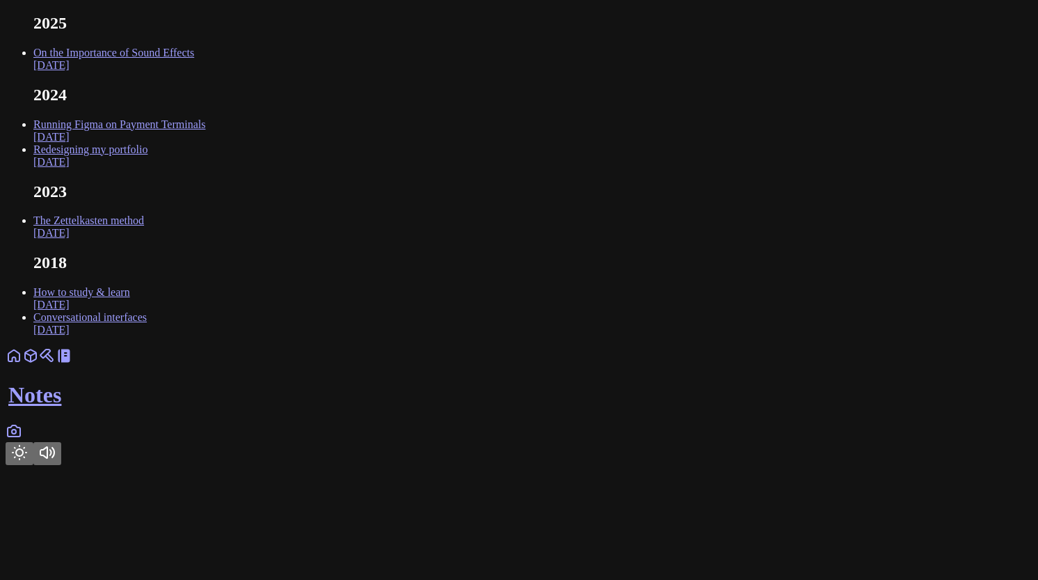
click at [22, 441] on link at bounding box center [14, 435] width 17 height 12
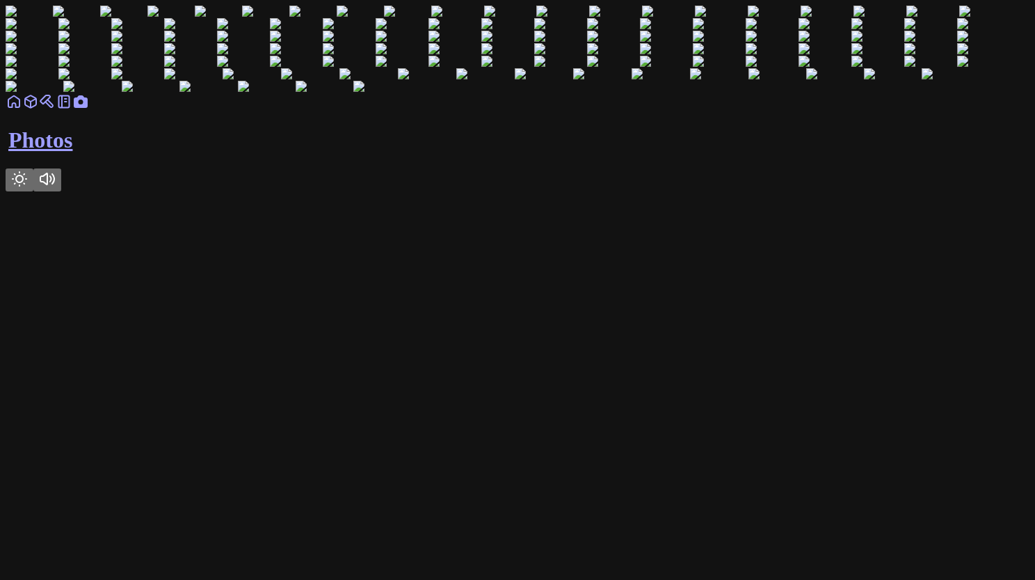
scroll to position [3807, 0]
click at [22, 110] on icon at bounding box center [14, 101] width 17 height 17
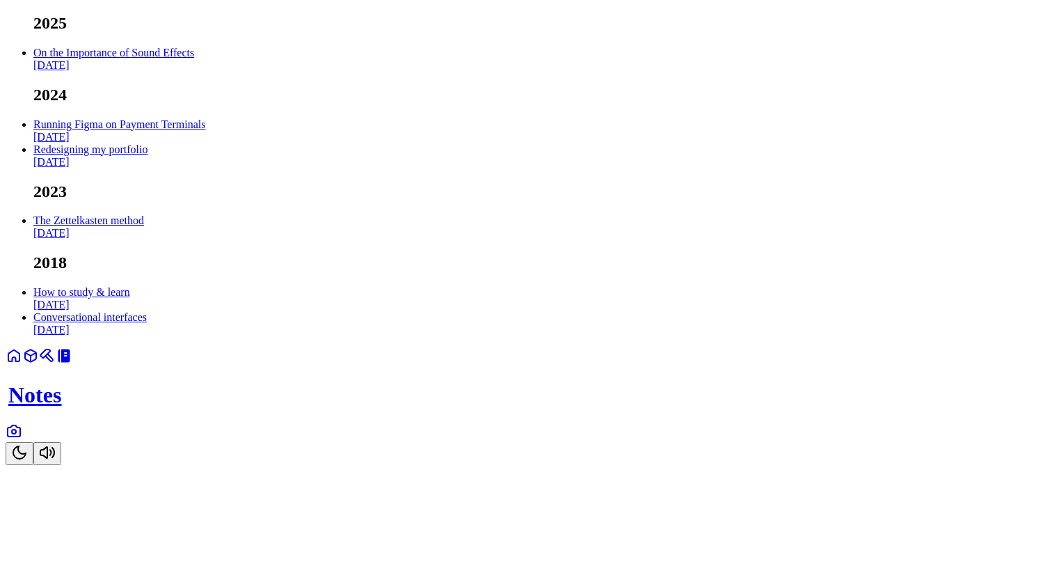
click at [144, 239] on link "The Zettelkasten method [DATE]" at bounding box center [88, 226] width 111 height 24
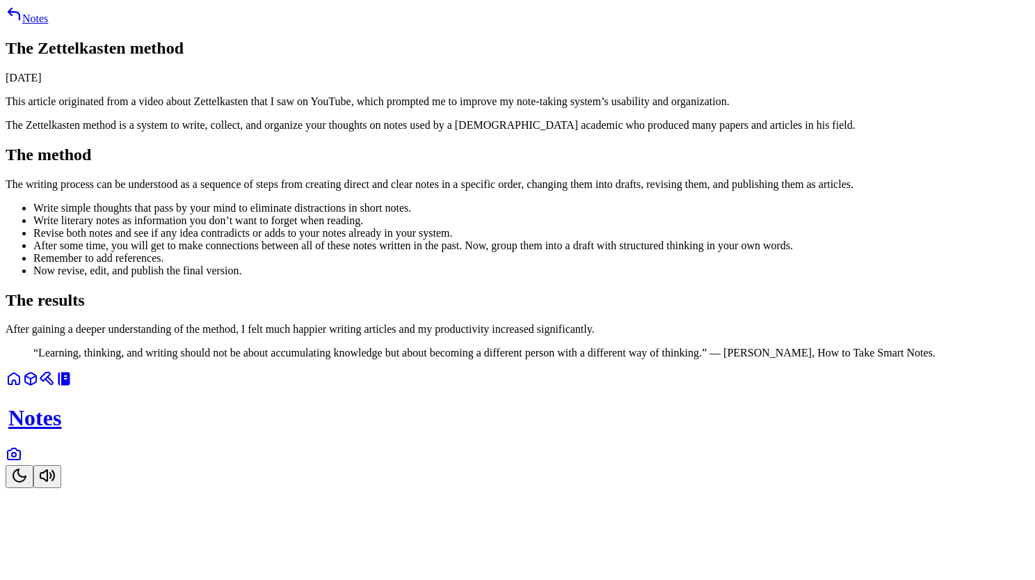
click at [22, 389] on link at bounding box center [14, 383] width 17 height 12
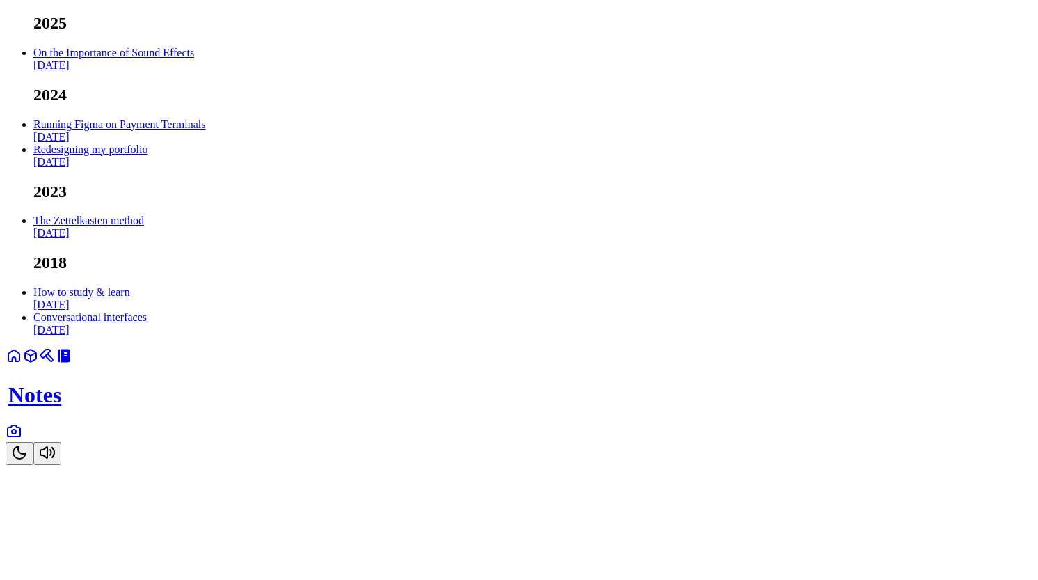
click at [22, 441] on link at bounding box center [14, 435] width 17 height 12
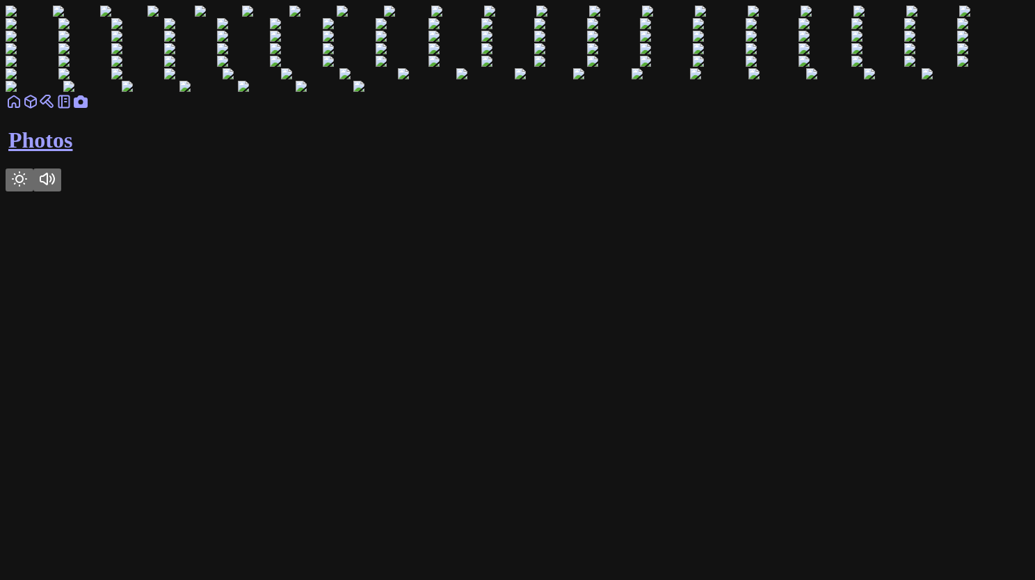
click at [22, 110] on icon at bounding box center [14, 101] width 17 height 17
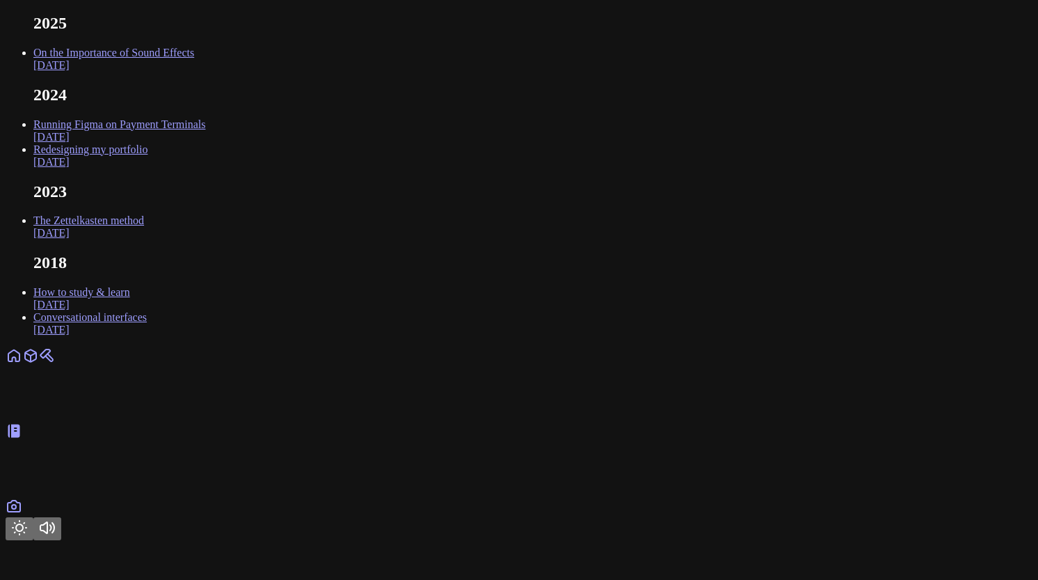
click at [22, 516] on link at bounding box center [14, 510] width 17 height 12
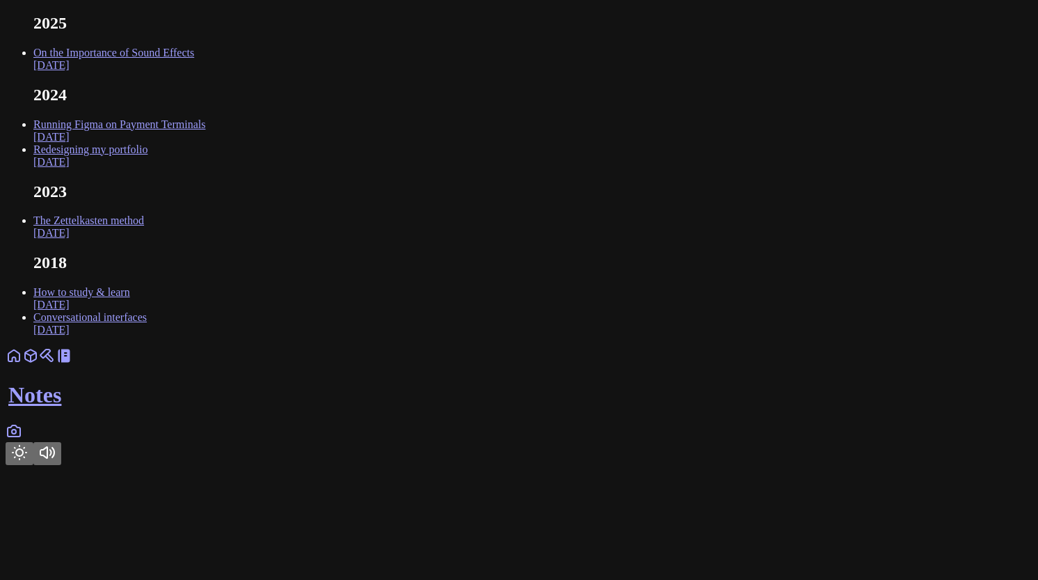
click at [22, 366] on link at bounding box center [14, 360] width 17 height 12
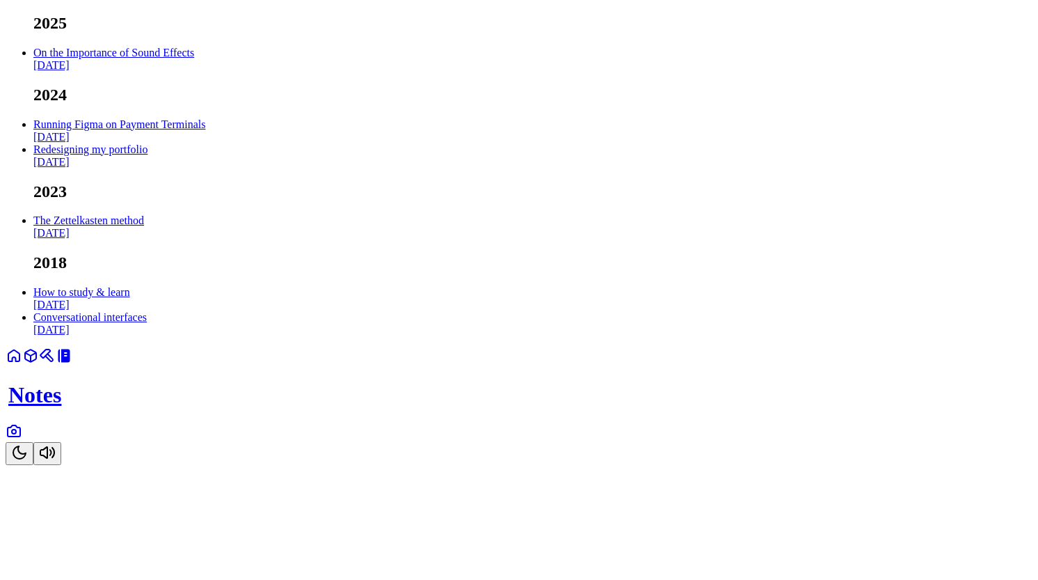
click at [22, 441] on link at bounding box center [14, 435] width 17 height 12
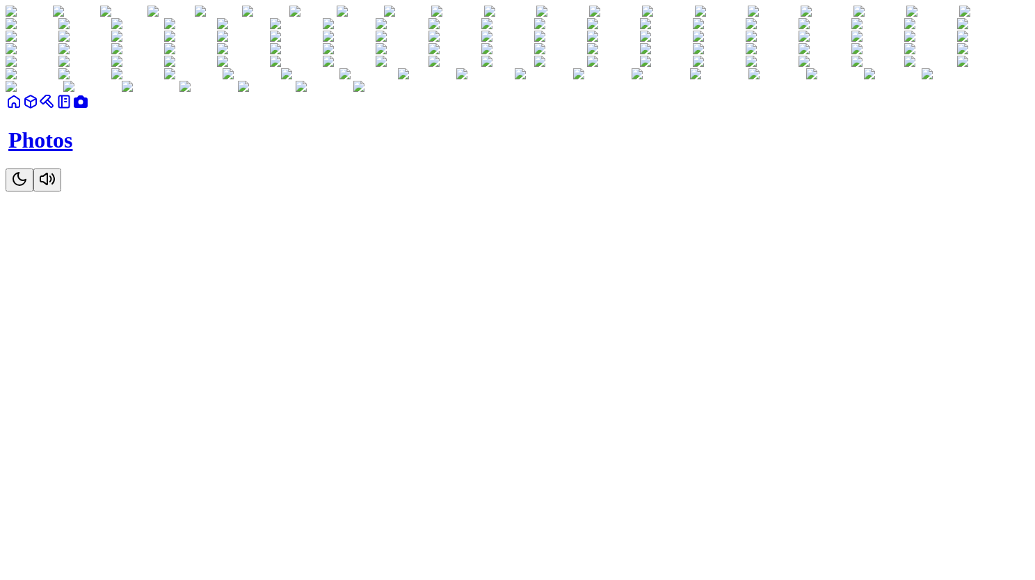
click at [511, 191] on div "Photos" at bounding box center [518, 142] width 1024 height 98
click at [72, 112] on link at bounding box center [64, 106] width 17 height 12
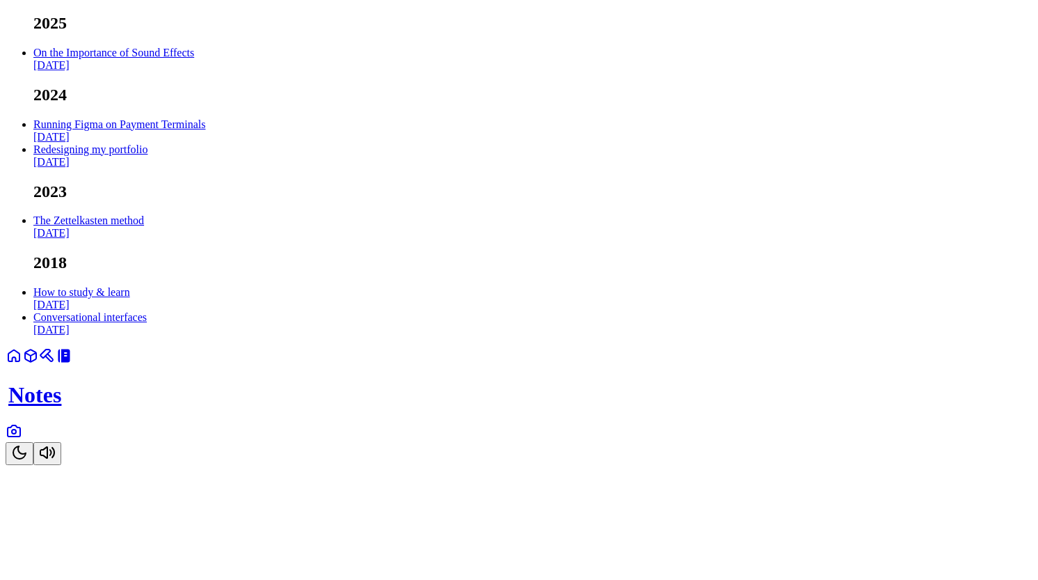
click at [56, 364] on icon at bounding box center [47, 355] width 17 height 17
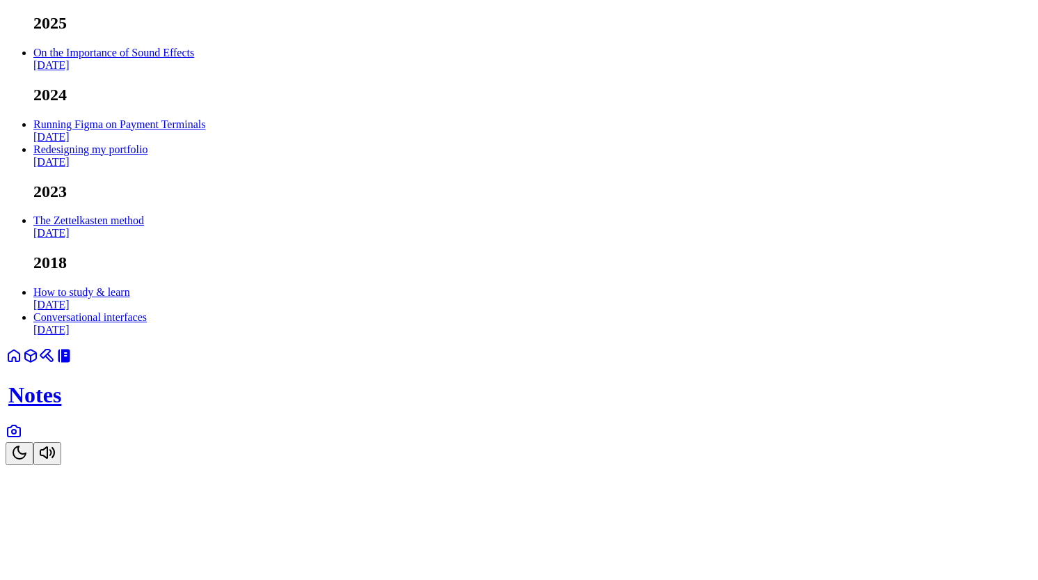
click at [22, 439] on icon at bounding box center [14, 430] width 17 height 17
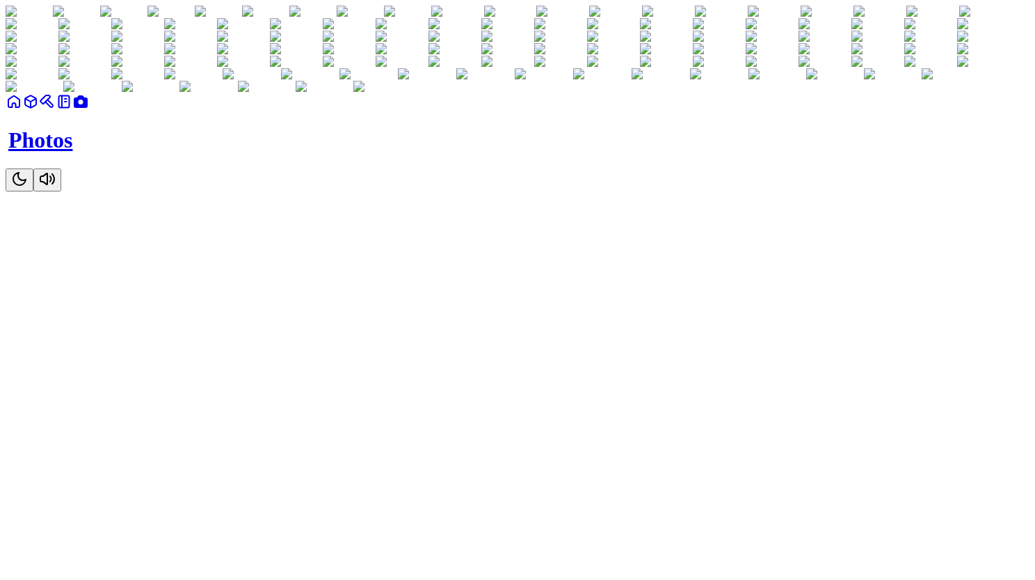
click at [19, 107] on icon at bounding box center [13, 101] width 11 height 11
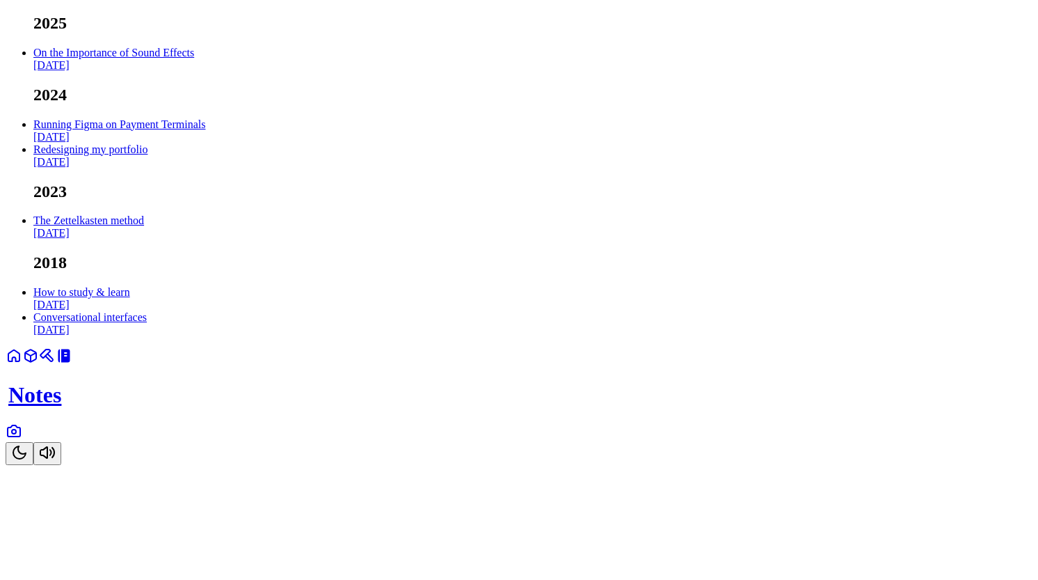
click at [33, 465] on button "Toggle Theme" at bounding box center [20, 453] width 28 height 23
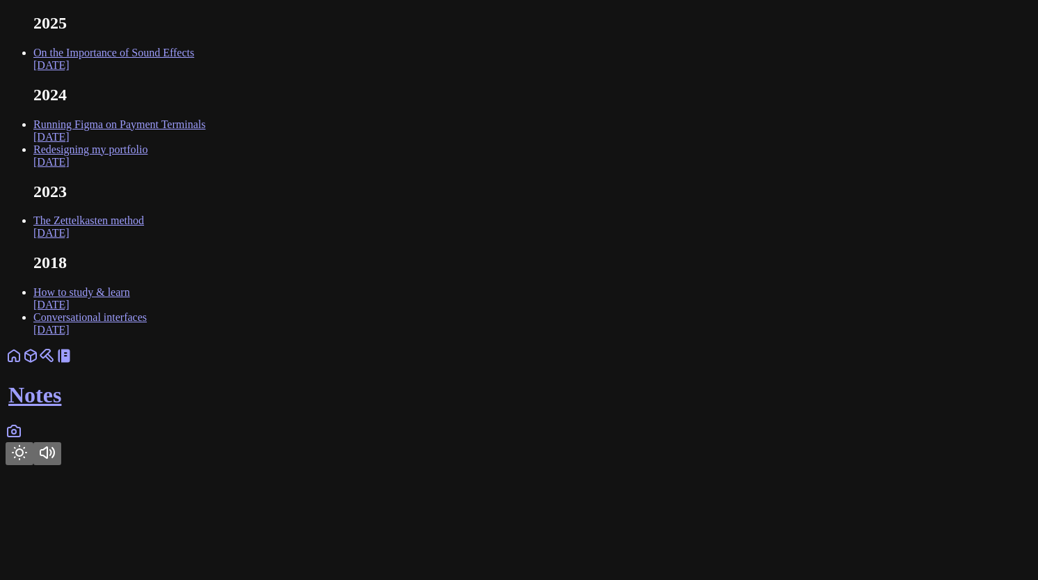
click at [33, 465] on button "Toggle Theme" at bounding box center [20, 453] width 28 height 23
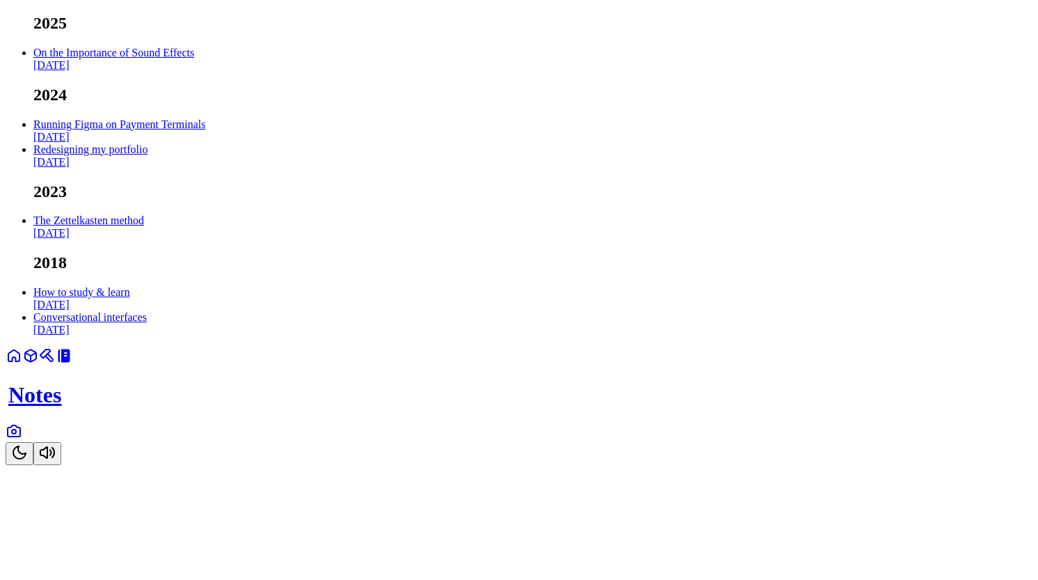
click at [19, 361] on icon at bounding box center [13, 355] width 11 height 11
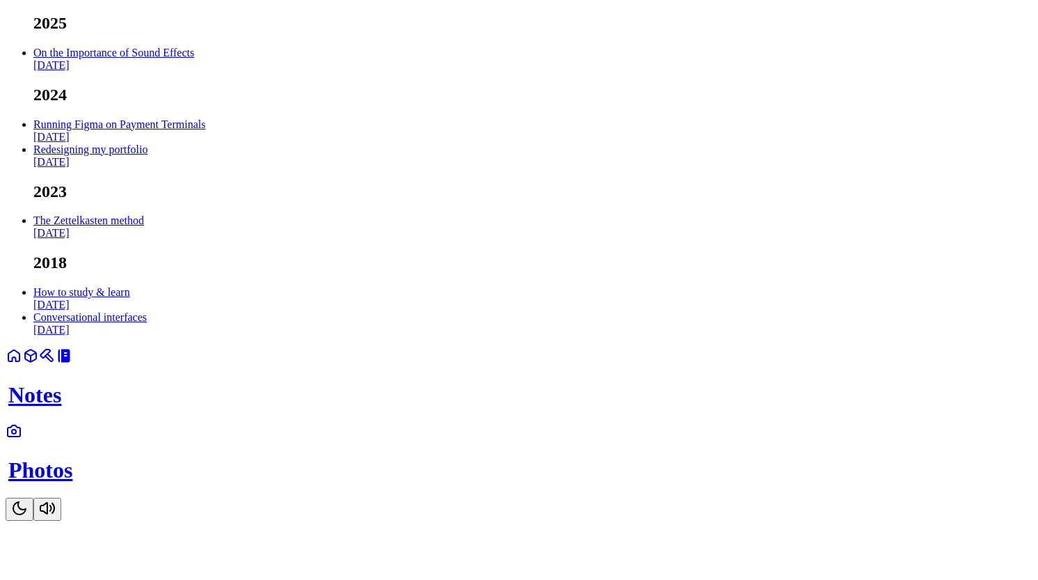
click at [22, 364] on icon at bounding box center [14, 355] width 17 height 17
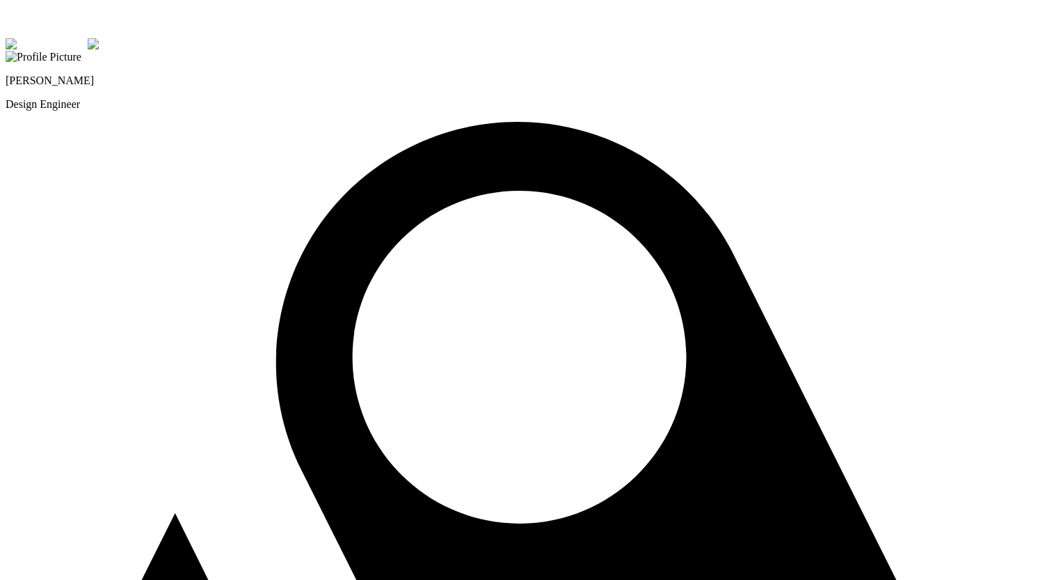
drag, startPoint x: 796, startPoint y: 418, endPoint x: 939, endPoint y: 518, distance: 173.9
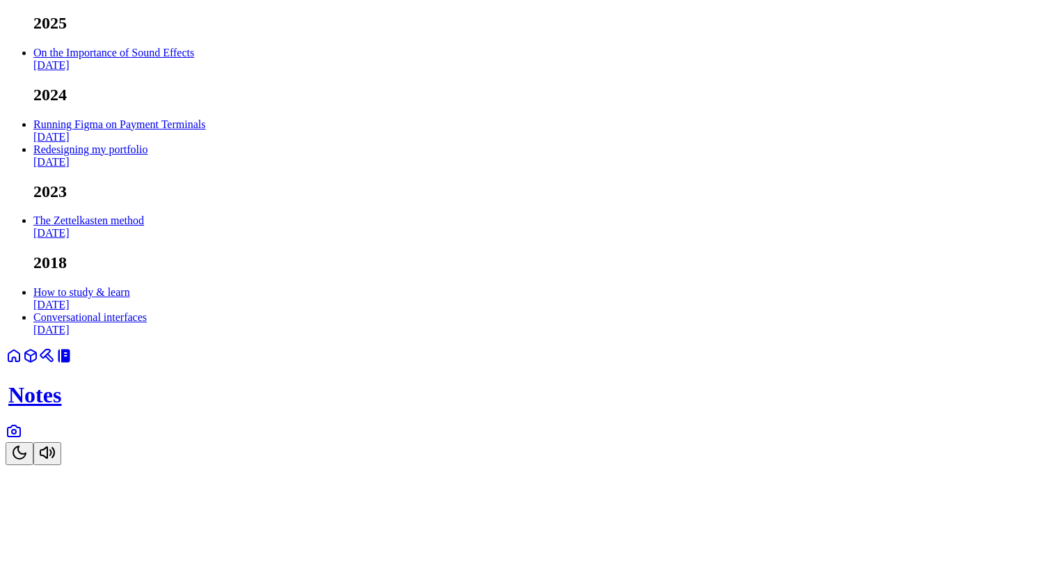
click at [56, 366] on link at bounding box center [47, 360] width 17 height 12
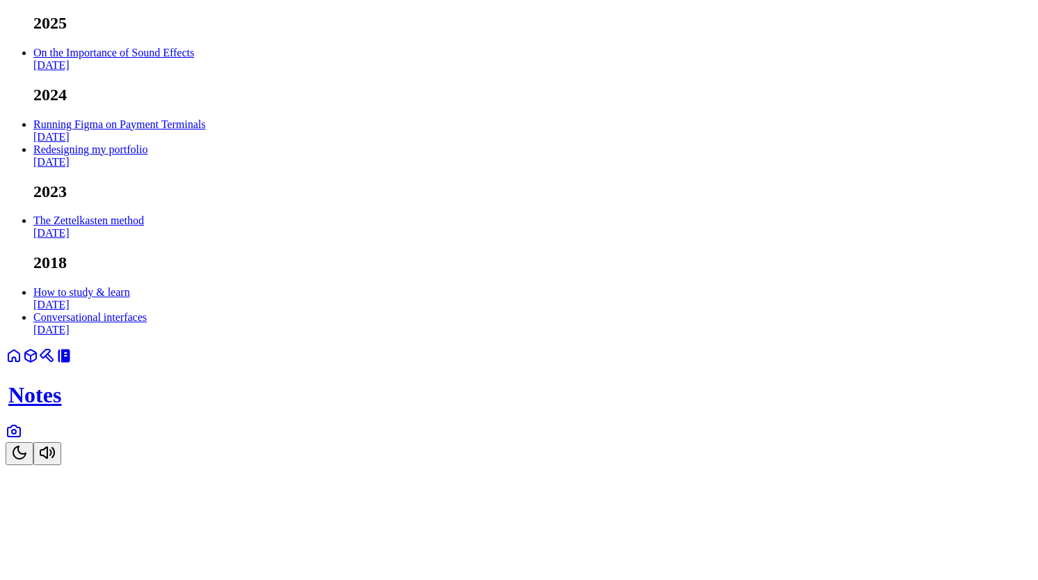
click at [22, 439] on icon at bounding box center [14, 430] width 17 height 17
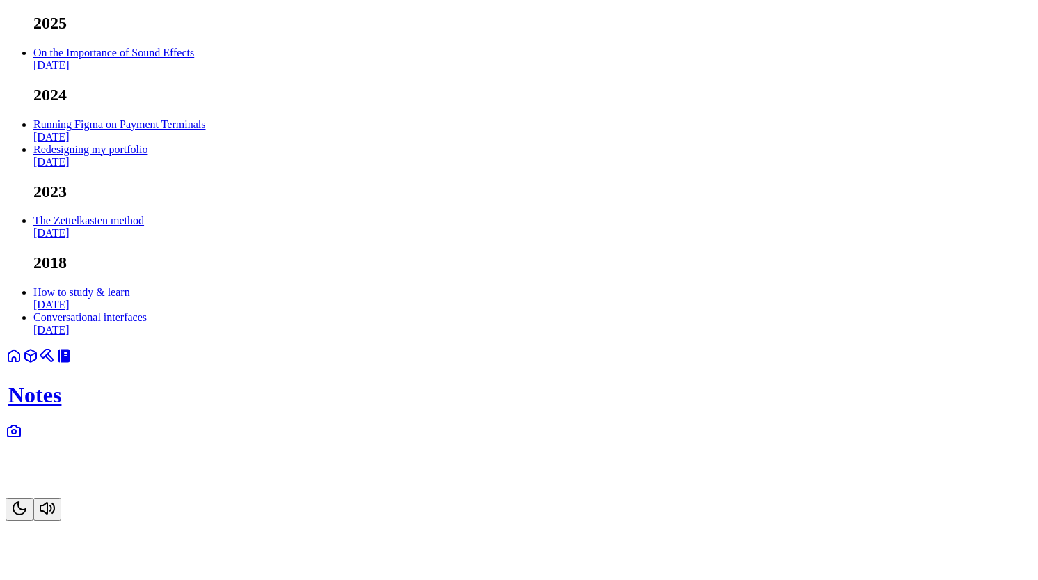
click at [56, 364] on icon at bounding box center [47, 355] width 17 height 17
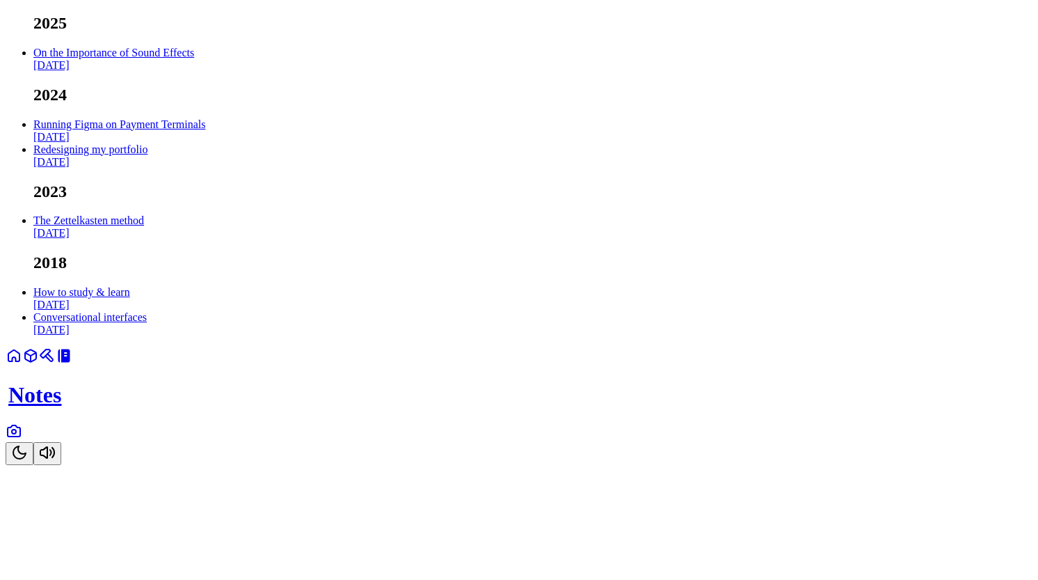
click at [194, 71] on link "On the Importance of Sound Effects [DATE]" at bounding box center [113, 59] width 161 height 24
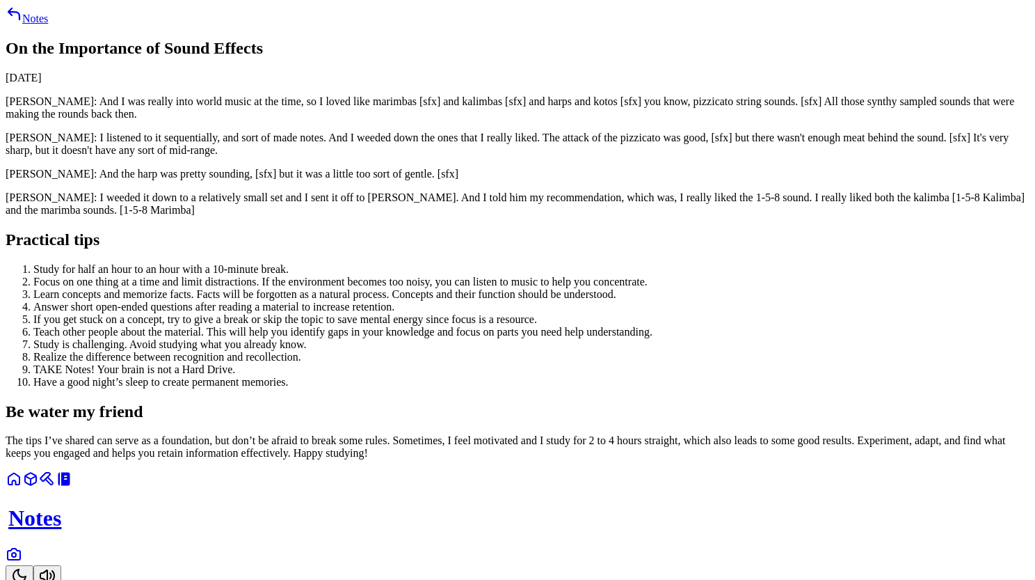
click at [48, 24] on link "Notes" at bounding box center [27, 19] width 42 height 12
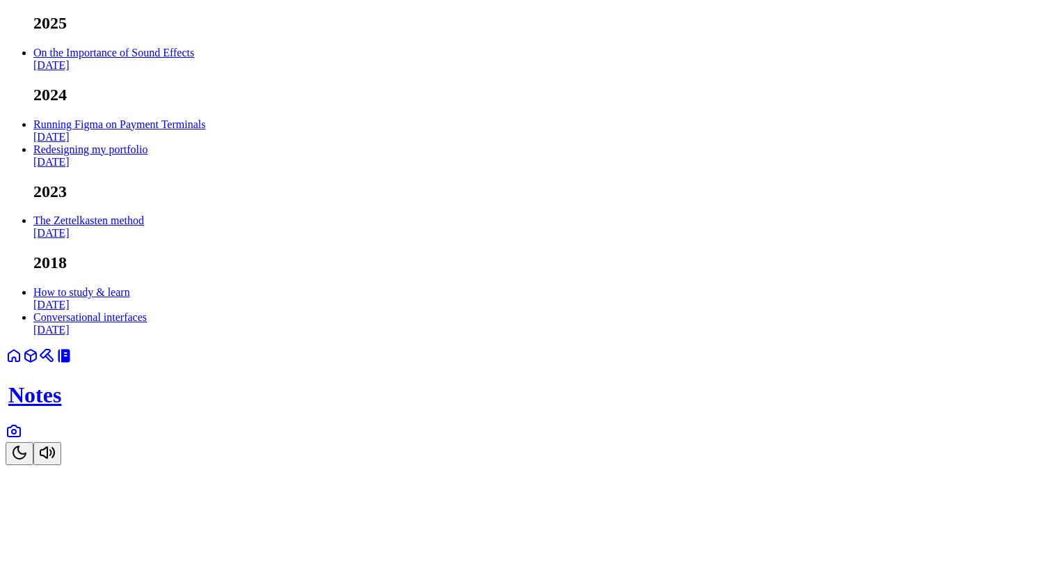
click at [205, 143] on link "Running Figma on Payment Terminals Oct 2024" at bounding box center [119, 130] width 172 height 24
